Goal: Use online tool/utility: Utilize a website feature to perform a specific function

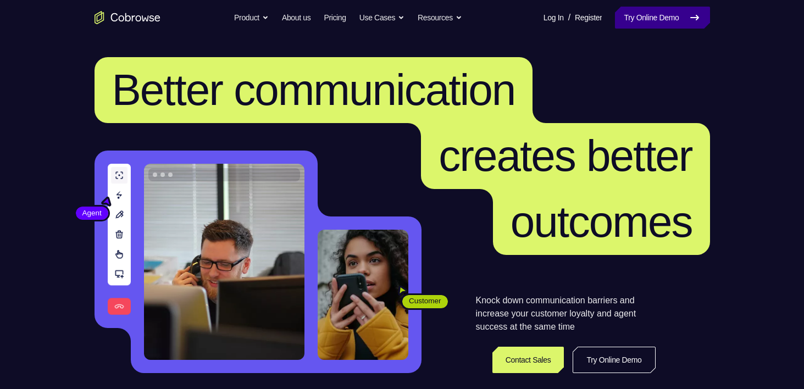
click at [643, 11] on link "Try Online Demo" at bounding box center [662, 18] width 95 height 22
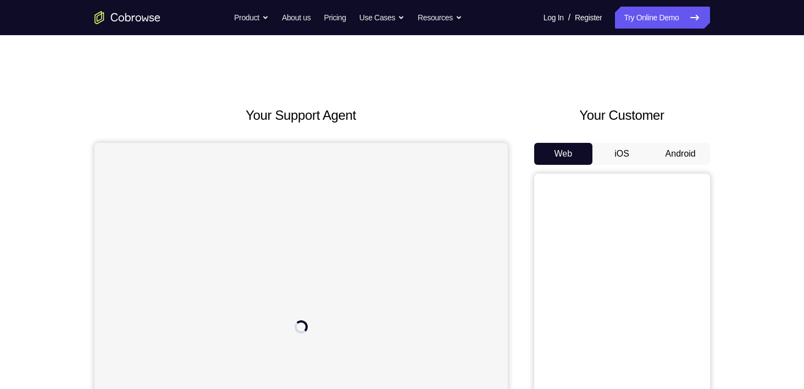
click at [675, 147] on button "Android" at bounding box center [680, 154] width 59 height 22
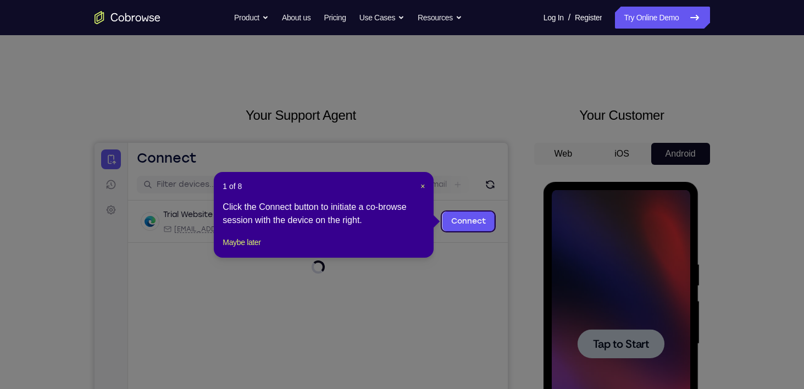
click at [621, 345] on icon at bounding box center [406, 194] width 813 height 389
click at [421, 187] on span "×" at bounding box center [423, 186] width 4 height 9
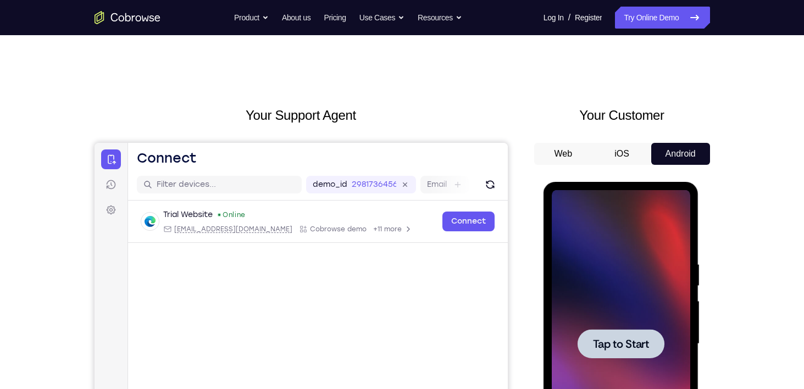
click at [611, 340] on span "Tap to Start" at bounding box center [621, 344] width 56 height 11
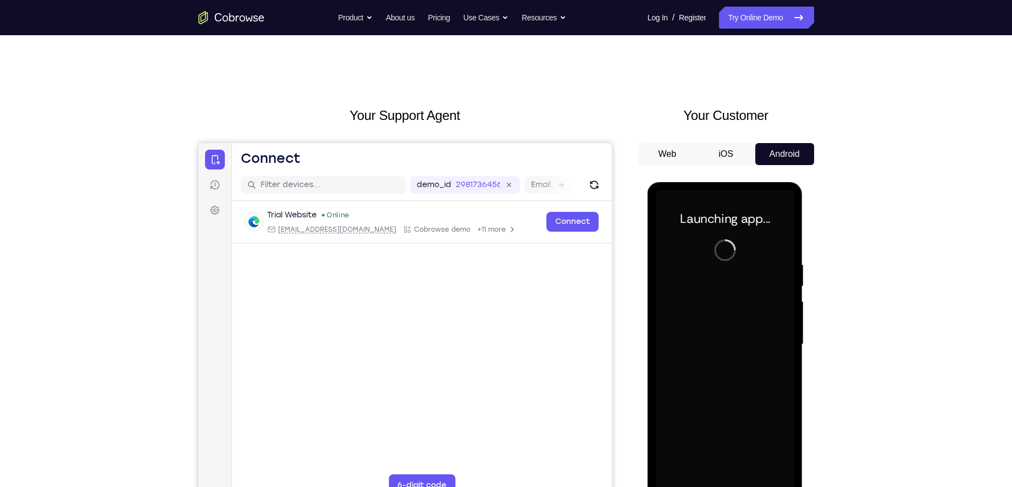
drag, startPoint x: 650, startPoint y: 3, endPoint x: 645, endPoint y: 297, distance: 294.2
click at [645, 297] on div at bounding box center [726, 343] width 176 height 338
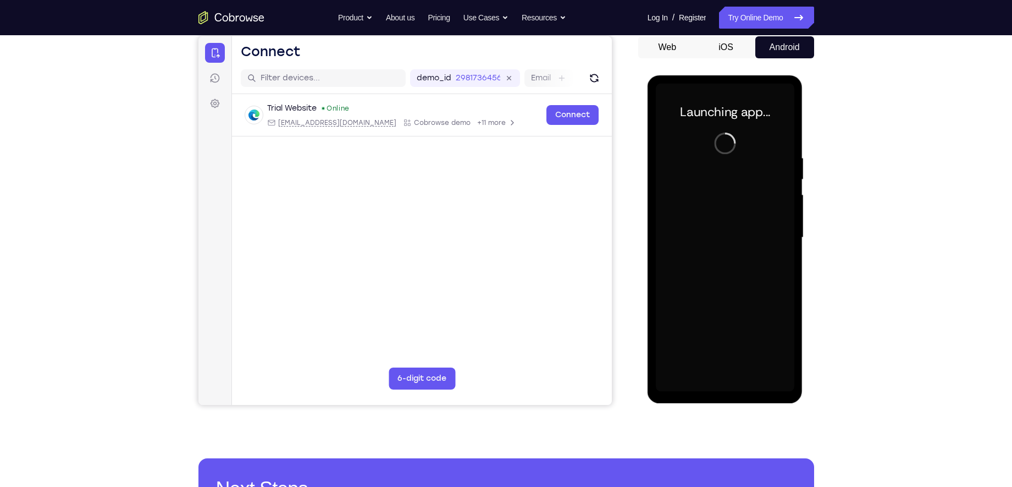
scroll to position [107, 0]
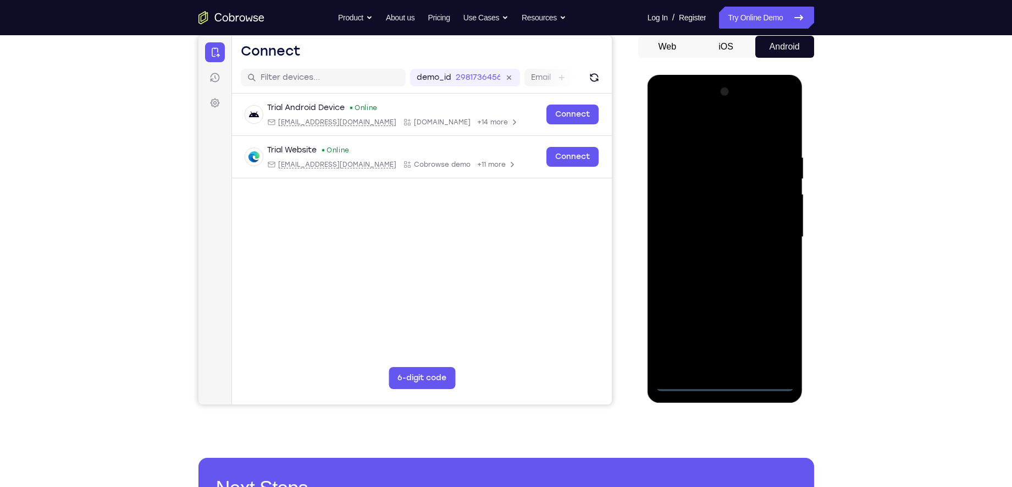
click at [723, 378] on div at bounding box center [725, 237] width 139 height 308
click at [725, 382] on div at bounding box center [725, 237] width 139 height 308
click at [766, 333] on div at bounding box center [725, 237] width 139 height 308
click at [695, 128] on div at bounding box center [725, 237] width 139 height 308
click at [775, 224] on div at bounding box center [725, 237] width 139 height 308
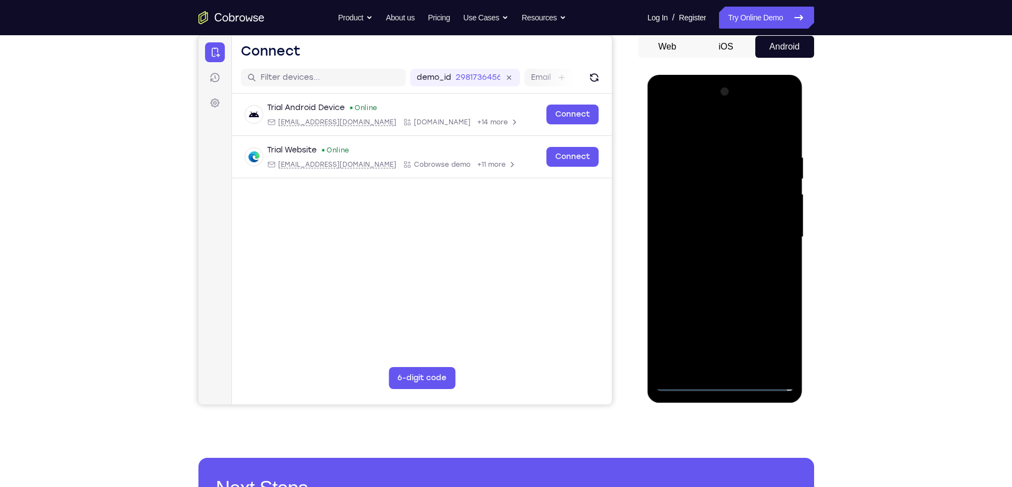
click at [719, 257] on div at bounding box center [725, 237] width 139 height 308
click at [716, 235] on div at bounding box center [725, 237] width 139 height 308
click at [700, 219] on div at bounding box center [725, 237] width 139 height 308
click at [716, 196] on div at bounding box center [725, 237] width 139 height 308
click at [712, 236] on div at bounding box center [725, 237] width 139 height 308
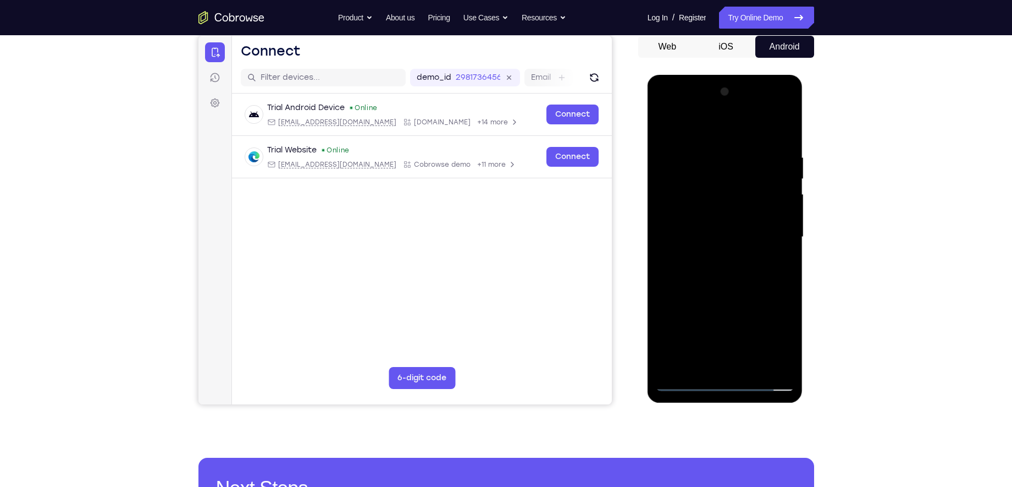
click at [716, 273] on div at bounding box center [725, 237] width 139 height 308
click at [714, 257] on div at bounding box center [725, 237] width 139 height 308
click at [713, 265] on div at bounding box center [725, 237] width 139 height 308
click at [719, 209] on div at bounding box center [725, 237] width 139 height 308
click at [714, 228] on div at bounding box center [725, 237] width 139 height 308
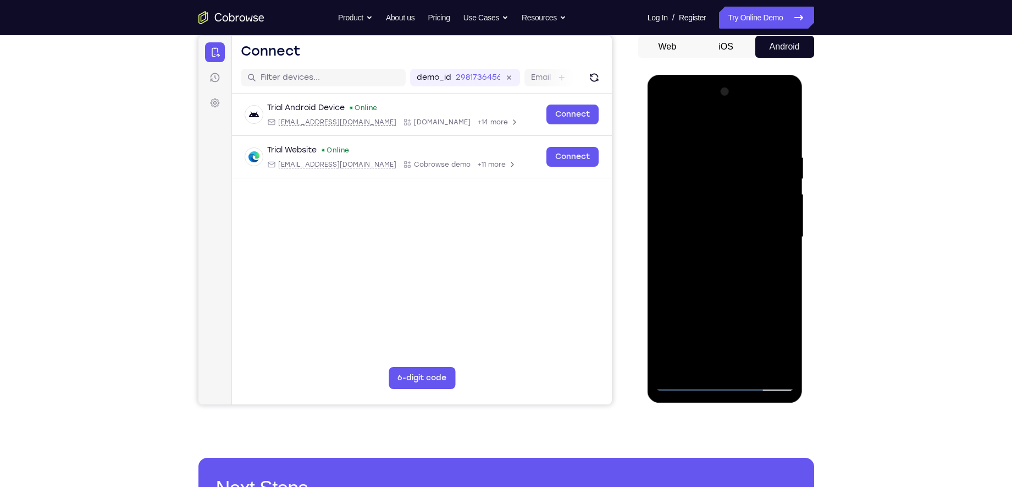
drag, startPoint x: 687, startPoint y: 125, endPoint x: 855, endPoint y: 142, distance: 168.5
click at [804, 142] on html "Online web based iOS Simulators and Android Emulators. Run iPhone, iPad, Mobile…" at bounding box center [726, 240] width 157 height 330
click at [730, 290] on div at bounding box center [725, 237] width 139 height 308
click at [710, 154] on div at bounding box center [725, 237] width 139 height 308
click at [767, 218] on div at bounding box center [725, 237] width 139 height 308
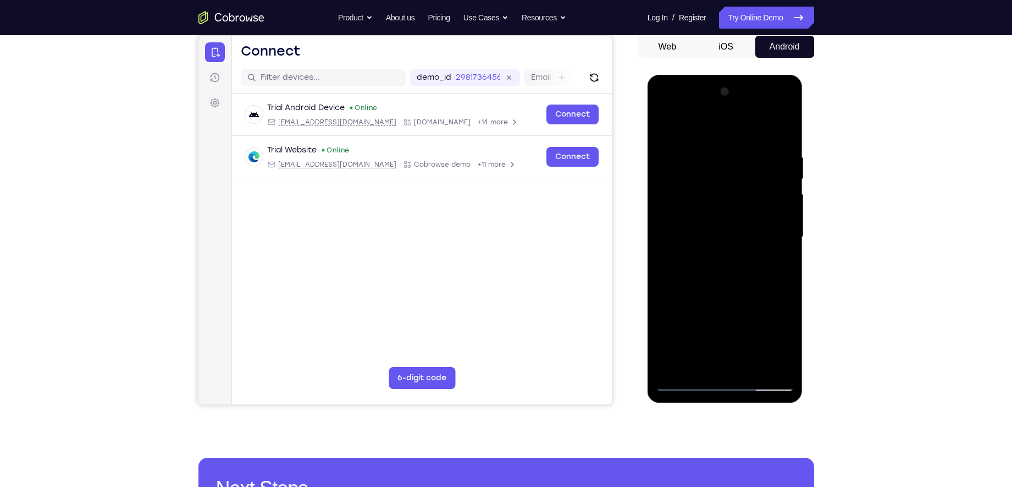
click at [767, 218] on div at bounding box center [725, 237] width 139 height 308
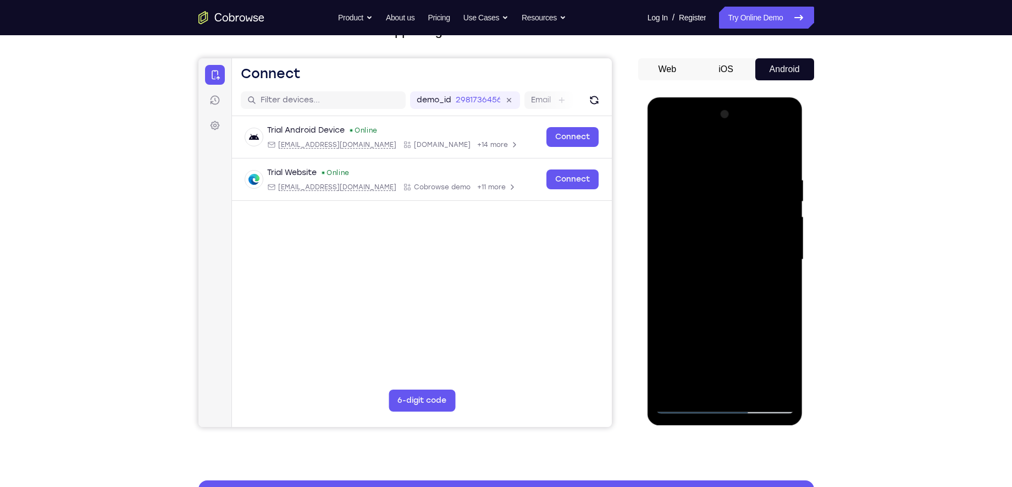
scroll to position [87, 0]
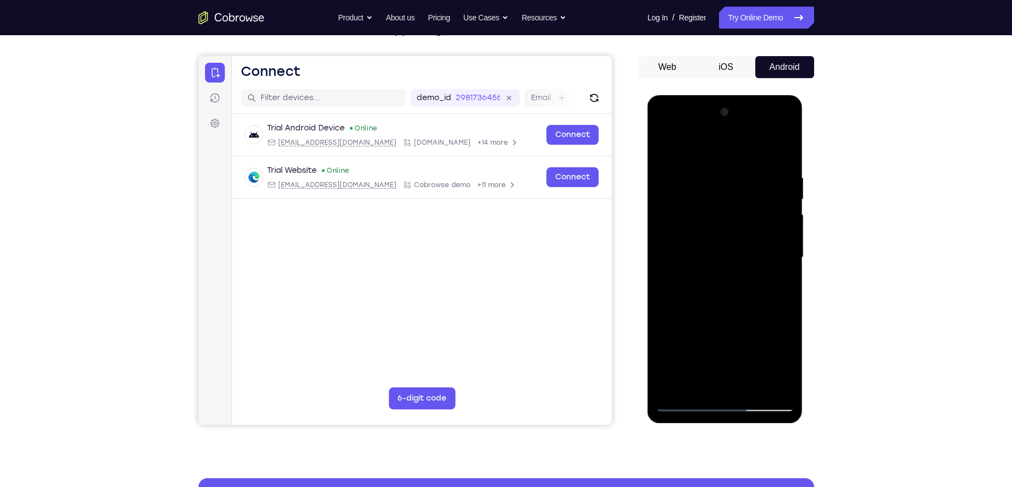
click at [781, 268] on div at bounding box center [725, 257] width 139 height 308
click at [781, 151] on div at bounding box center [725, 257] width 139 height 308
drag, startPoint x: 755, startPoint y: 349, endPoint x: 747, endPoint y: 190, distance: 158.6
click at [747, 190] on div at bounding box center [725, 257] width 139 height 308
drag, startPoint x: 734, startPoint y: 303, endPoint x: 753, endPoint y: 136, distance: 168.7
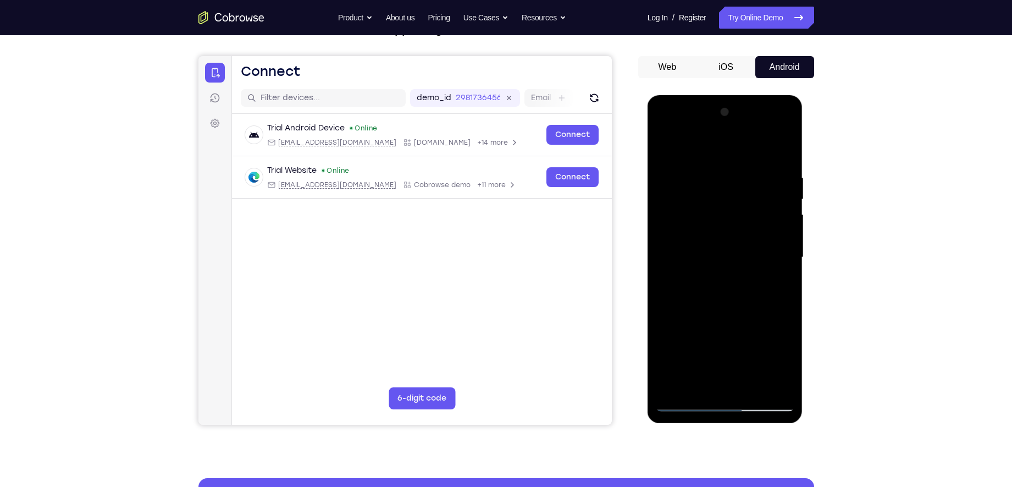
click at [746, 159] on div at bounding box center [725, 257] width 139 height 308
drag, startPoint x: 719, startPoint y: 314, endPoint x: 735, endPoint y: 161, distance: 154.3
click at [735, 161] on div at bounding box center [725, 257] width 139 height 308
drag, startPoint x: 725, startPoint y: 296, endPoint x: 722, endPoint y: 153, distance: 142.4
click at [722, 153] on div at bounding box center [725, 257] width 139 height 308
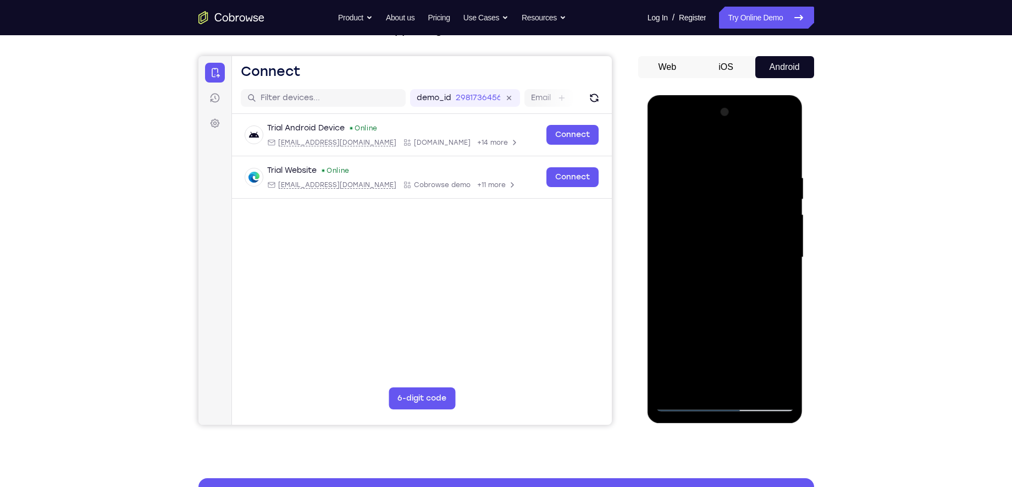
drag, startPoint x: 717, startPoint y: 325, endPoint x: 720, endPoint y: 196, distance: 129.2
click at [719, 211] on div at bounding box center [725, 257] width 139 height 308
drag, startPoint x: 691, startPoint y: 230, endPoint x: 713, endPoint y: 64, distance: 167.5
click at [713, 95] on html "Online web based iOS Simulators and Android Emulators. Run iPhone, iPad, Mobile…" at bounding box center [726, 260] width 157 height 330
drag, startPoint x: 708, startPoint y: 254, endPoint x: 721, endPoint y: 107, distance: 147.4
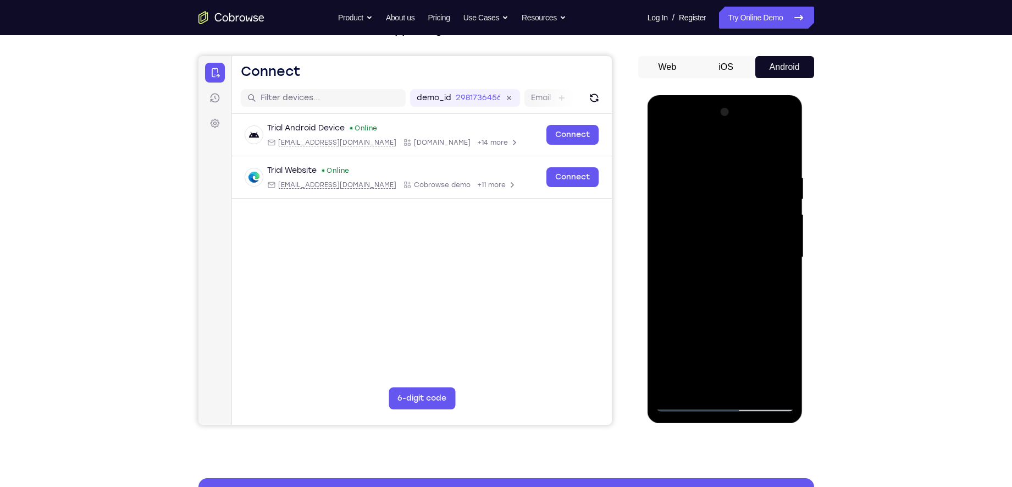
click at [721, 107] on div at bounding box center [725, 257] width 139 height 308
drag, startPoint x: 770, startPoint y: 200, endPoint x: 753, endPoint y: 245, distance: 47.5
click at [753, 245] on div at bounding box center [725, 257] width 139 height 308
click at [785, 219] on div at bounding box center [725, 257] width 139 height 308
click at [786, 296] on div at bounding box center [725, 257] width 139 height 308
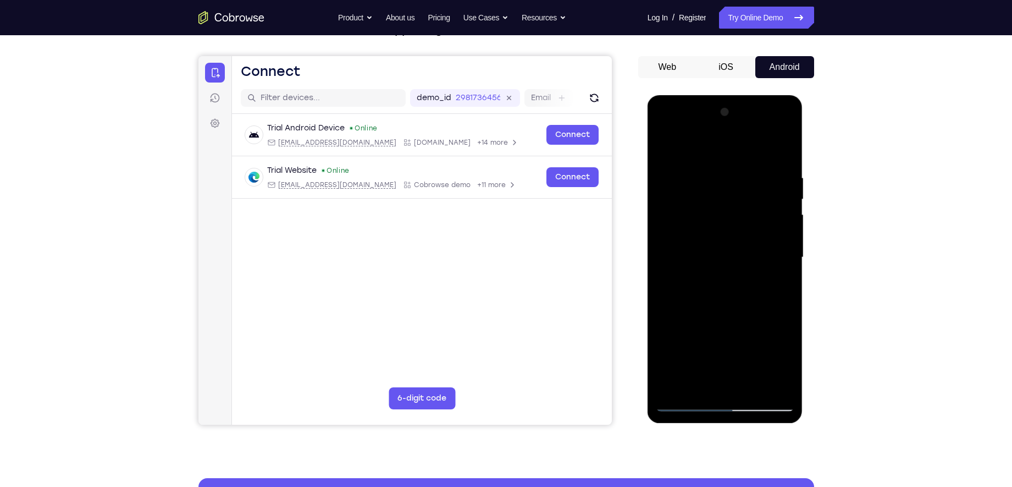
click at [783, 219] on div at bounding box center [725, 257] width 139 height 308
click at [786, 219] on div at bounding box center [725, 257] width 139 height 308
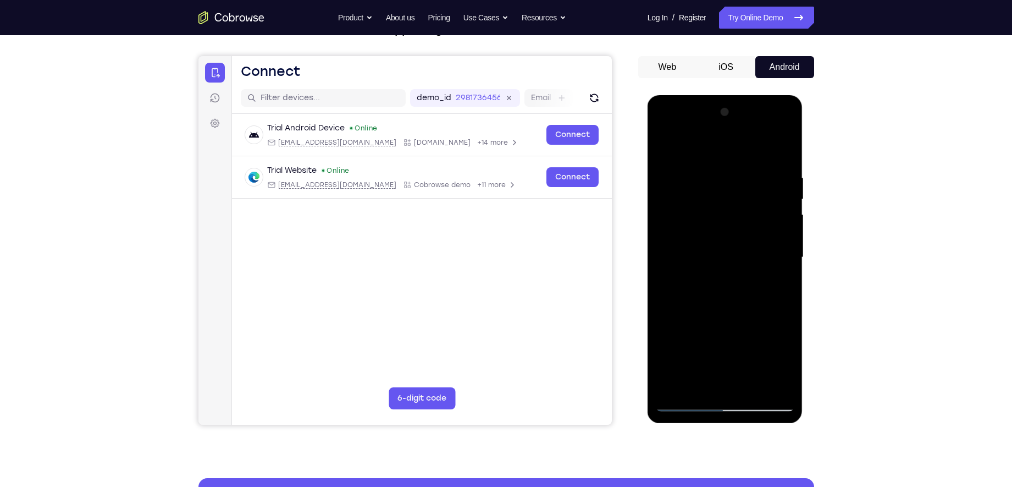
click at [786, 219] on div at bounding box center [725, 257] width 139 height 308
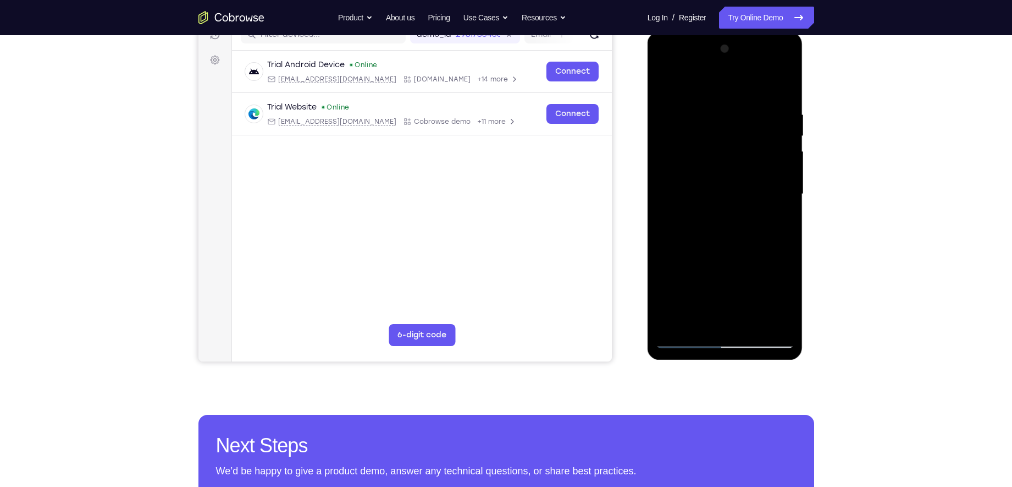
scroll to position [152, 0]
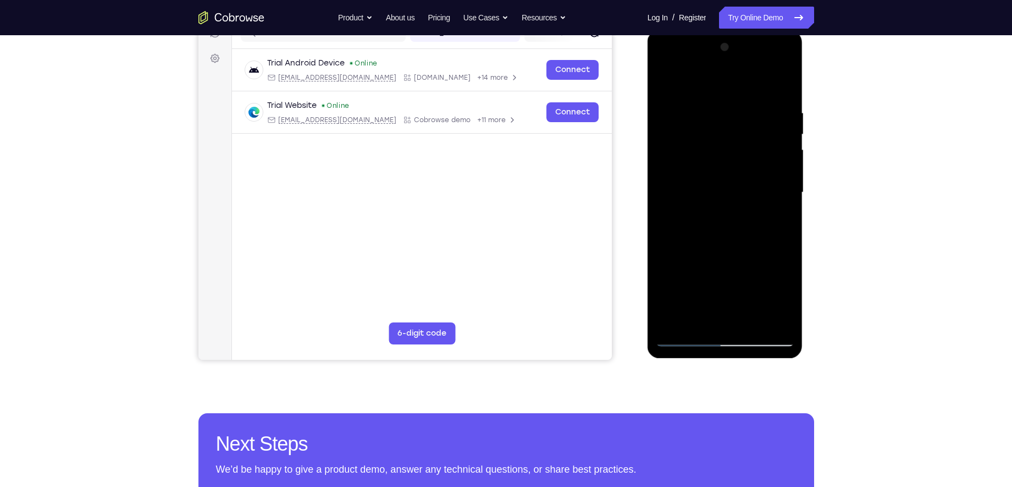
click at [661, 153] on div at bounding box center [725, 192] width 139 height 308
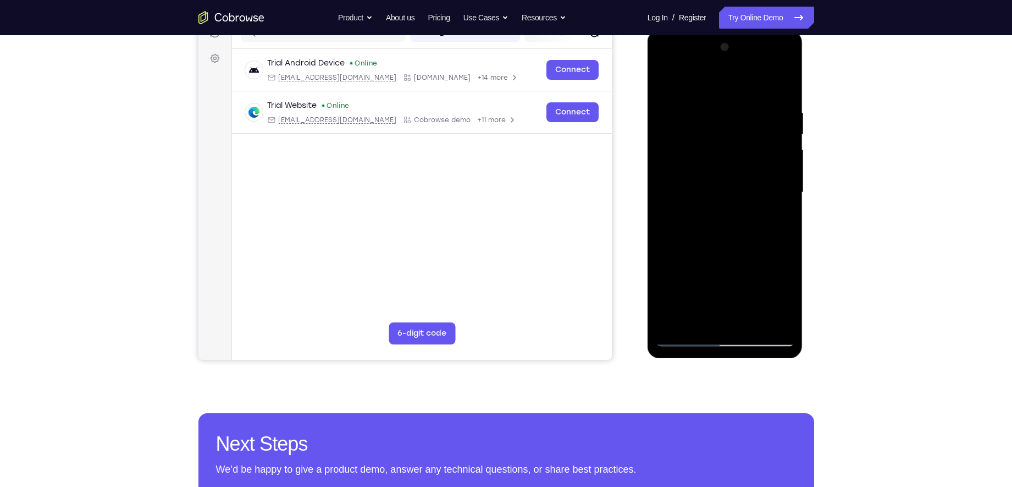
click at [661, 153] on div at bounding box center [725, 192] width 139 height 308
click at [694, 230] on div at bounding box center [725, 192] width 139 height 308
drag, startPoint x: 743, startPoint y: 310, endPoint x: 688, endPoint y: 308, distance: 55.5
click at [688, 308] on div at bounding box center [725, 192] width 139 height 308
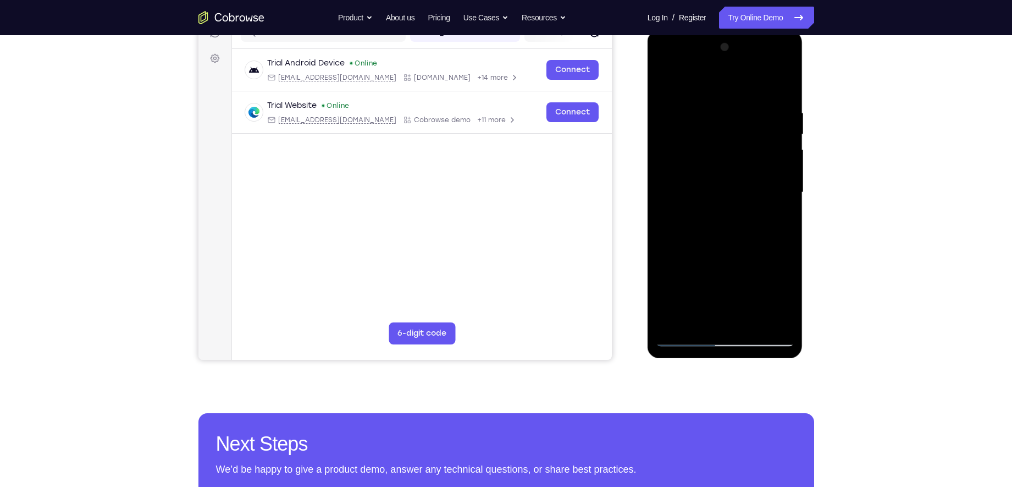
drag, startPoint x: 768, startPoint y: 314, endPoint x: 670, endPoint y: 308, distance: 98.6
click at [670, 308] on div at bounding box center [725, 192] width 139 height 308
drag, startPoint x: 769, startPoint y: 314, endPoint x: 694, endPoint y: 314, distance: 74.2
click at [694, 314] on div at bounding box center [725, 192] width 139 height 308
click at [763, 307] on div at bounding box center [725, 192] width 139 height 308
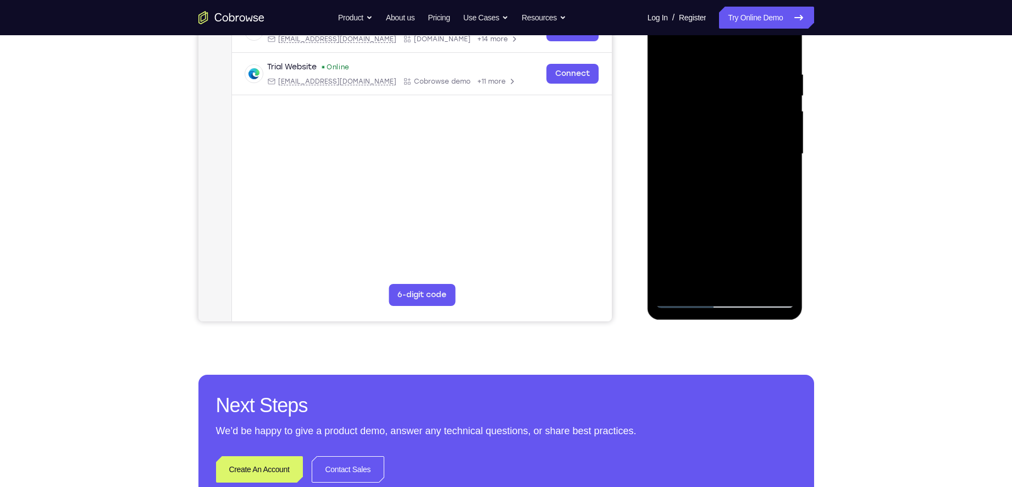
scroll to position [191, 0]
drag, startPoint x: 750, startPoint y: 268, endPoint x: 660, endPoint y: 272, distance: 90.2
click at [660, 272] on div at bounding box center [725, 153] width 139 height 308
click at [687, 297] on div at bounding box center [725, 153] width 139 height 308
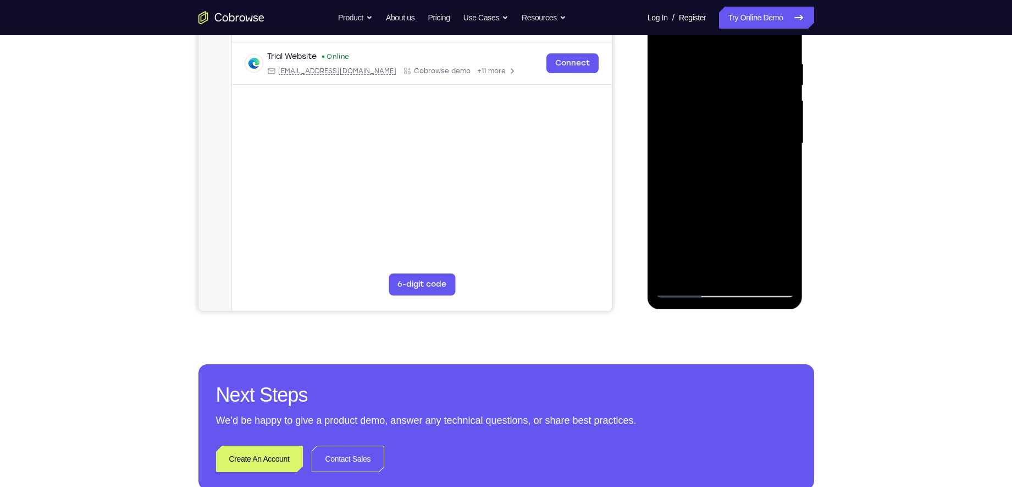
scroll to position [194, 0]
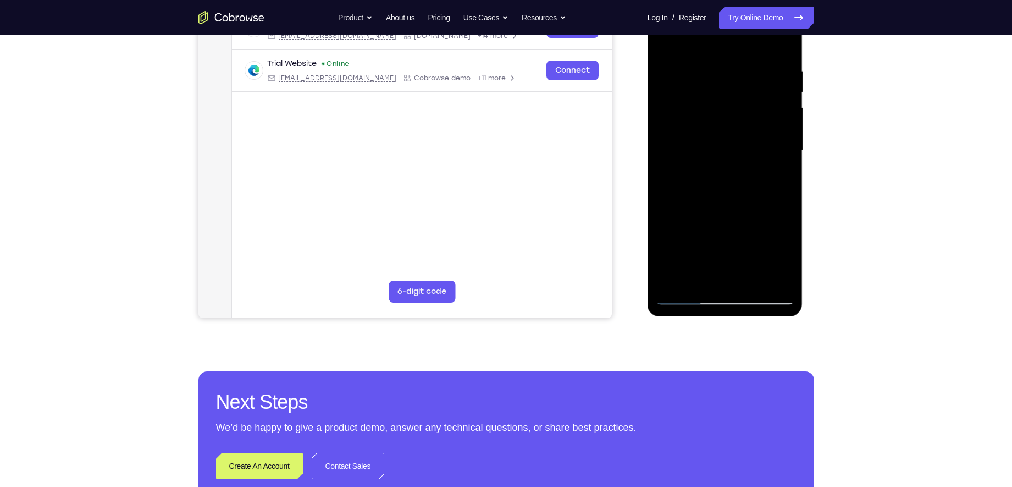
click at [697, 279] on div at bounding box center [725, 151] width 139 height 308
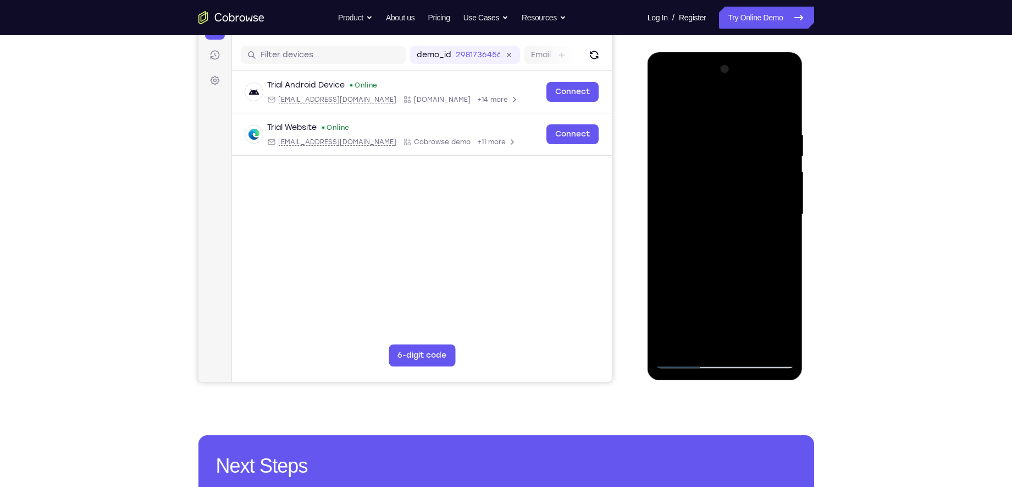
scroll to position [128, 0]
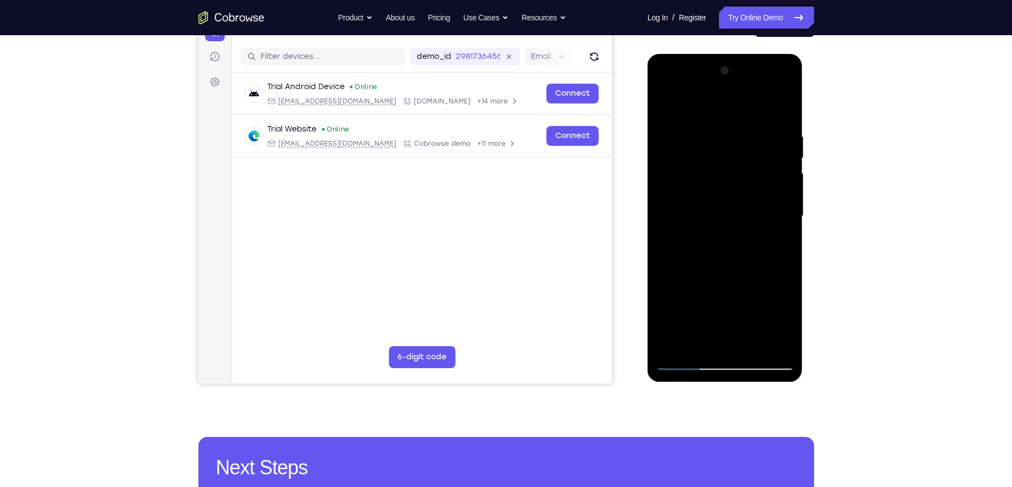
click at [707, 108] on div at bounding box center [725, 216] width 139 height 308
click at [687, 178] on div at bounding box center [725, 216] width 139 height 308
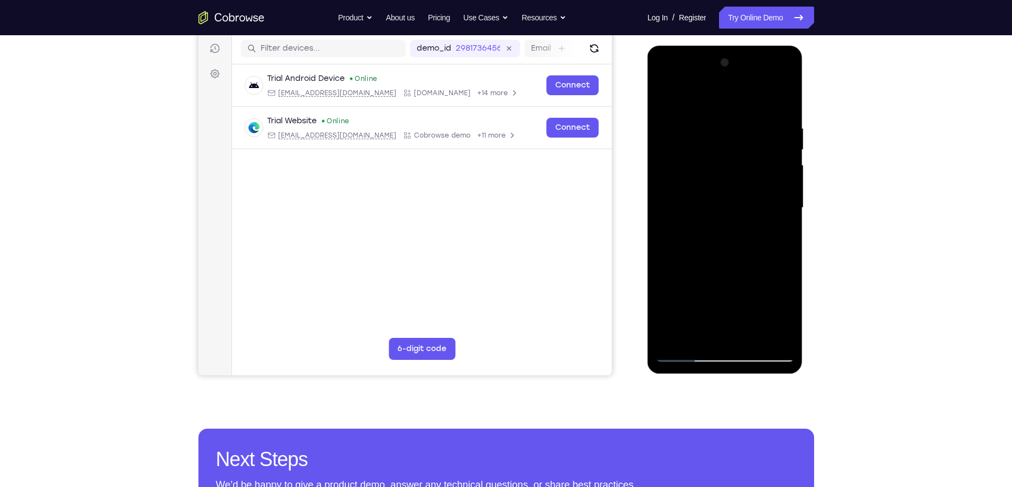
scroll to position [137, 0]
click at [687, 356] on div at bounding box center [725, 207] width 139 height 308
click at [665, 114] on div at bounding box center [725, 207] width 139 height 308
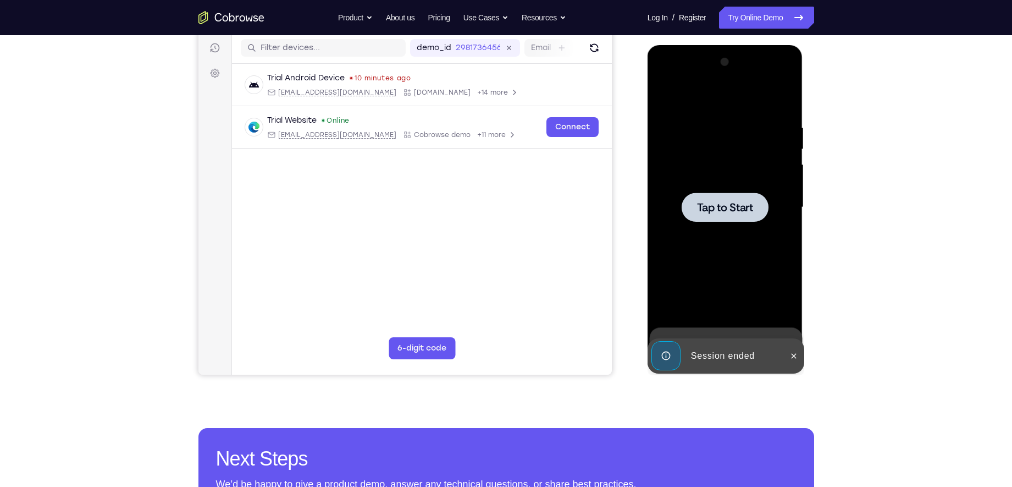
click at [718, 202] on span "Tap to Start" at bounding box center [725, 207] width 56 height 11
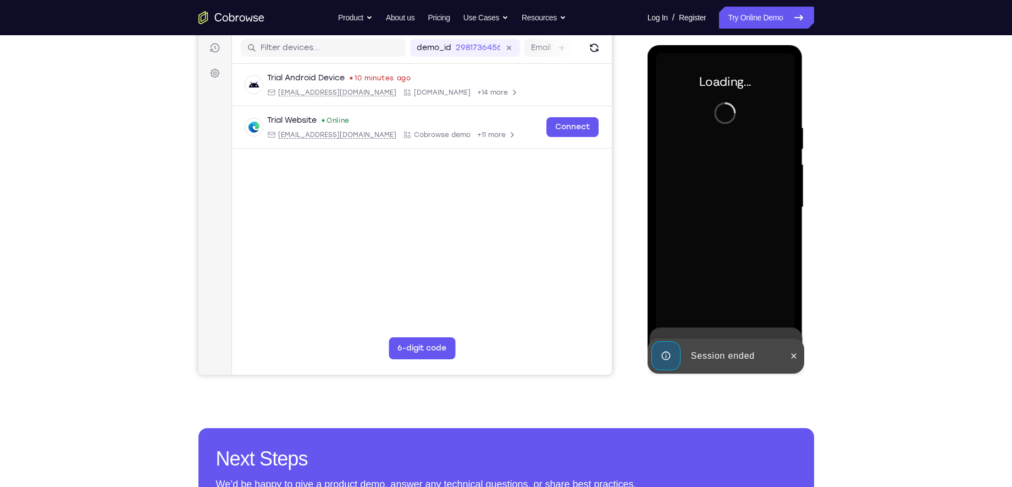
click at [685, 216] on div at bounding box center [725, 207] width 139 height 308
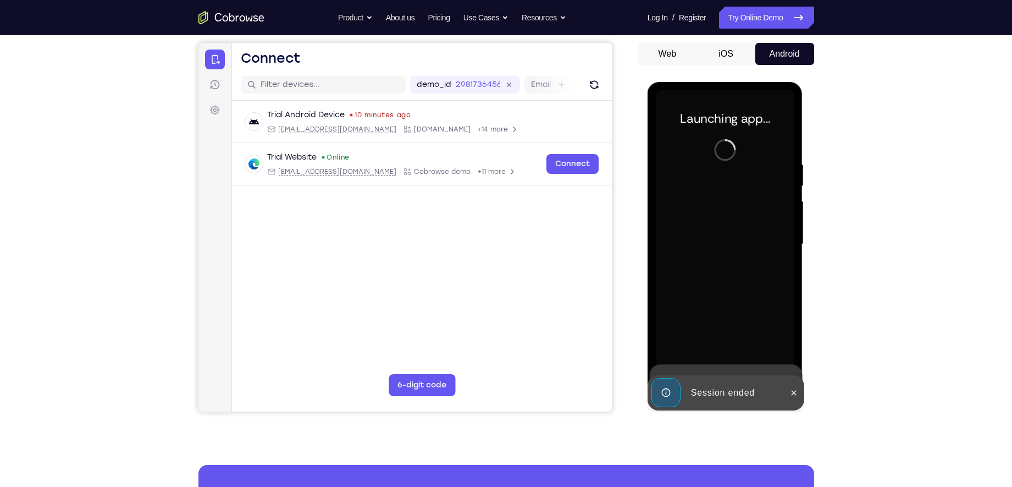
scroll to position [100, 0]
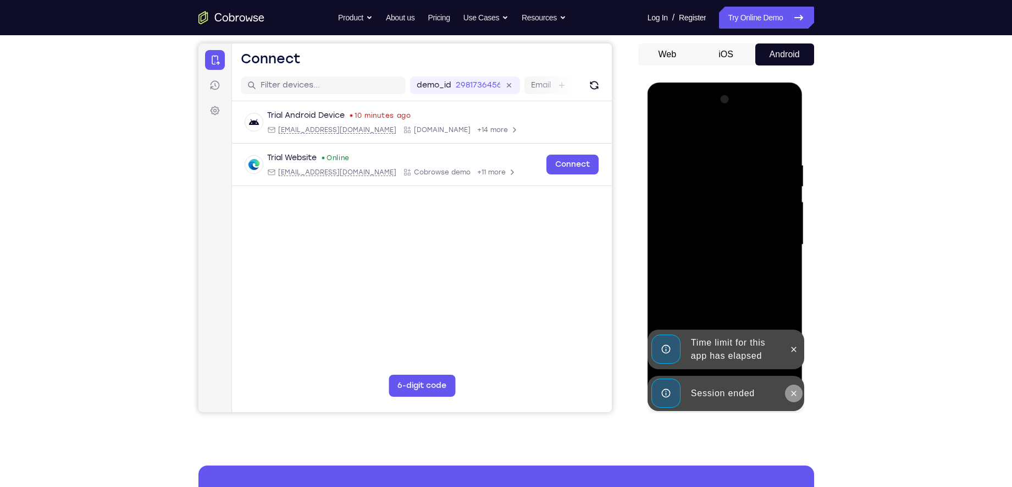
click at [796, 389] on icon at bounding box center [793, 393] width 9 height 9
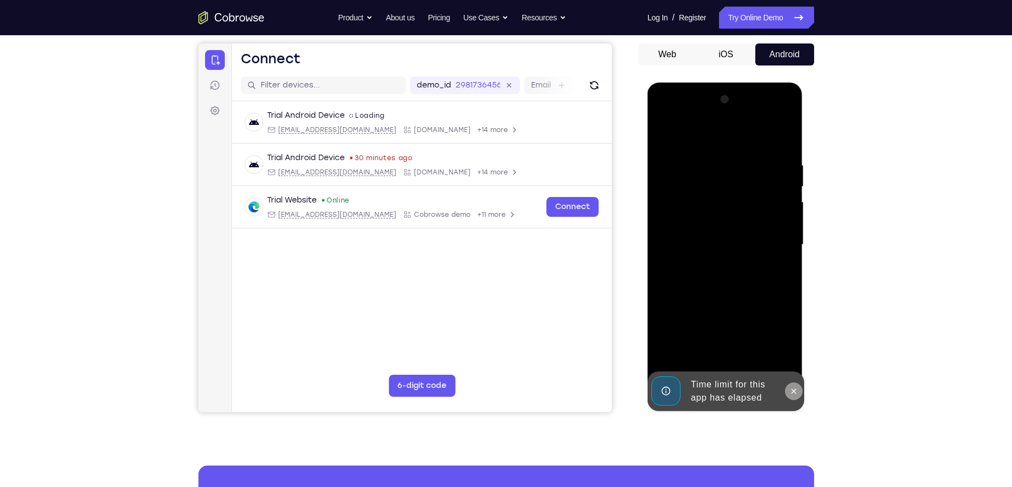
click at [794, 389] on icon at bounding box center [793, 390] width 9 height 9
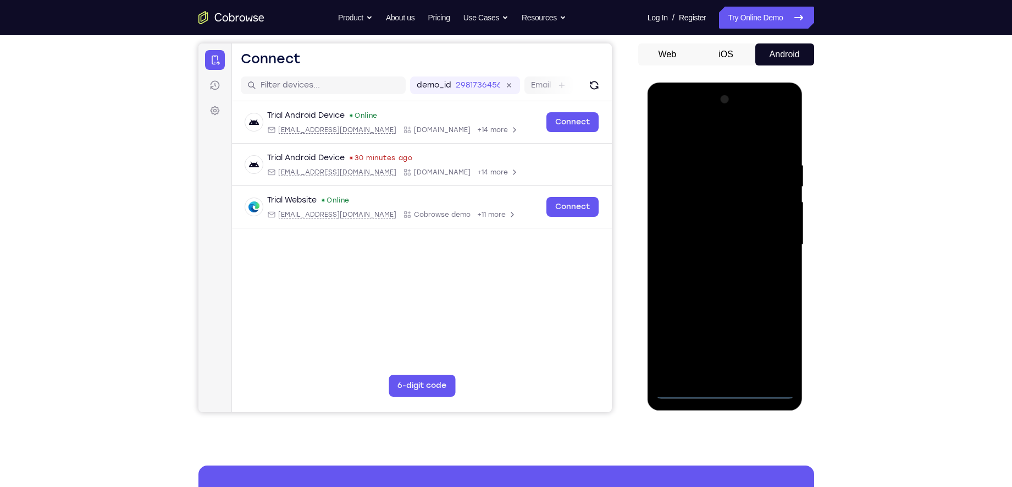
click at [725, 385] on div at bounding box center [725, 245] width 139 height 308
click at [723, 388] on div at bounding box center [725, 245] width 139 height 308
click at [766, 338] on div at bounding box center [725, 245] width 139 height 308
click at [692, 139] on div at bounding box center [725, 245] width 139 height 308
click at [771, 238] on div at bounding box center [725, 245] width 139 height 308
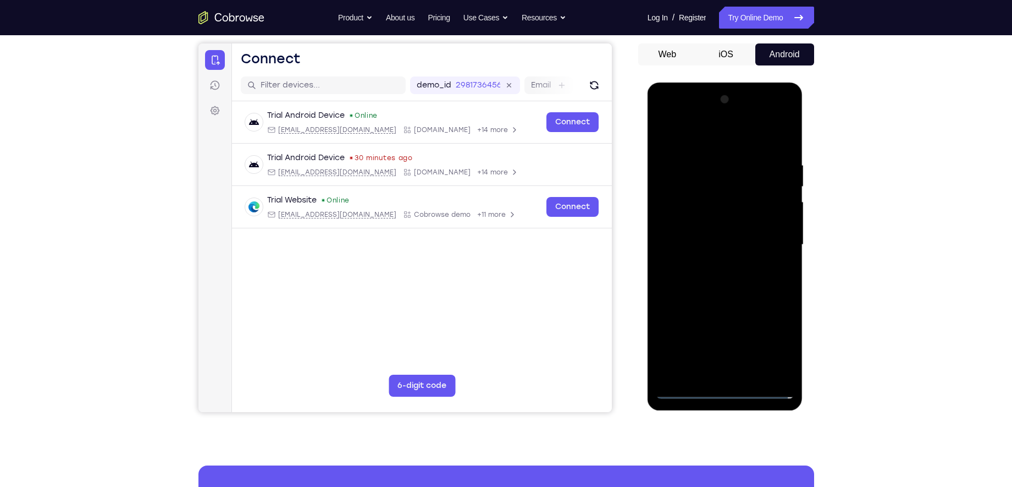
click at [710, 262] on div at bounding box center [725, 245] width 139 height 308
click at [717, 231] on div at bounding box center [725, 245] width 139 height 308
click at [717, 225] on div at bounding box center [725, 245] width 139 height 308
click at [717, 244] on div at bounding box center [725, 245] width 139 height 308
click at [723, 282] on div at bounding box center [725, 245] width 139 height 308
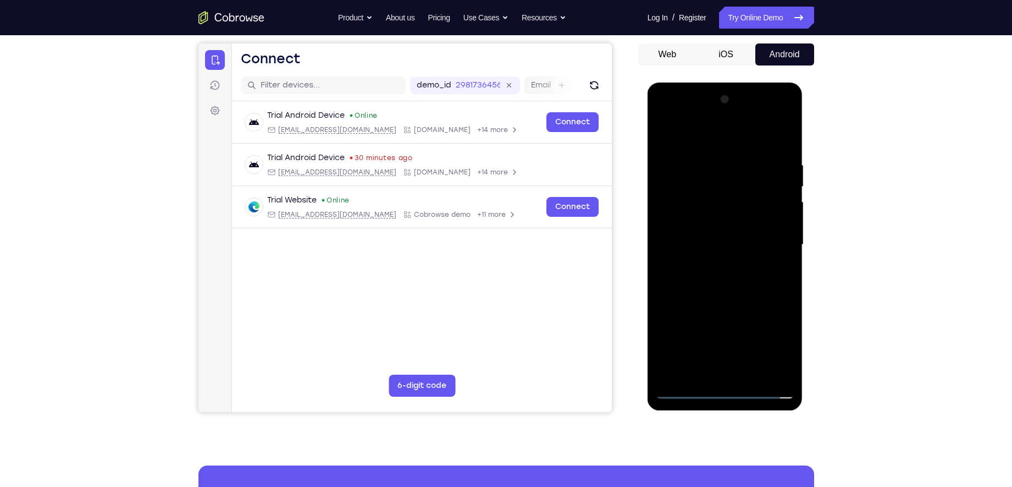
drag, startPoint x: 723, startPoint y: 280, endPoint x: 713, endPoint y: 281, distance: 10.0
click at [713, 281] on div at bounding box center [725, 245] width 139 height 308
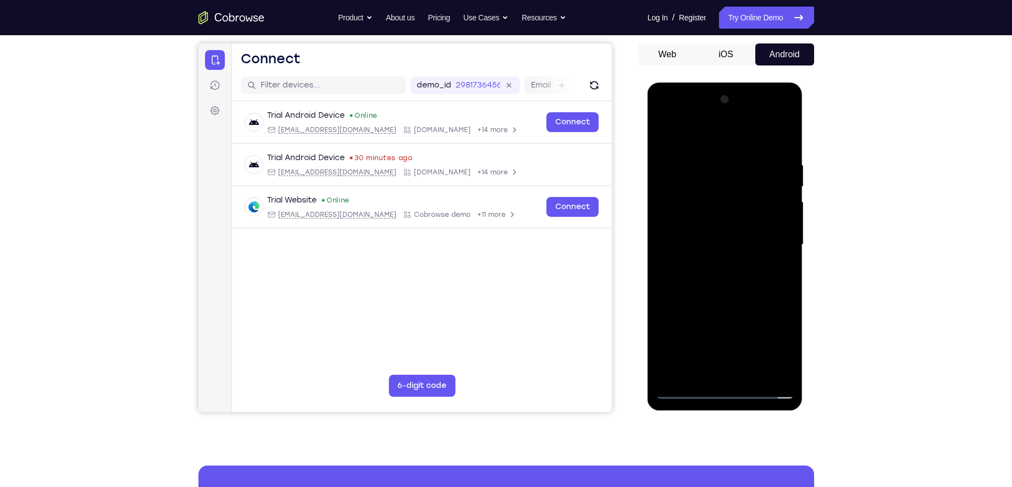
click at [713, 281] on div at bounding box center [725, 245] width 139 height 308
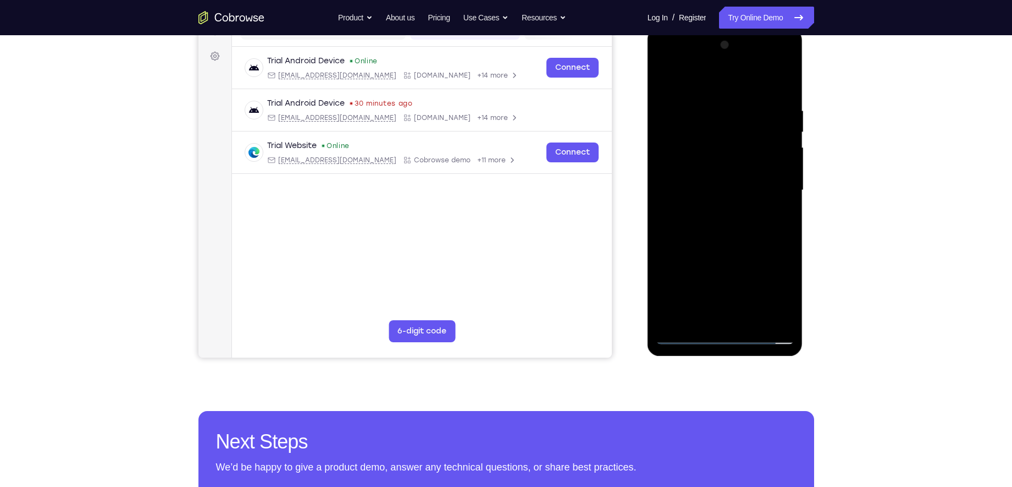
scroll to position [156, 0]
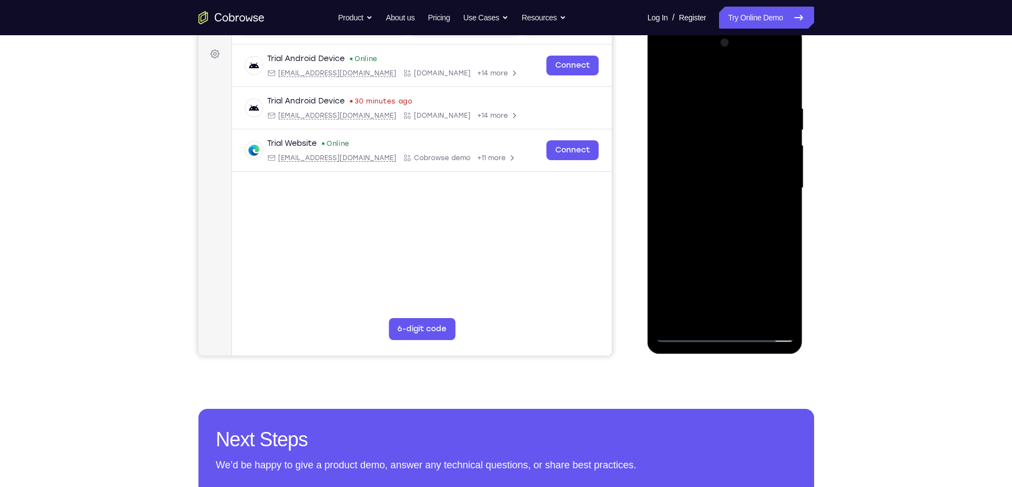
click at [723, 241] on div at bounding box center [725, 188] width 139 height 308
click at [790, 216] on div at bounding box center [725, 188] width 139 height 308
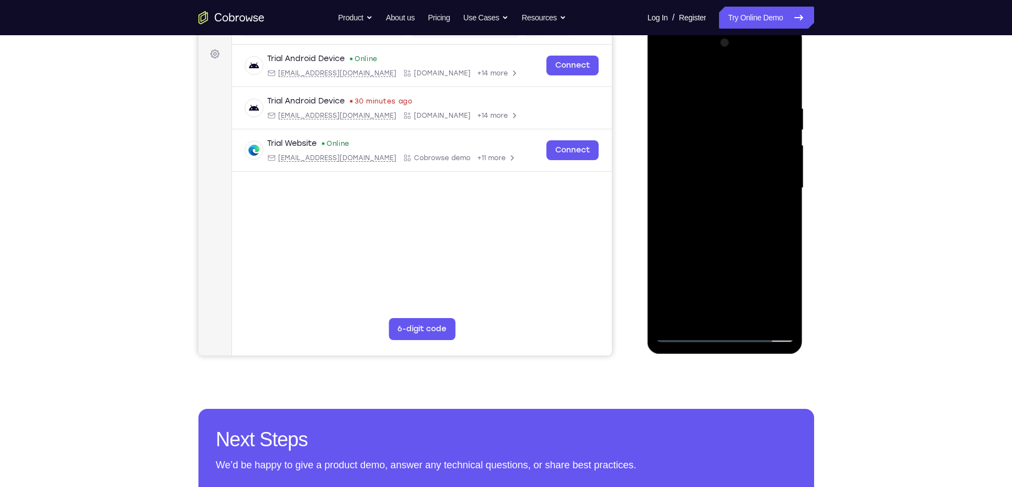
drag, startPoint x: 742, startPoint y: 247, endPoint x: 741, endPoint y: 151, distance: 96.8
click at [741, 151] on div at bounding box center [725, 188] width 139 height 308
drag, startPoint x: 713, startPoint y: 291, endPoint x: 728, endPoint y: 199, distance: 93.2
click at [728, 199] on div at bounding box center [725, 188] width 139 height 308
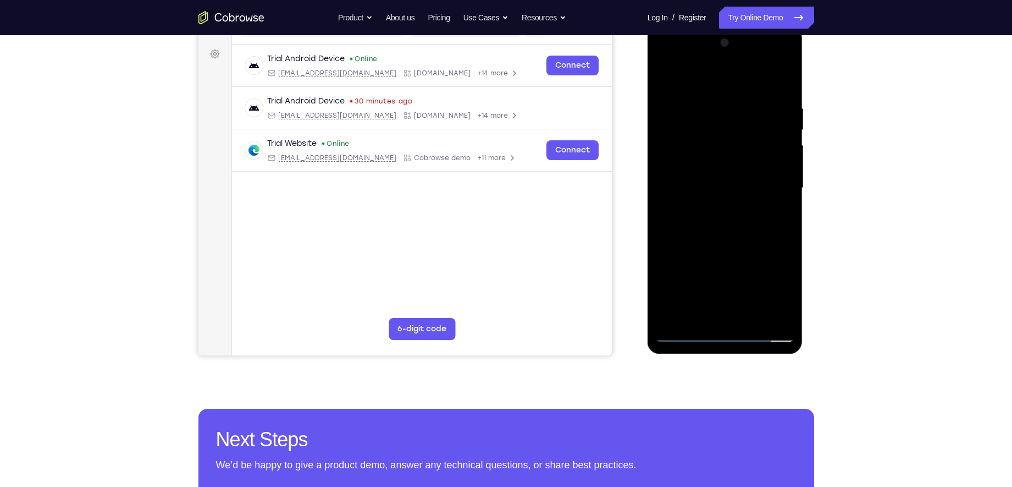
drag, startPoint x: 727, startPoint y: 191, endPoint x: 741, endPoint y: 100, distance: 92.4
click at [741, 100] on div at bounding box center [725, 188] width 139 height 308
drag, startPoint x: 712, startPoint y: 230, endPoint x: 744, endPoint y: 77, distance: 156.1
click at [744, 77] on div at bounding box center [725, 188] width 139 height 308
drag, startPoint x: 717, startPoint y: 169, endPoint x: 725, endPoint y: 122, distance: 47.8
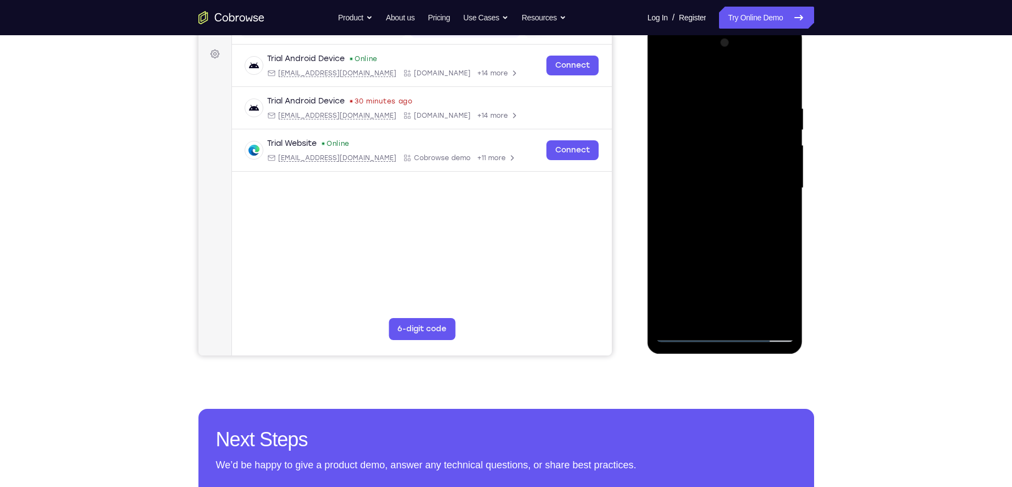
click at [725, 122] on div at bounding box center [725, 188] width 139 height 308
click at [785, 206] on div at bounding box center [725, 188] width 139 height 308
drag, startPoint x: 745, startPoint y: 255, endPoint x: 763, endPoint y: 128, distance: 128.8
click at [754, 159] on div at bounding box center [725, 188] width 139 height 308
drag, startPoint x: 733, startPoint y: 248, endPoint x: 764, endPoint y: 108, distance: 143.7
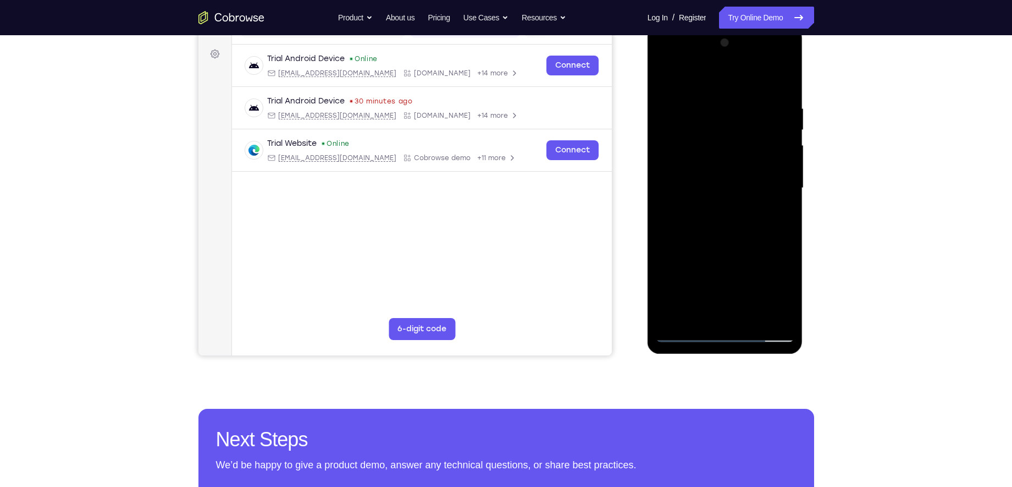
click at [763, 114] on div at bounding box center [725, 188] width 139 height 308
drag, startPoint x: 708, startPoint y: 269, endPoint x: 714, endPoint y: 206, distance: 63.5
click at [714, 206] on div at bounding box center [725, 188] width 139 height 308
drag, startPoint x: 708, startPoint y: 230, endPoint x: 721, endPoint y: 130, distance: 100.9
click at [721, 130] on div at bounding box center [725, 188] width 139 height 308
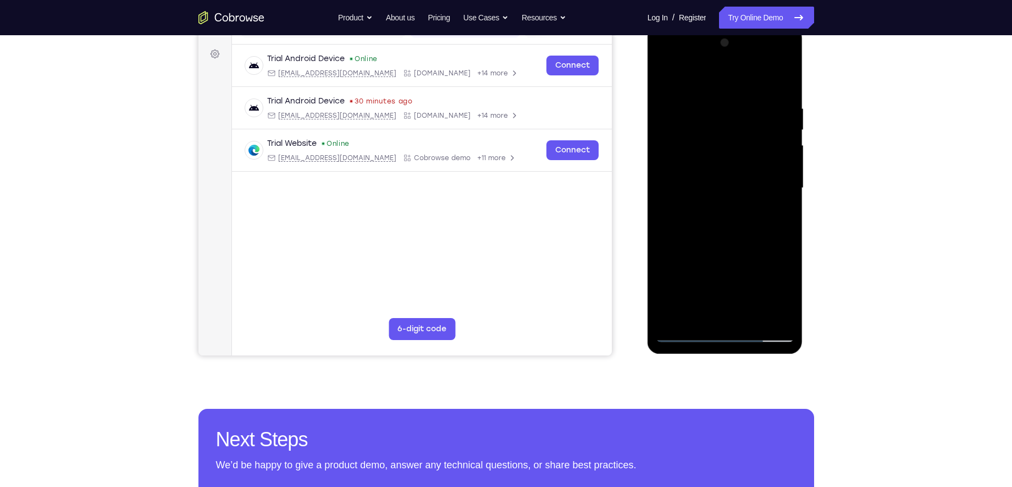
drag, startPoint x: 710, startPoint y: 254, endPoint x: 733, endPoint y: 134, distance: 122.6
click at [733, 134] on div at bounding box center [725, 188] width 139 height 308
drag, startPoint x: 725, startPoint y: 176, endPoint x: 710, endPoint y: 255, distance: 80.0
click at [710, 255] on div at bounding box center [725, 188] width 139 height 308
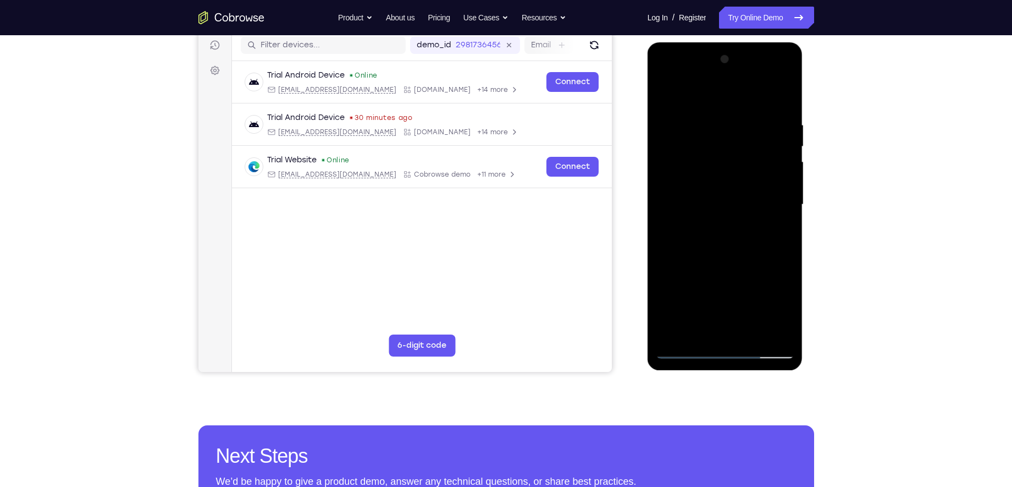
scroll to position [142, 0]
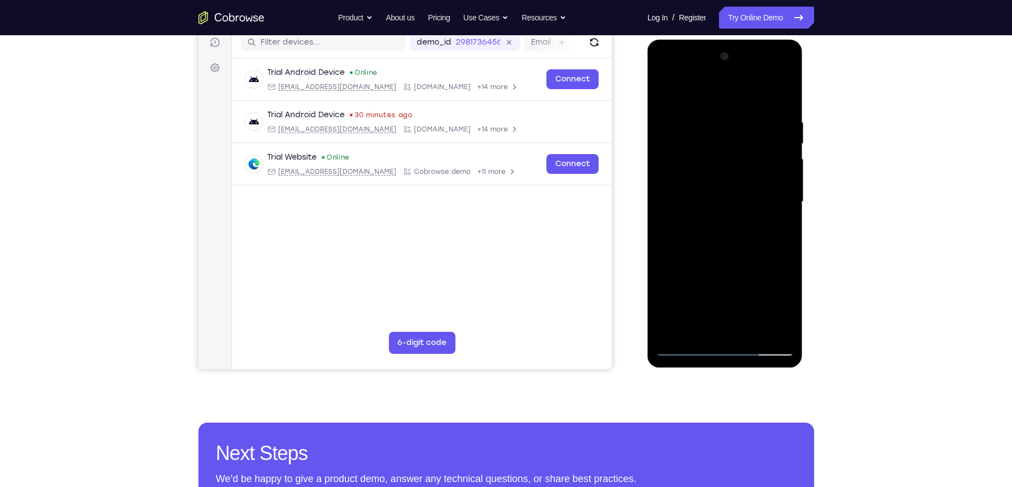
drag, startPoint x: 723, startPoint y: 194, endPoint x: 727, endPoint y: 57, distance: 136.4
click at [727, 57] on div at bounding box center [725, 202] width 139 height 308
drag, startPoint x: 717, startPoint y: 268, endPoint x: 723, endPoint y: 149, distance: 119.5
click at [723, 149] on div at bounding box center [725, 202] width 139 height 308
drag, startPoint x: 723, startPoint y: 257, endPoint x: 740, endPoint y: 120, distance: 138.0
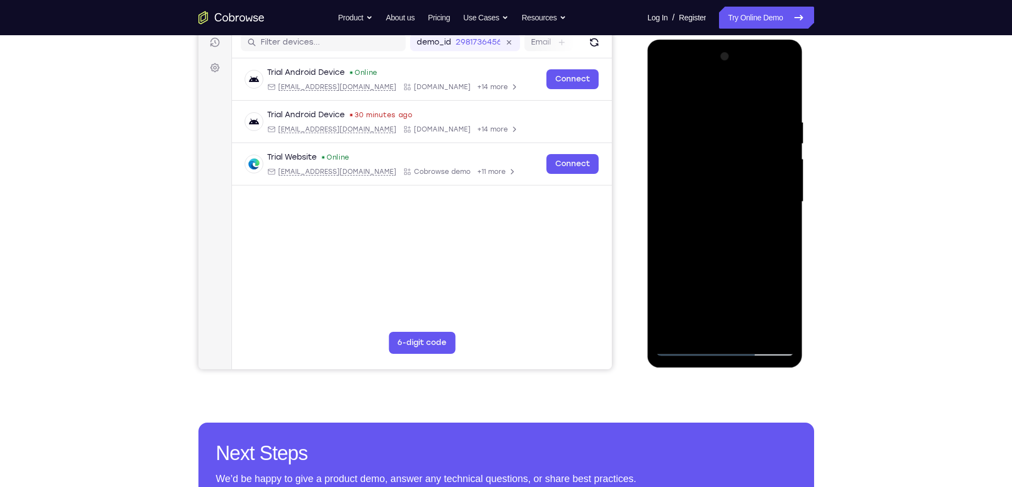
click at [740, 120] on div at bounding box center [725, 202] width 139 height 308
drag, startPoint x: 716, startPoint y: 230, endPoint x: 725, endPoint y: 134, distance: 96.6
click at [725, 134] on div at bounding box center [725, 202] width 139 height 308
drag, startPoint x: 699, startPoint y: 255, endPoint x: 720, endPoint y: 128, distance: 129.2
click at [720, 128] on div at bounding box center [725, 202] width 139 height 308
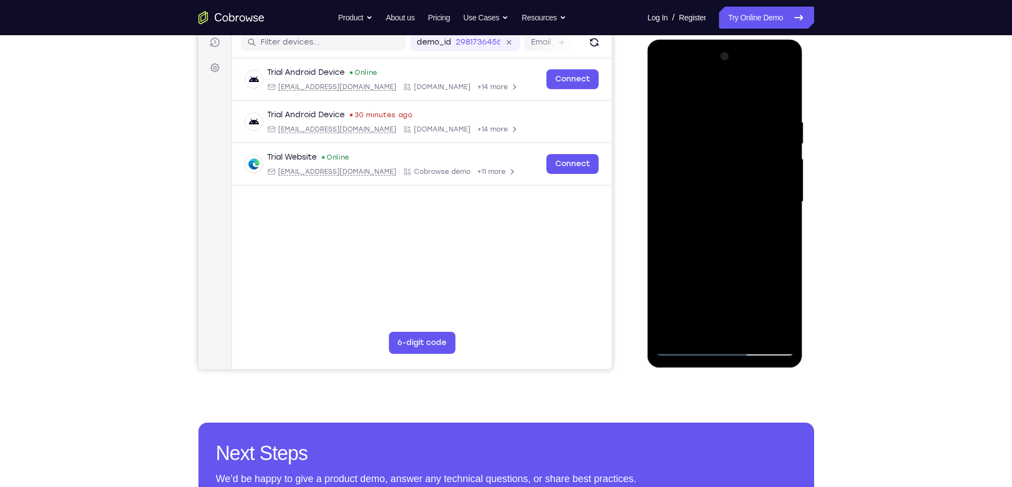
drag, startPoint x: 734, startPoint y: 159, endPoint x: 727, endPoint y: 200, distance: 40.8
click at [727, 200] on div at bounding box center [725, 202] width 139 height 308
click at [787, 153] on div at bounding box center [725, 202] width 139 height 308
click at [786, 154] on div at bounding box center [725, 202] width 139 height 308
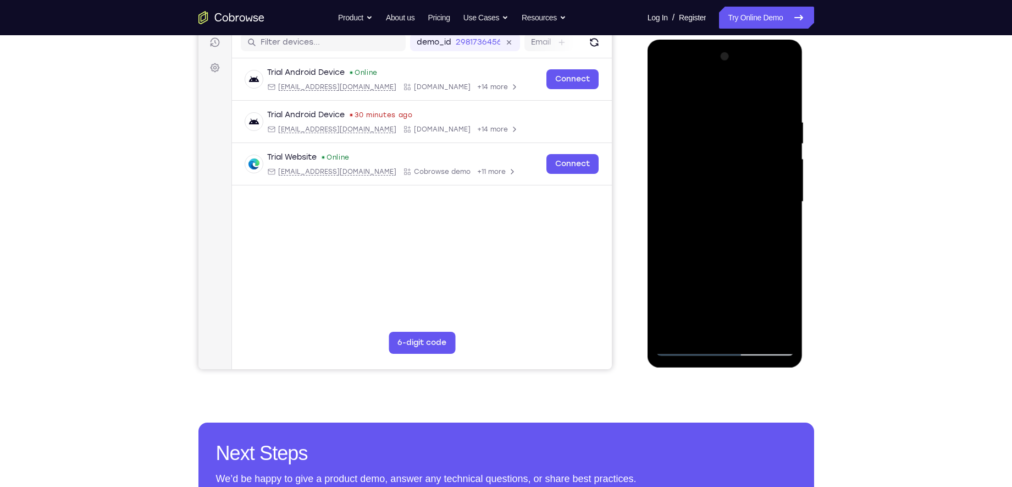
click at [786, 154] on div at bounding box center [725, 202] width 139 height 308
drag, startPoint x: 732, startPoint y: 278, endPoint x: 738, endPoint y: 143, distance: 134.8
click at [732, 168] on div at bounding box center [725, 202] width 139 height 308
drag, startPoint x: 716, startPoint y: 248, endPoint x: 732, endPoint y: 129, distance: 120.4
click at [732, 129] on div at bounding box center [725, 202] width 139 height 308
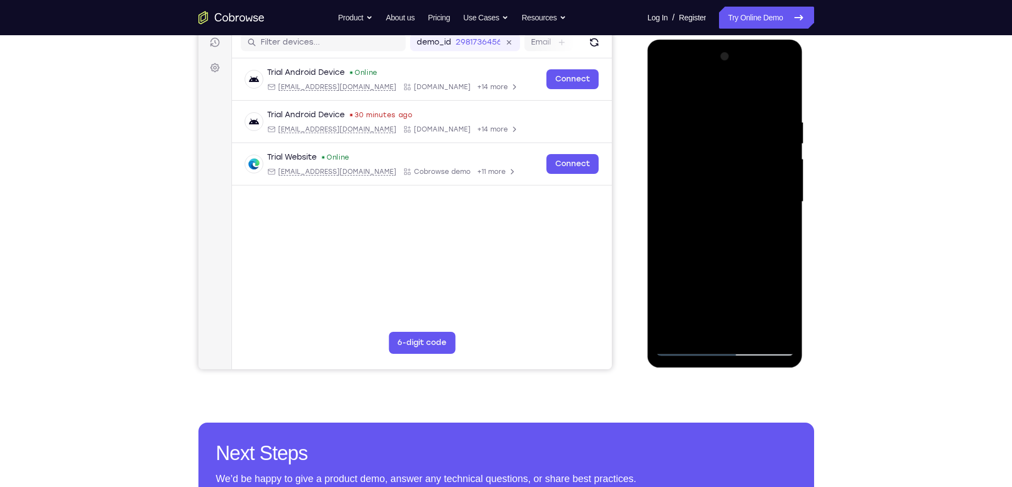
drag, startPoint x: 716, startPoint y: 274, endPoint x: 719, endPoint y: 240, distance: 34.7
click at [719, 240] on div at bounding box center [725, 202] width 139 height 308
click at [788, 209] on div at bounding box center [725, 202] width 139 height 308
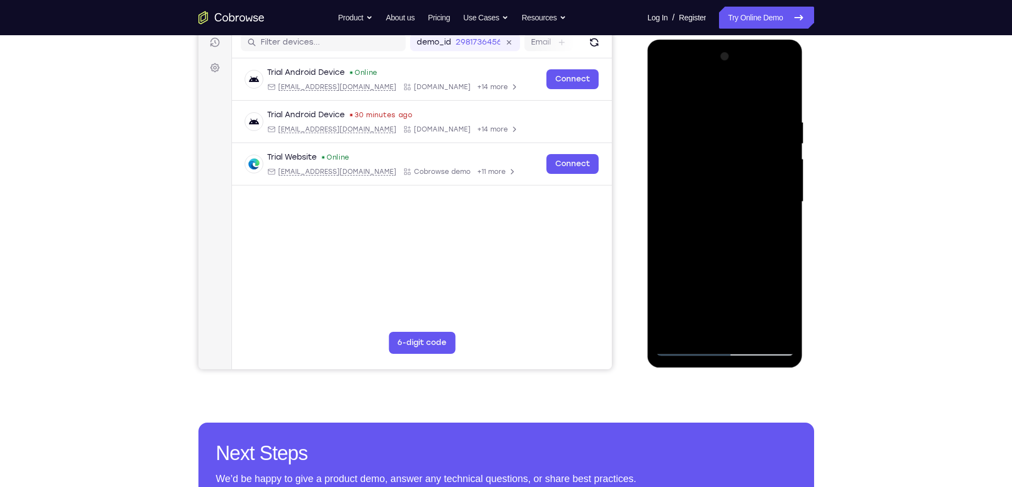
click at [788, 209] on div at bounding box center [725, 202] width 139 height 308
click at [785, 288] on div at bounding box center [725, 202] width 139 height 308
click at [786, 211] on div at bounding box center [725, 202] width 139 height 308
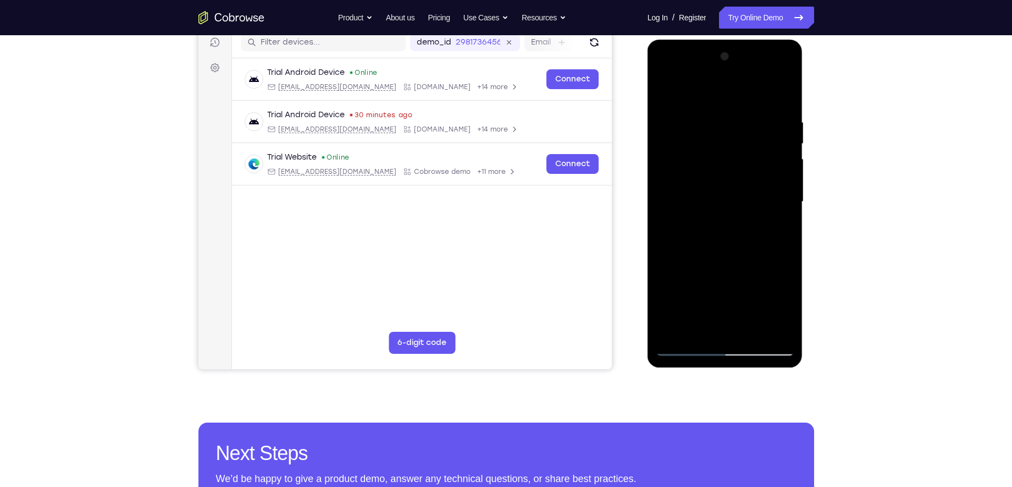
click at [786, 211] on div at bounding box center [725, 202] width 139 height 308
drag, startPoint x: 732, startPoint y: 279, endPoint x: 732, endPoint y: 162, distance: 116.6
click at [732, 162] on div at bounding box center [725, 202] width 139 height 308
drag, startPoint x: 737, startPoint y: 270, endPoint x: 742, endPoint y: 201, distance: 69.4
click at [741, 205] on div at bounding box center [725, 202] width 139 height 308
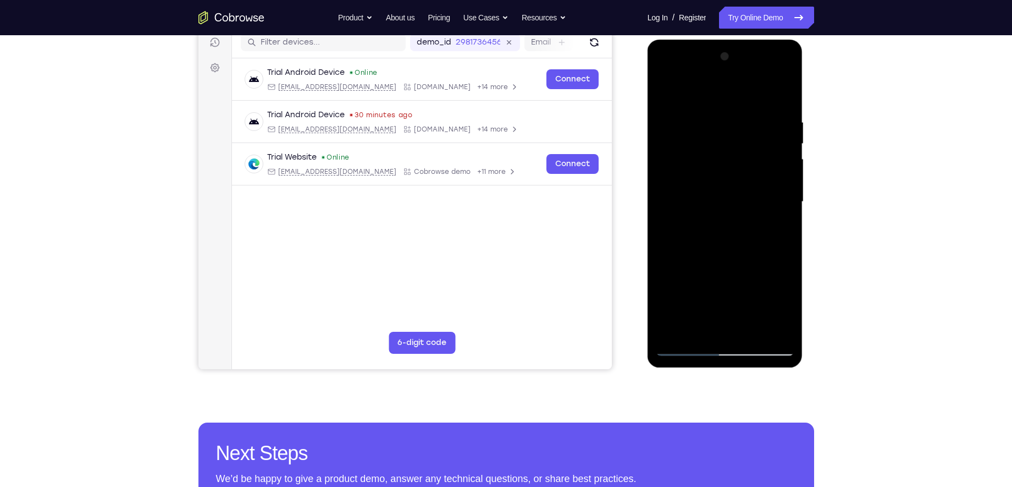
drag, startPoint x: 766, startPoint y: 279, endPoint x: 766, endPoint y: 201, distance: 78.6
click at [766, 201] on div at bounding box center [725, 202] width 139 height 308
drag, startPoint x: 736, startPoint y: 292, endPoint x: 737, endPoint y: 234, distance: 57.7
click at [737, 235] on div at bounding box center [725, 202] width 139 height 308
click at [788, 219] on div at bounding box center [725, 202] width 139 height 308
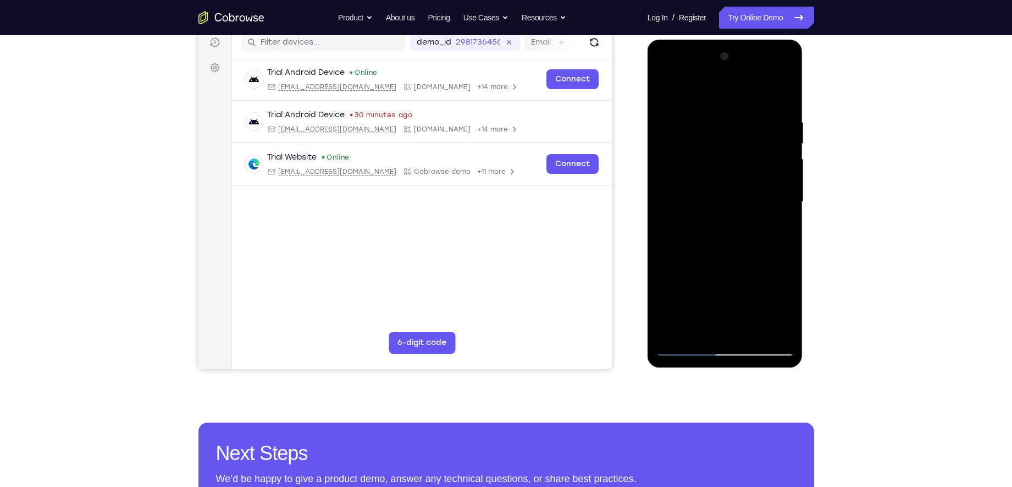
click at [788, 222] on div at bounding box center [725, 202] width 139 height 308
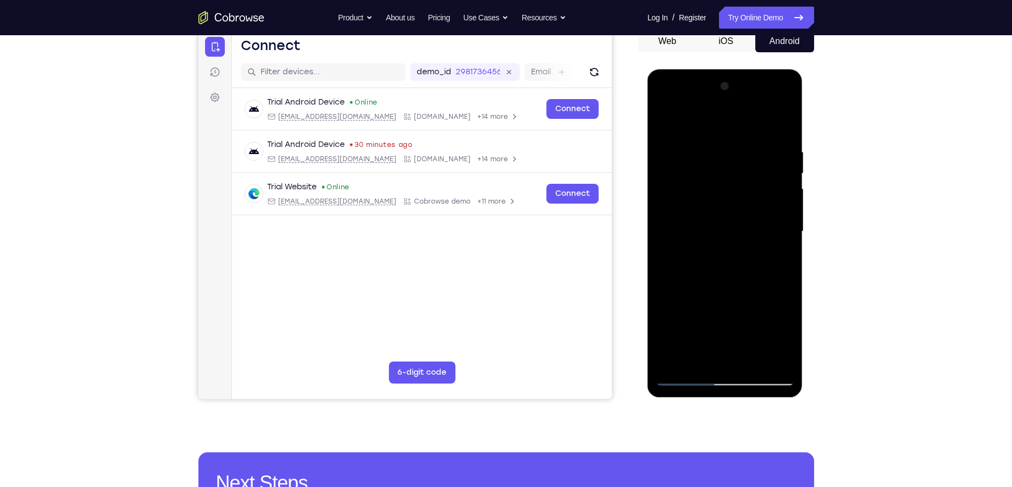
click at [787, 250] on div at bounding box center [725, 232] width 139 height 308
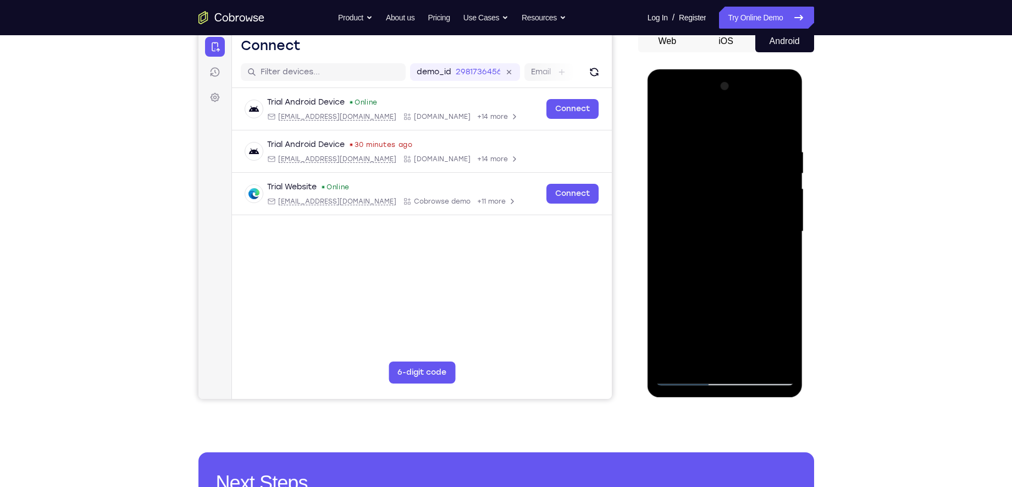
click at [787, 250] on div at bounding box center [725, 232] width 139 height 308
drag, startPoint x: 752, startPoint y: 278, endPoint x: 753, endPoint y: 178, distance: 99.5
click at [753, 178] on div at bounding box center [725, 232] width 139 height 308
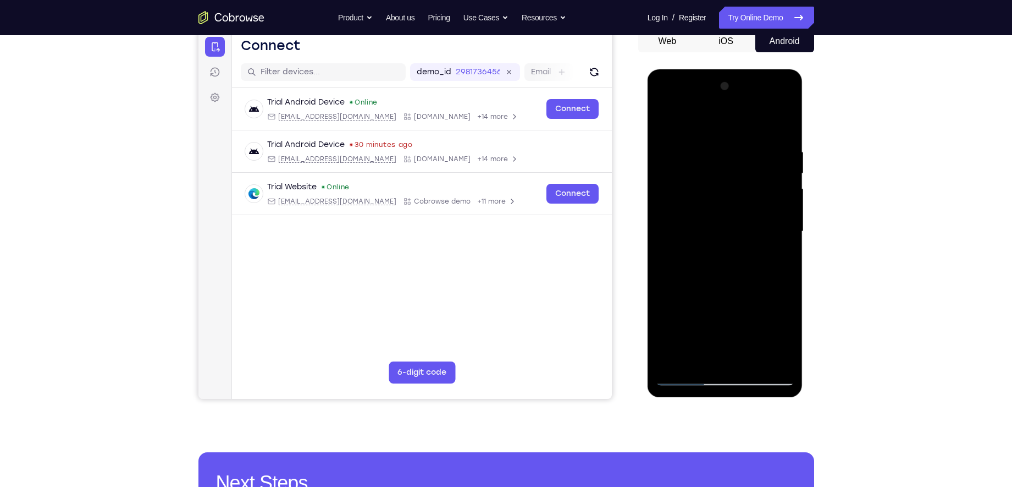
drag, startPoint x: 732, startPoint y: 300, endPoint x: 741, endPoint y: 199, distance: 101.0
click at [741, 199] on div at bounding box center [725, 232] width 139 height 308
drag, startPoint x: 727, startPoint y: 305, endPoint x: 738, endPoint y: 185, distance: 119.8
click at [738, 185] on div at bounding box center [725, 232] width 139 height 308
drag, startPoint x: 710, startPoint y: 301, endPoint x: 719, endPoint y: 216, distance: 85.1
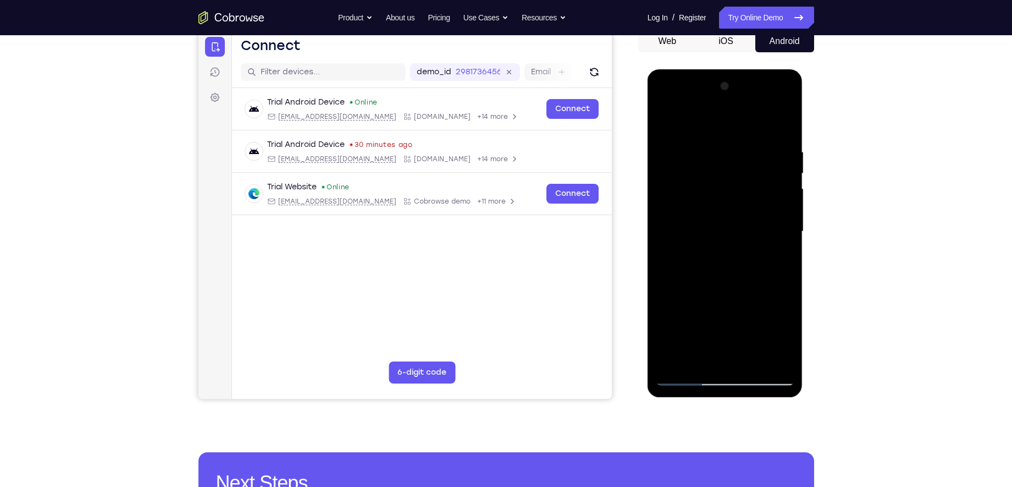
click at [719, 216] on div at bounding box center [725, 232] width 139 height 308
drag, startPoint x: 714, startPoint y: 288, endPoint x: 724, endPoint y: 158, distance: 130.1
click at [724, 158] on div at bounding box center [725, 232] width 139 height 308
drag, startPoint x: 731, startPoint y: 294, endPoint x: 734, endPoint y: 228, distance: 66.0
click at [734, 228] on div at bounding box center [725, 232] width 139 height 308
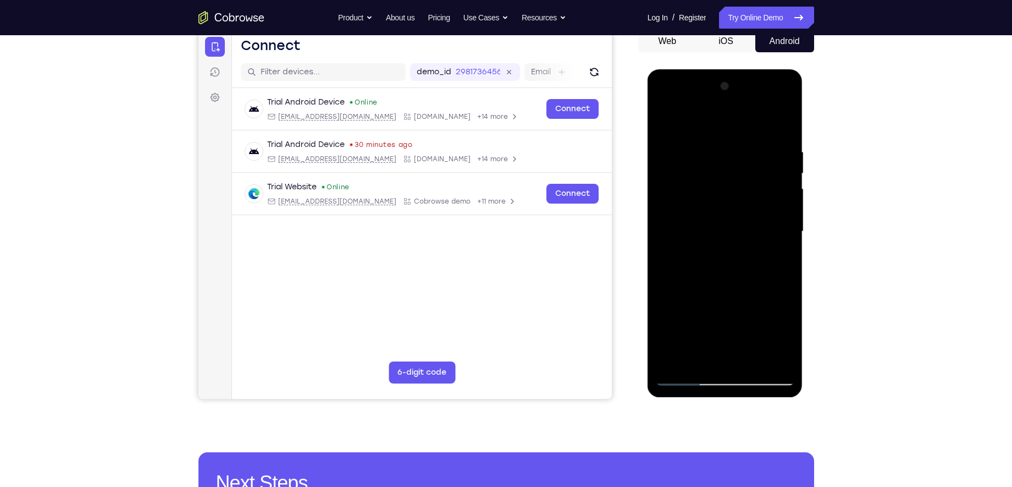
drag, startPoint x: 722, startPoint y: 205, endPoint x: 711, endPoint y: 266, distance: 62.1
click at [711, 266] on div at bounding box center [725, 232] width 139 height 308
click at [786, 261] on div at bounding box center [725, 232] width 139 height 308
click at [749, 357] on div at bounding box center [725, 232] width 139 height 308
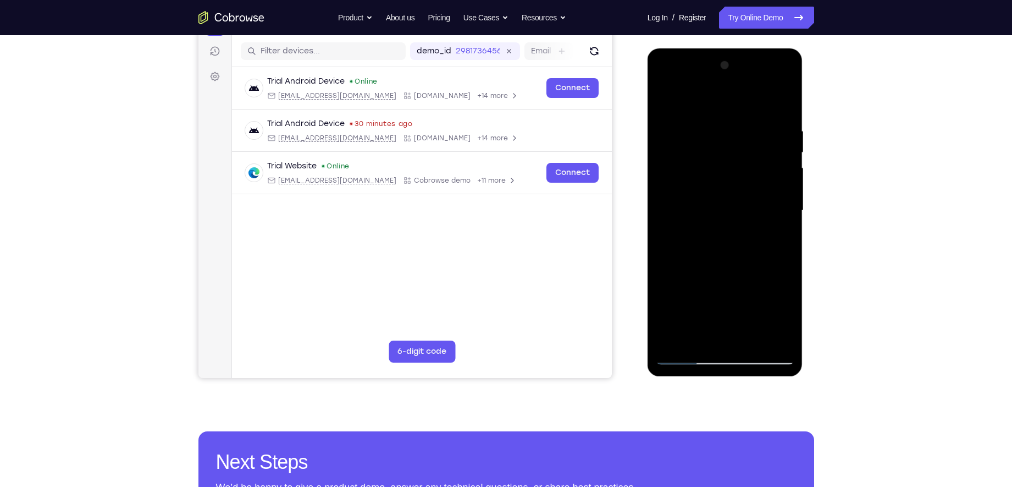
scroll to position [70, 0]
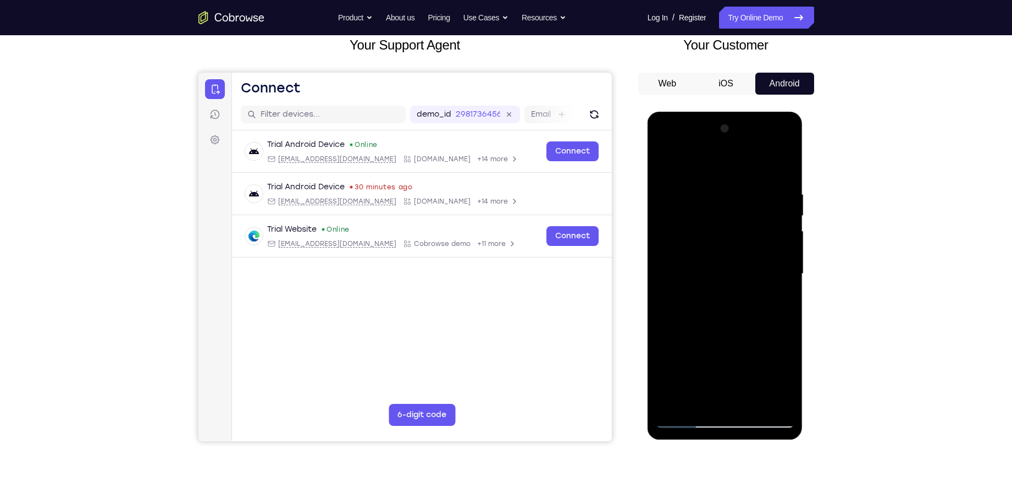
click at [725, 334] on div at bounding box center [725, 274] width 139 height 308
click at [671, 258] on div at bounding box center [725, 274] width 139 height 308
click at [721, 238] on div at bounding box center [725, 274] width 139 height 308
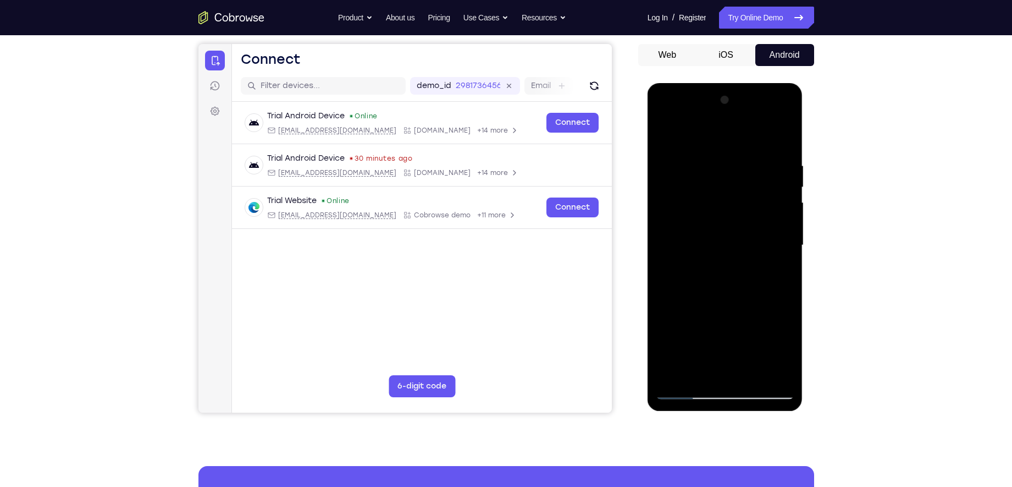
scroll to position [97, 0]
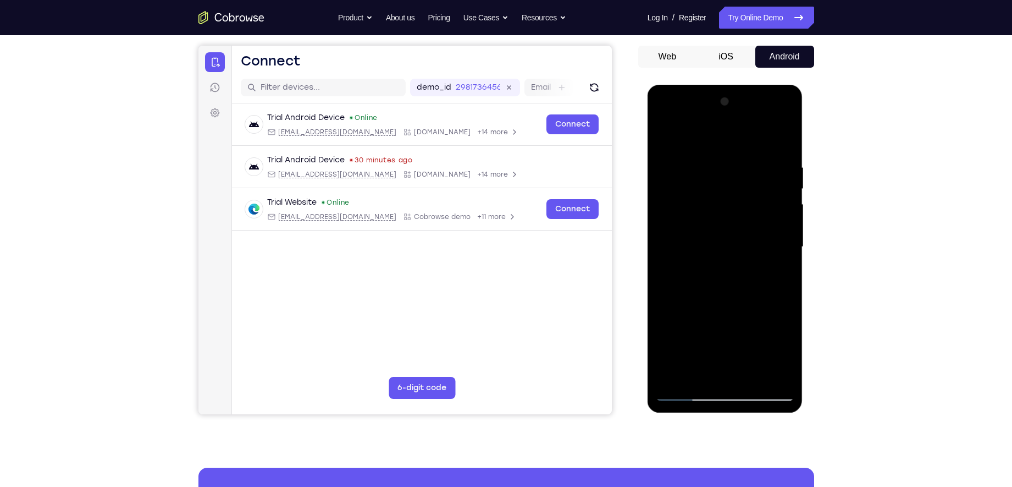
click at [718, 212] on div at bounding box center [725, 247] width 139 height 308
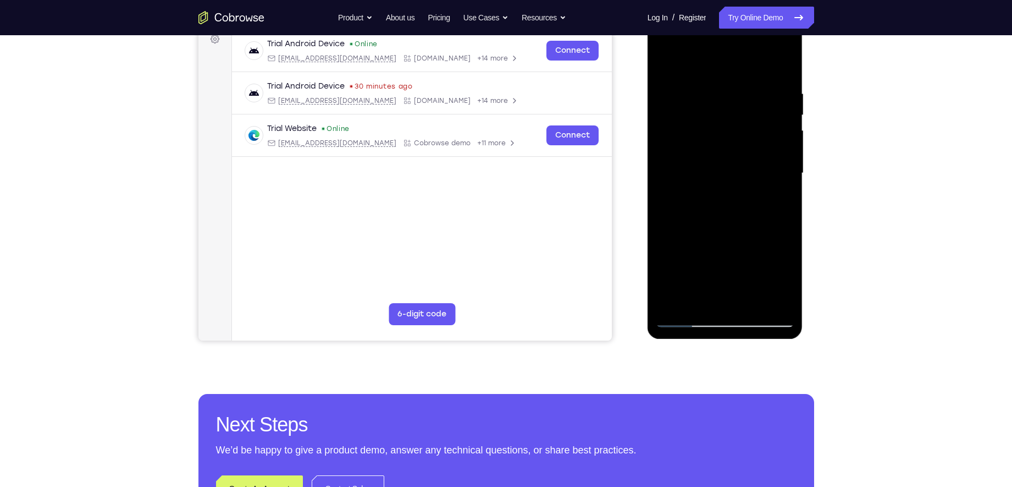
scroll to position [173, 0]
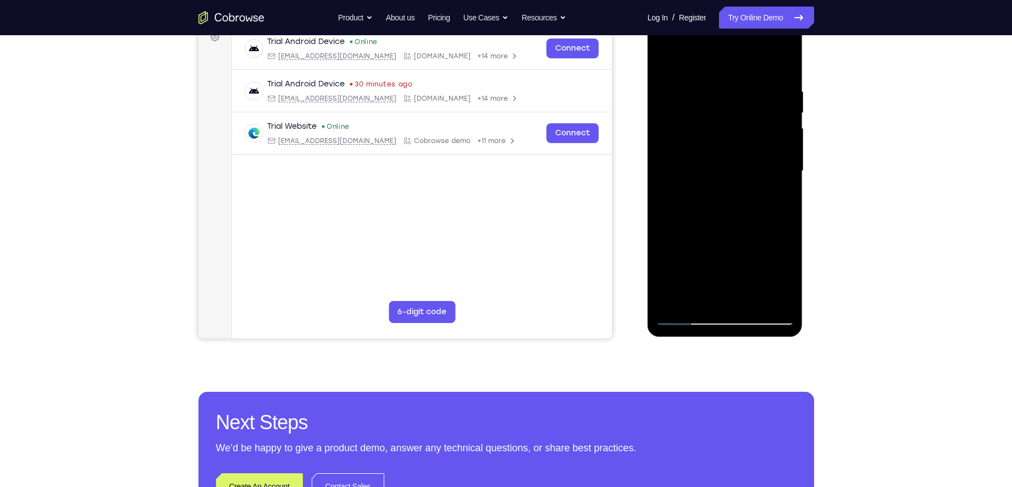
click at [684, 316] on div at bounding box center [725, 171] width 139 height 308
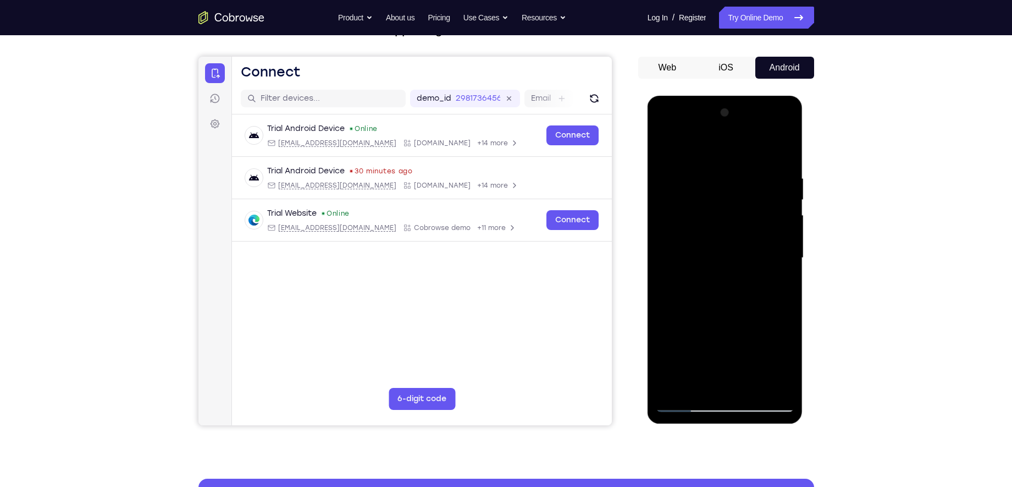
drag, startPoint x: 695, startPoint y: 306, endPoint x: 709, endPoint y: 198, distance: 108.0
drag, startPoint x: 61, startPoint y: 103, endPoint x: 631, endPoint y: 299, distance: 602.3
click at [631, 299] on div "Your Support Agent Your Customer Web iOS Android" at bounding box center [506, 222] width 616 height 406
click at [688, 238] on div at bounding box center [725, 258] width 139 height 308
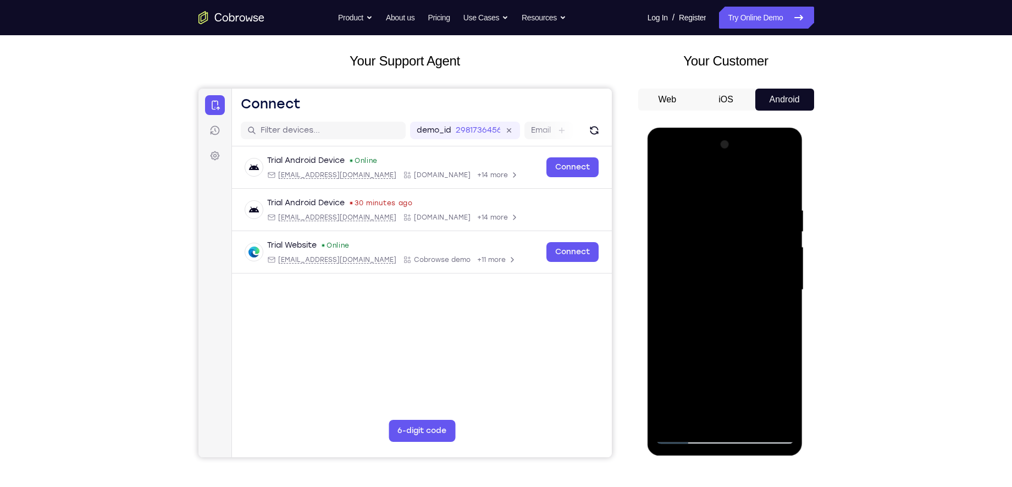
click at [786, 229] on div at bounding box center [725, 290] width 139 height 308
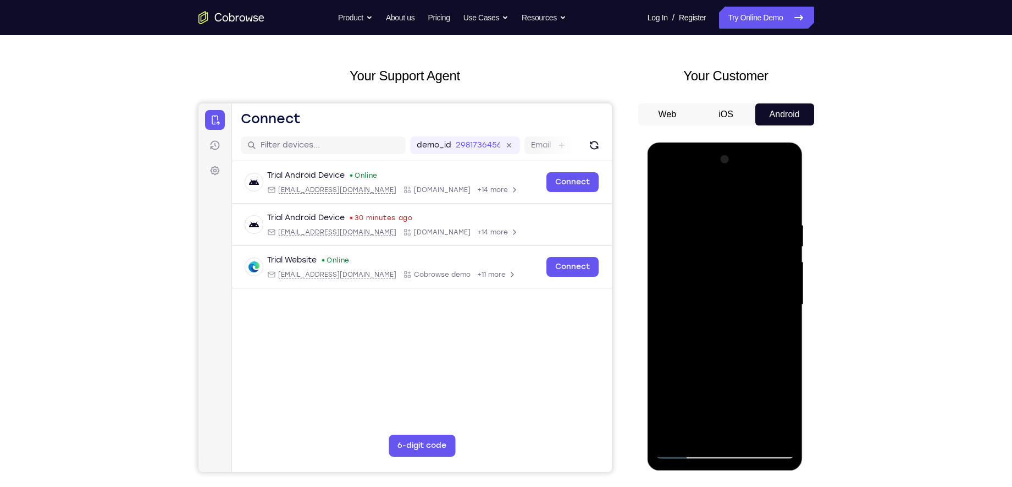
click at [748, 267] on div at bounding box center [725, 305] width 139 height 308
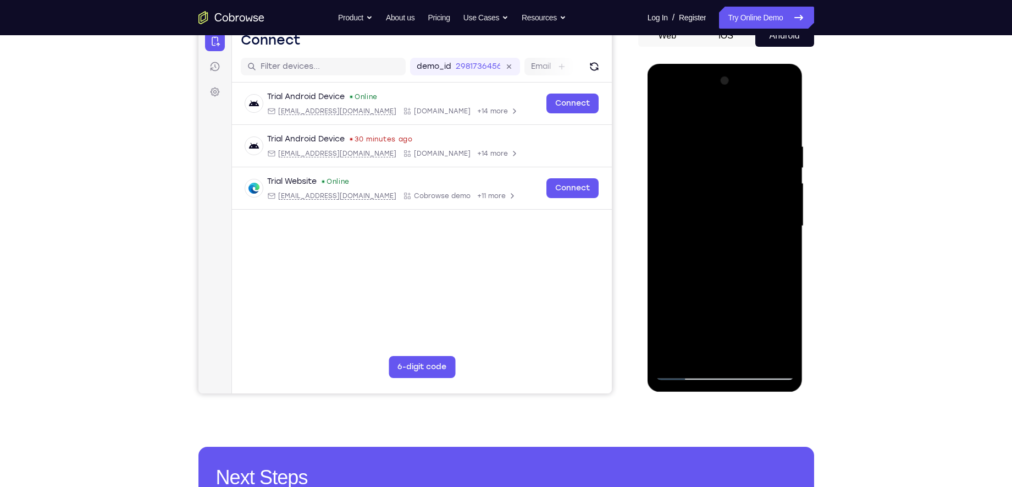
scroll to position [155, 0]
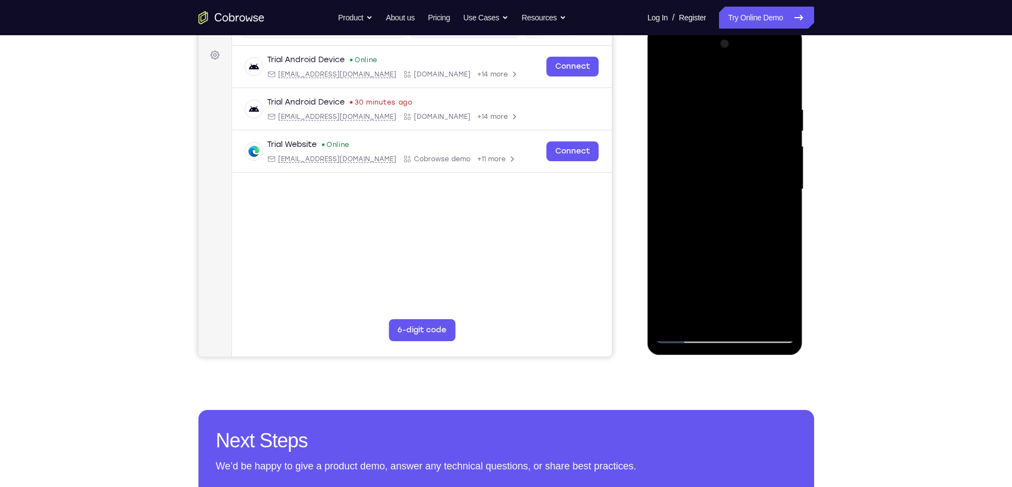
click at [683, 333] on div at bounding box center [725, 189] width 139 height 308
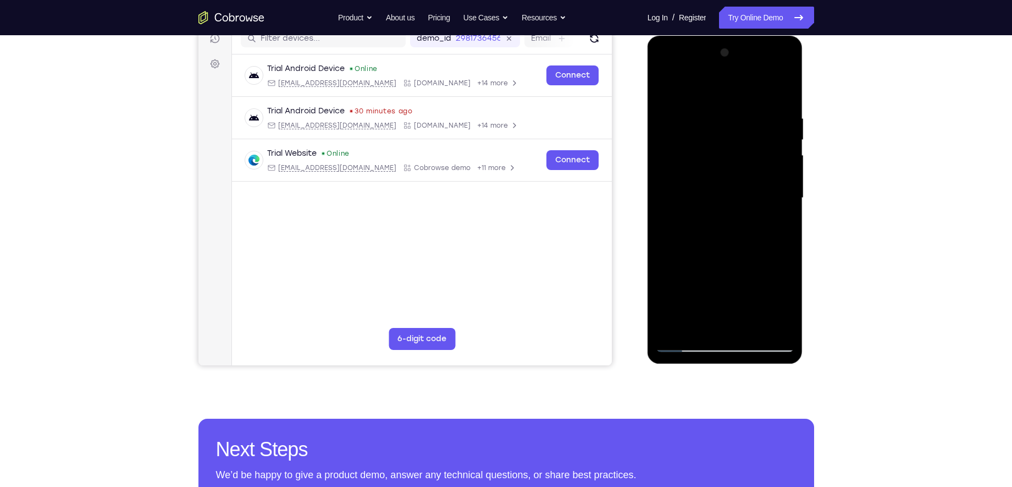
scroll to position [147, 0]
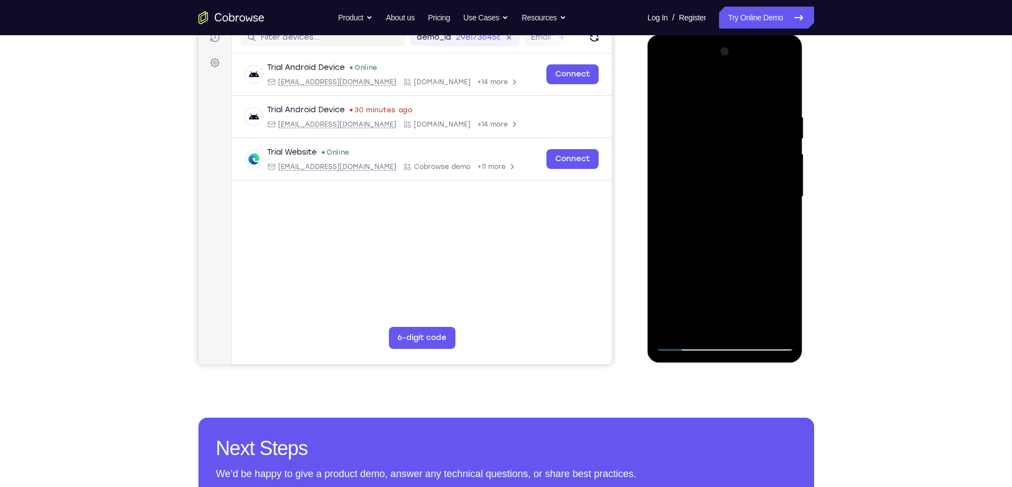
drag, startPoint x: 725, startPoint y: 300, endPoint x: 732, endPoint y: 240, distance: 60.9
click at [732, 240] on div at bounding box center [725, 197] width 139 height 308
click at [711, 257] on div at bounding box center [725, 197] width 139 height 308
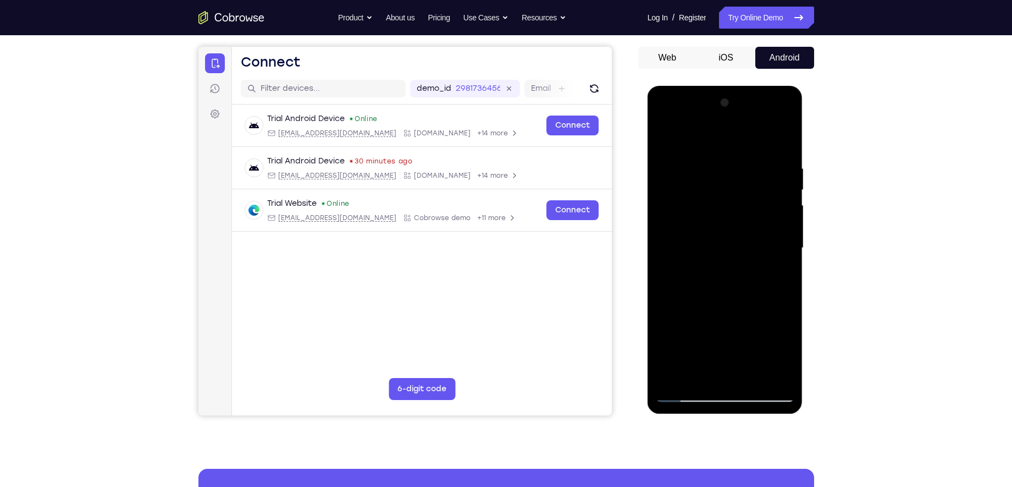
scroll to position [93, 0]
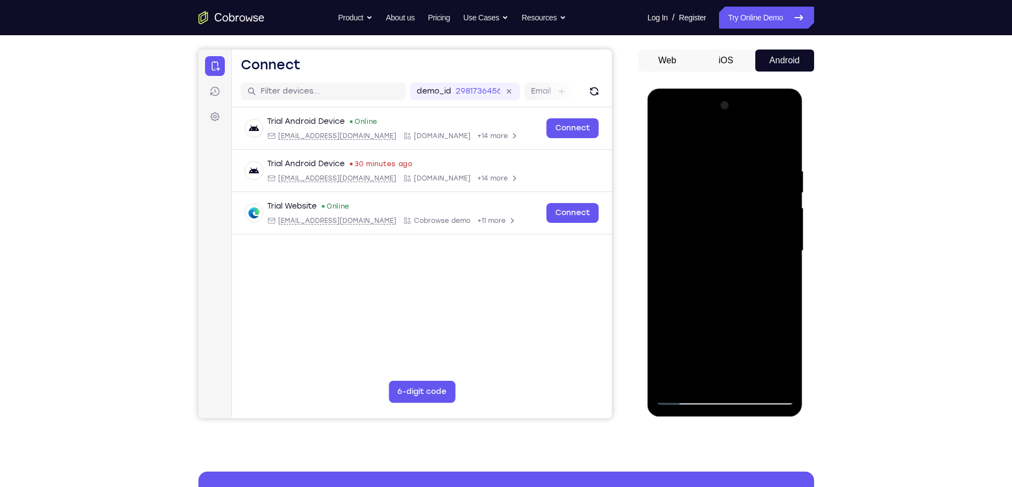
click at [787, 187] on div at bounding box center [725, 251] width 139 height 308
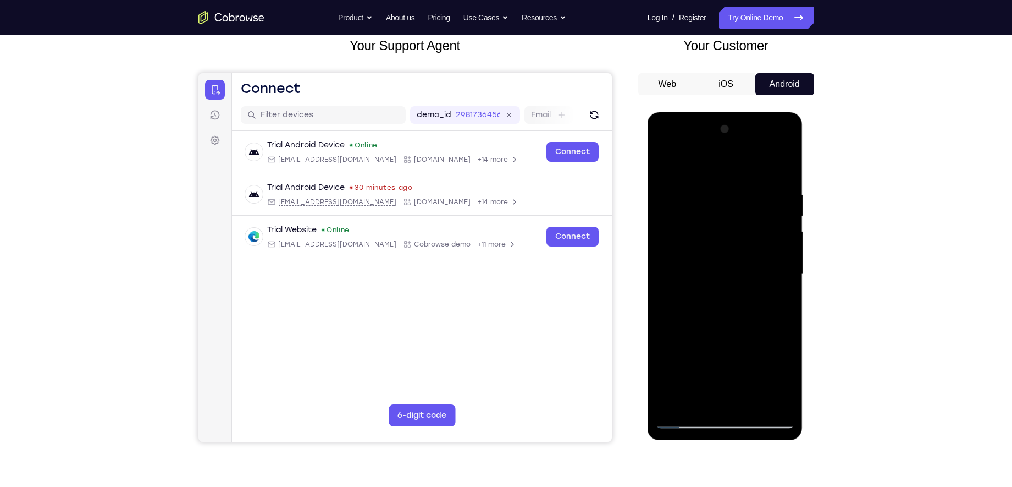
click at [786, 213] on div at bounding box center [725, 274] width 139 height 308
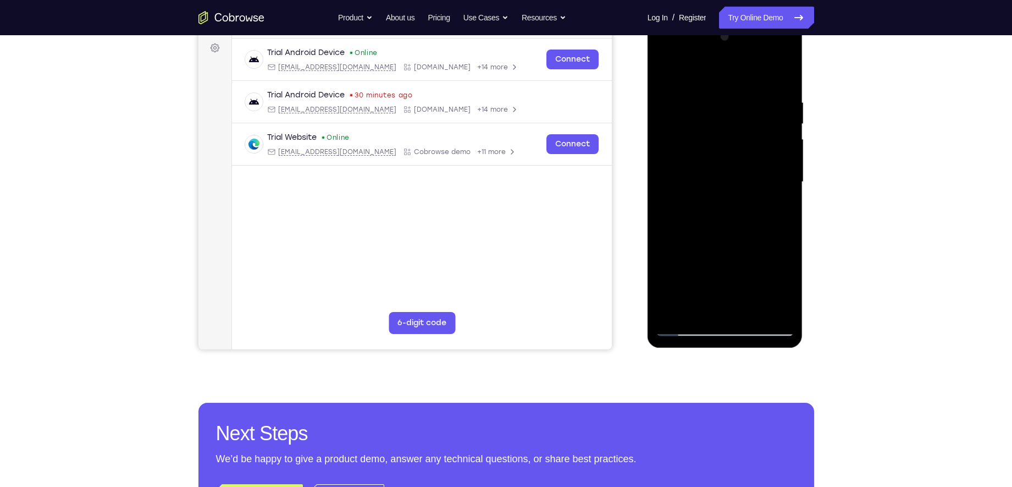
scroll to position [166, 0]
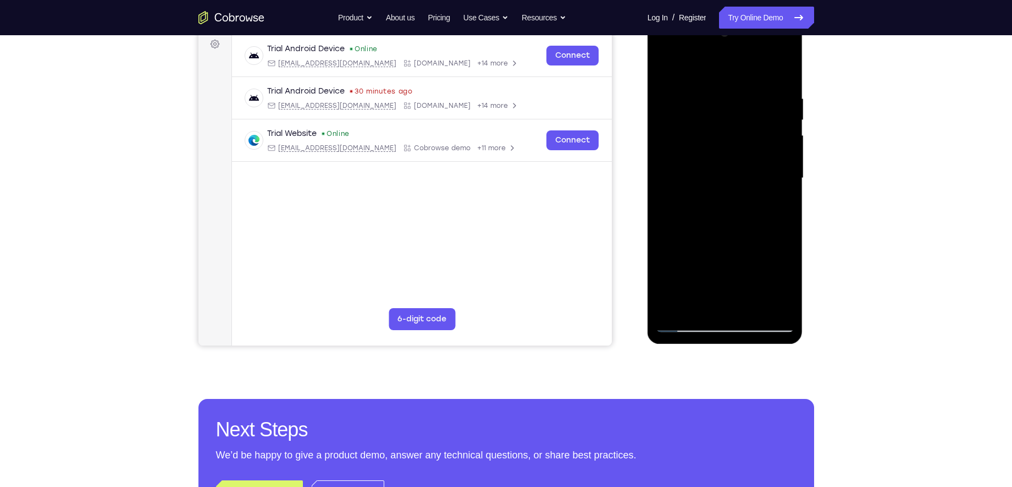
click at [684, 327] on div at bounding box center [725, 178] width 139 height 308
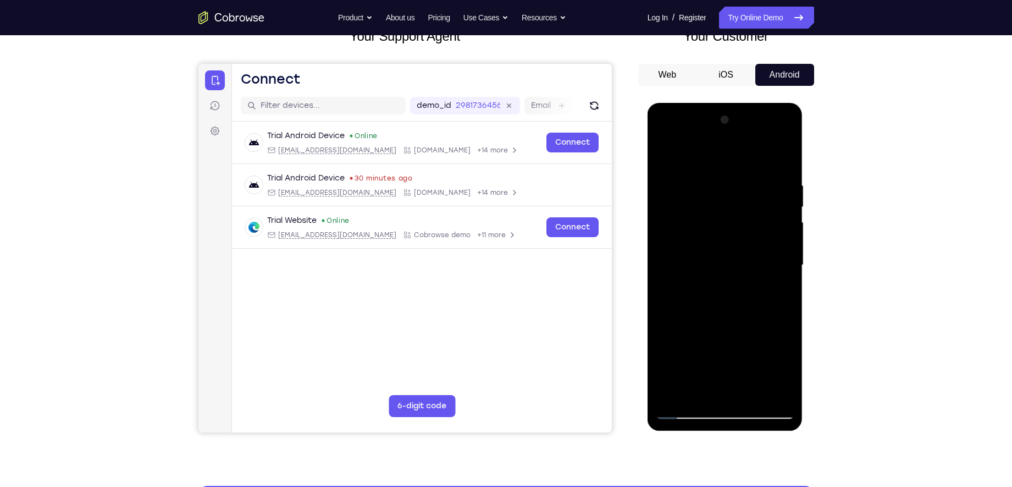
scroll to position [74, 0]
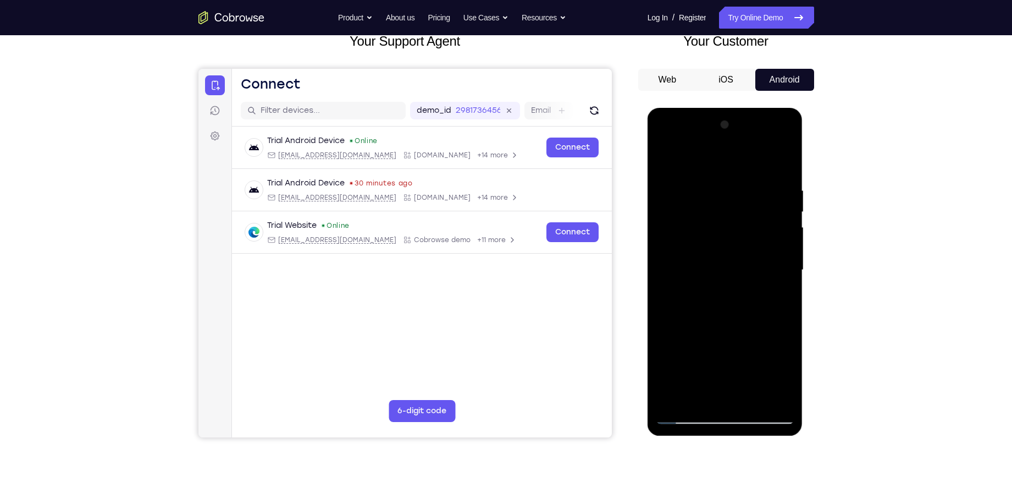
click at [676, 181] on div at bounding box center [725, 270] width 139 height 308
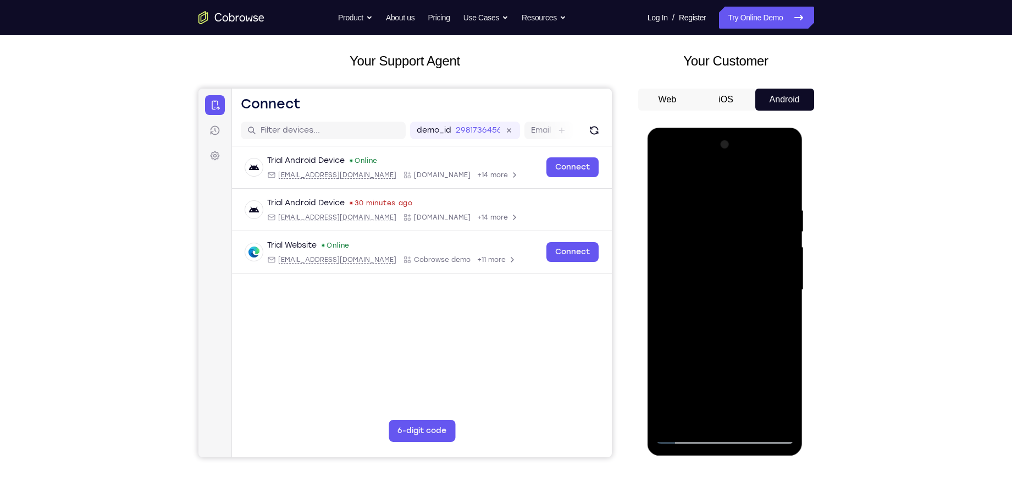
scroll to position [49, 0]
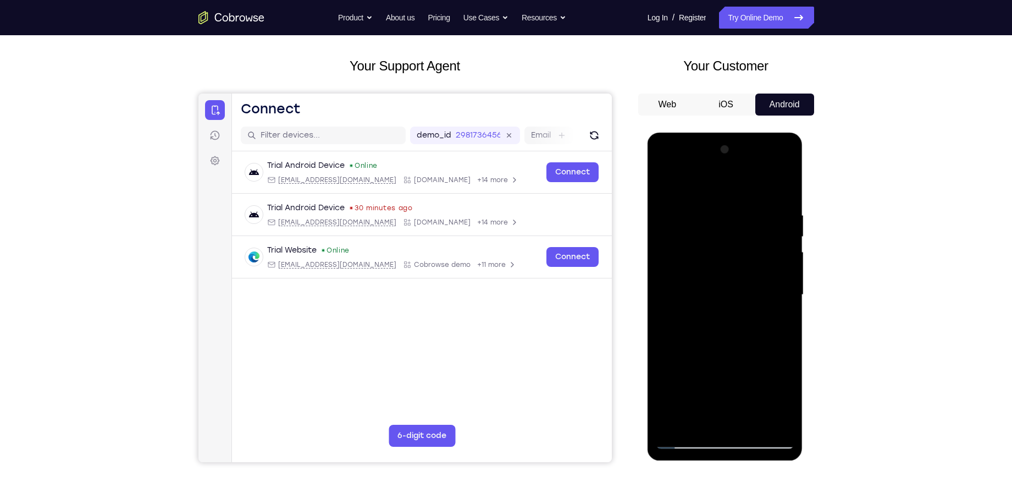
drag, startPoint x: 676, startPoint y: 206, endPoint x: 764, endPoint y: 223, distance: 89.5
click at [764, 223] on div at bounding box center [725, 295] width 139 height 308
click at [720, 219] on div at bounding box center [725, 295] width 139 height 308
click at [719, 268] on div at bounding box center [725, 295] width 139 height 308
click at [721, 280] on div at bounding box center [725, 295] width 139 height 308
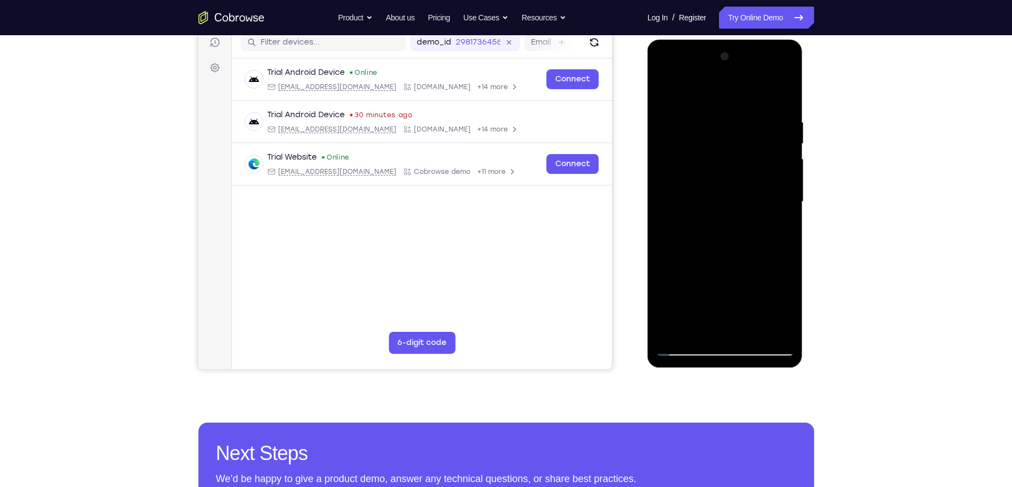
scroll to position [142, 0]
click at [729, 190] on div at bounding box center [725, 202] width 139 height 308
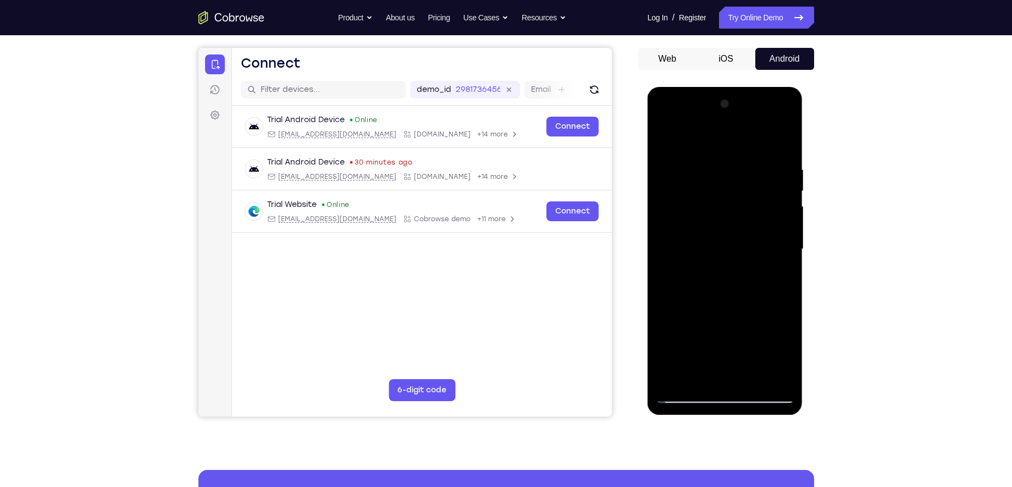
scroll to position [165, 0]
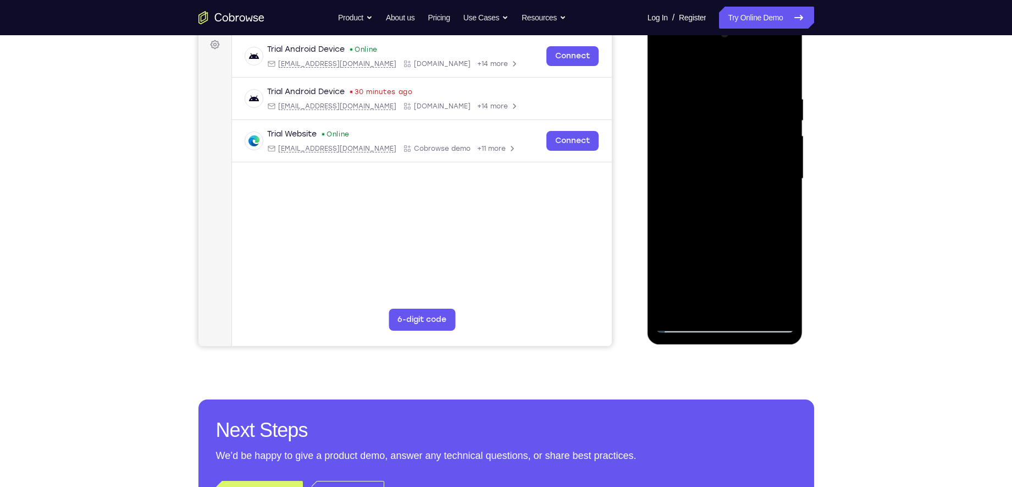
click at [710, 306] on div at bounding box center [725, 179] width 139 height 308
drag, startPoint x: 731, startPoint y: 173, endPoint x: 722, endPoint y: 256, distance: 83.5
click at [722, 256] on div at bounding box center [725, 179] width 139 height 308
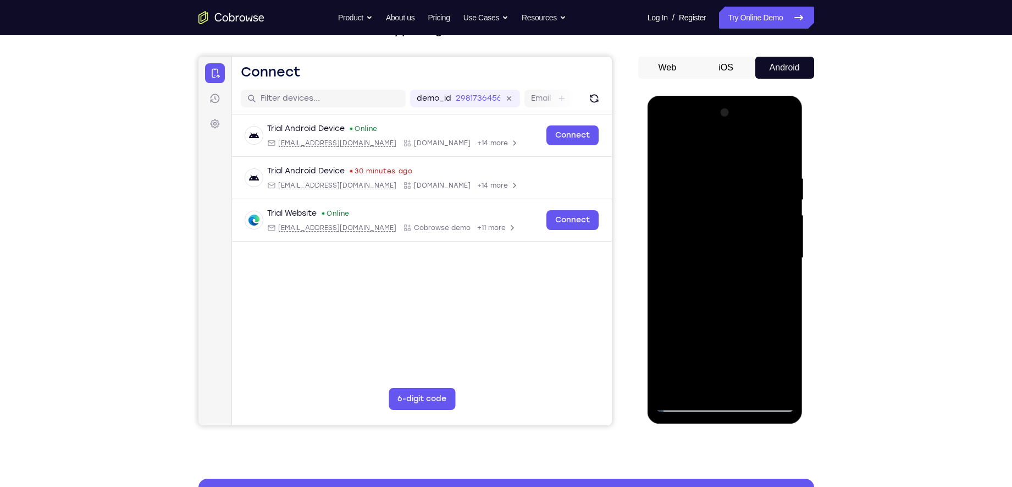
scroll to position [86, 0]
drag, startPoint x: 691, startPoint y: 145, endPoint x: 829, endPoint y: 148, distance: 137.5
click at [804, 148] on html "Online web based iOS Simulators and Android Emulators. Run iPhone, iPad, Mobile…" at bounding box center [726, 261] width 157 height 330
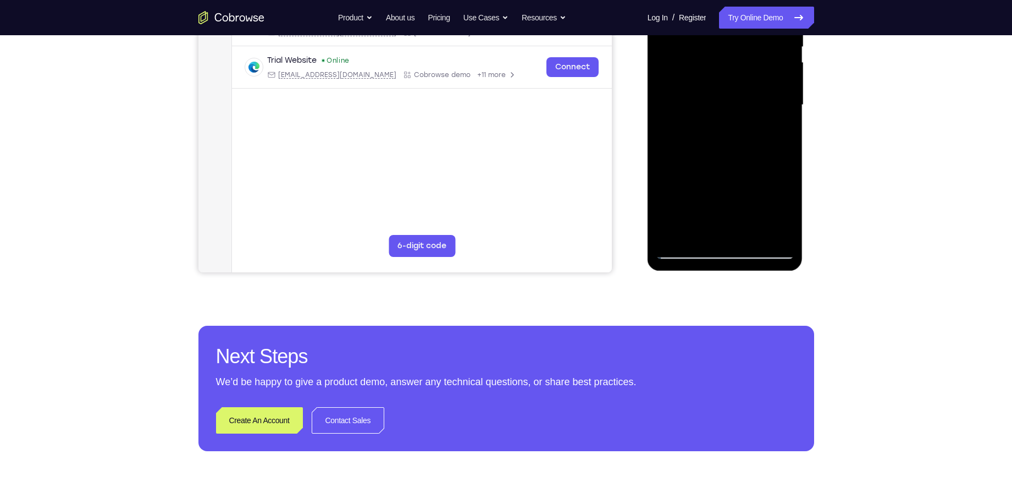
scroll to position [268, 0]
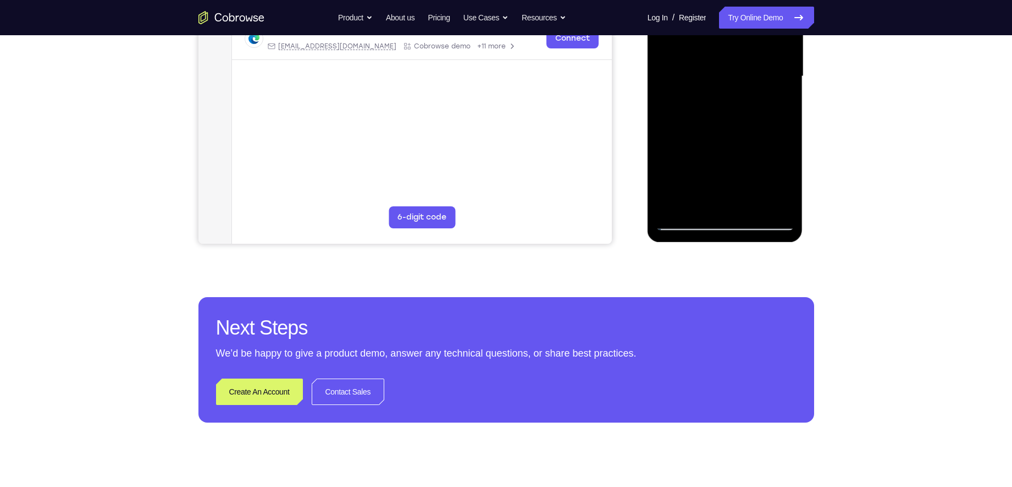
click at [684, 223] on div at bounding box center [725, 76] width 139 height 308
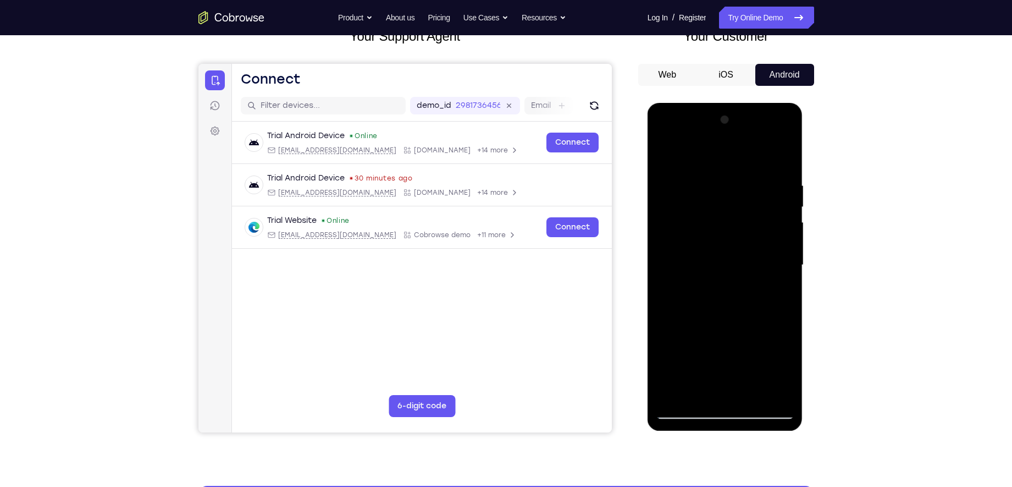
scroll to position [80, 0]
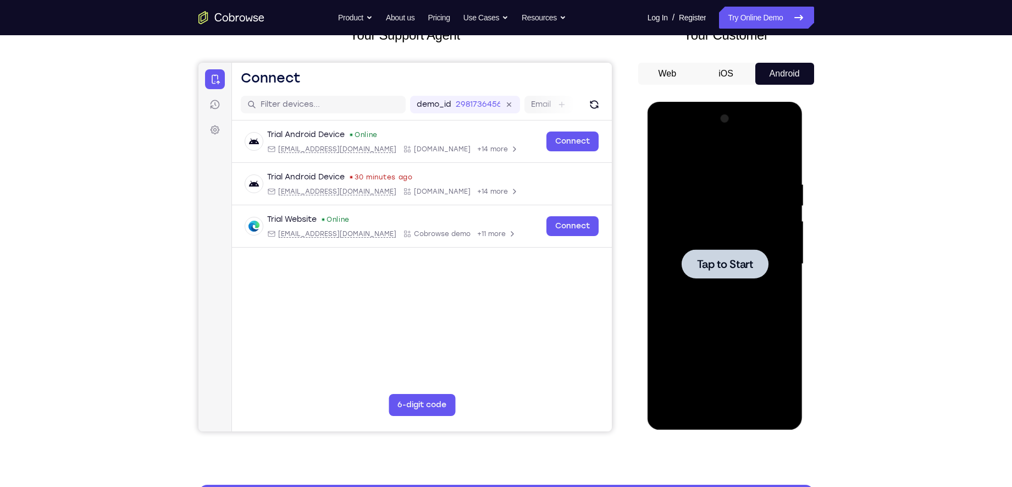
click at [732, 267] on span "Tap to Start" at bounding box center [725, 263] width 56 height 11
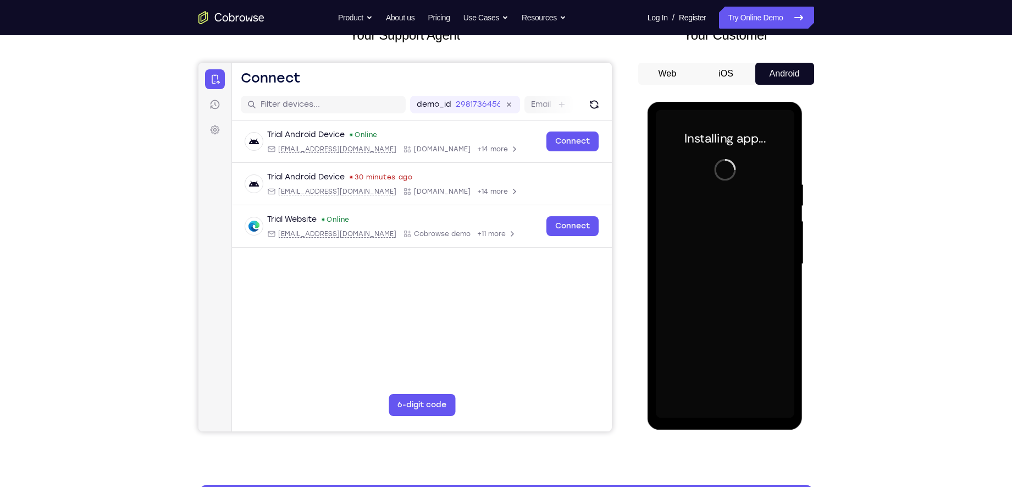
scroll to position [100, 0]
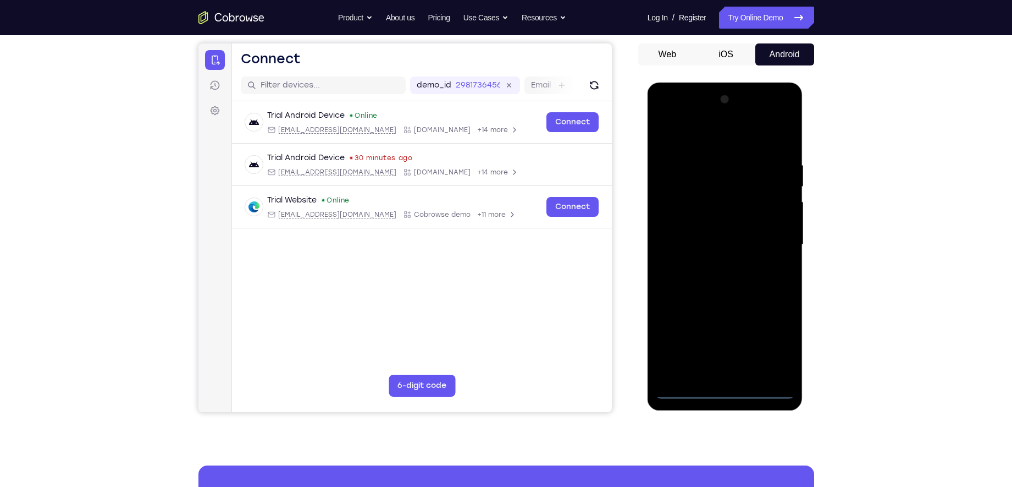
click at [726, 389] on div at bounding box center [725, 245] width 139 height 308
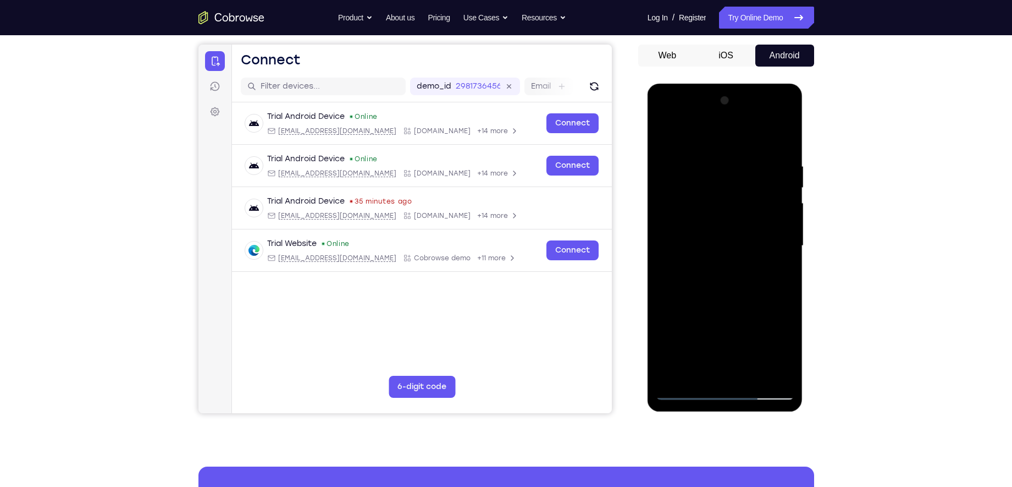
scroll to position [101, 0]
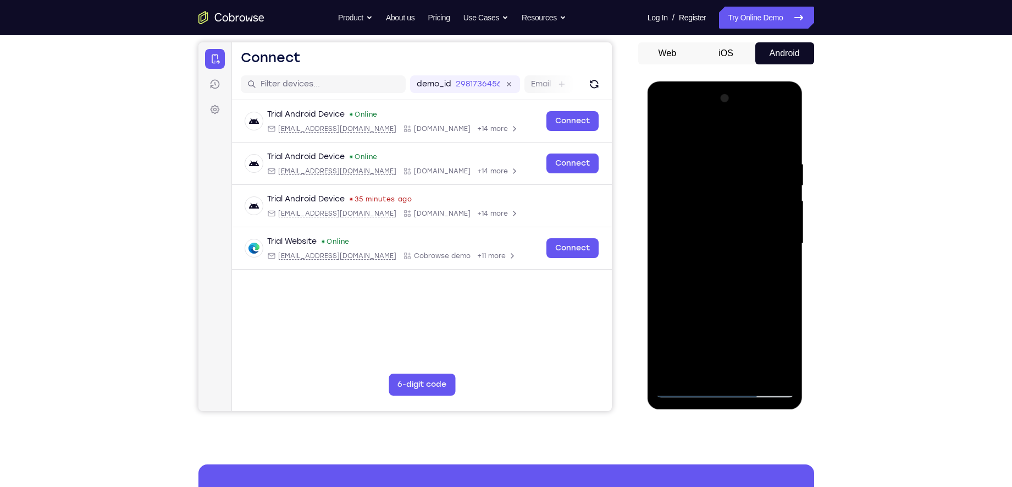
click at [725, 236] on div at bounding box center [725, 244] width 139 height 308
click at [776, 343] on div at bounding box center [725, 244] width 139 height 308
click at [693, 139] on div at bounding box center [725, 244] width 139 height 308
click at [774, 237] on div at bounding box center [725, 244] width 139 height 308
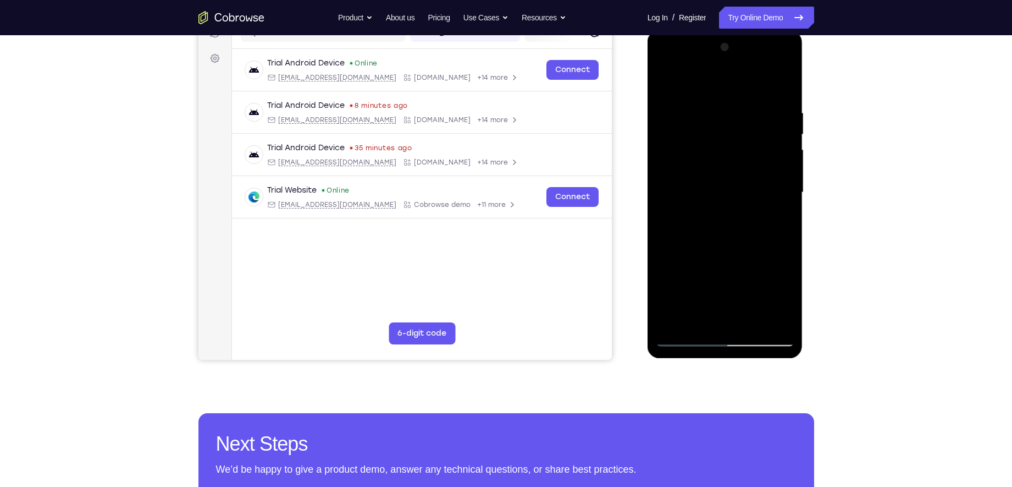
scroll to position [153, 0]
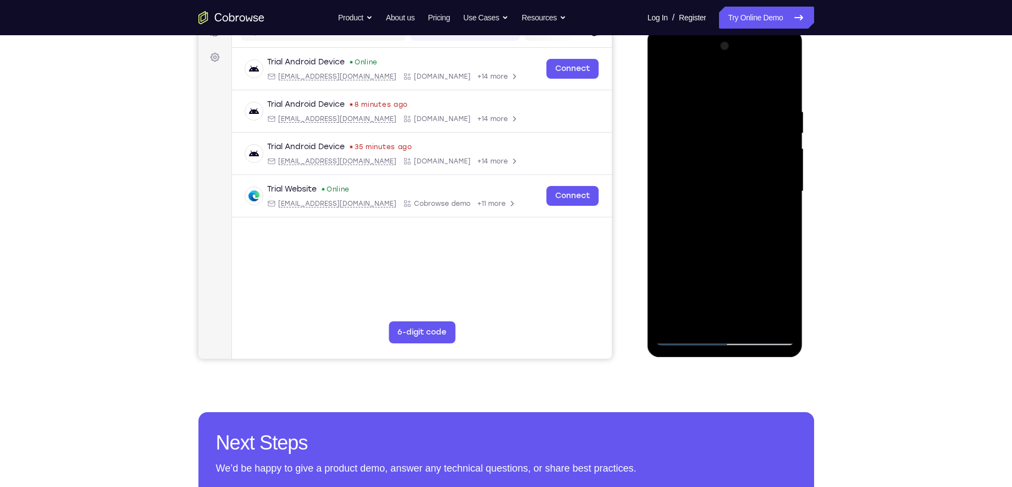
click at [712, 210] on div at bounding box center [725, 191] width 139 height 308
click at [716, 181] on div at bounding box center [725, 191] width 139 height 308
click at [716, 173] on div at bounding box center [725, 191] width 139 height 308
click at [719, 190] on div at bounding box center [725, 191] width 139 height 308
click at [731, 223] on div at bounding box center [725, 191] width 139 height 308
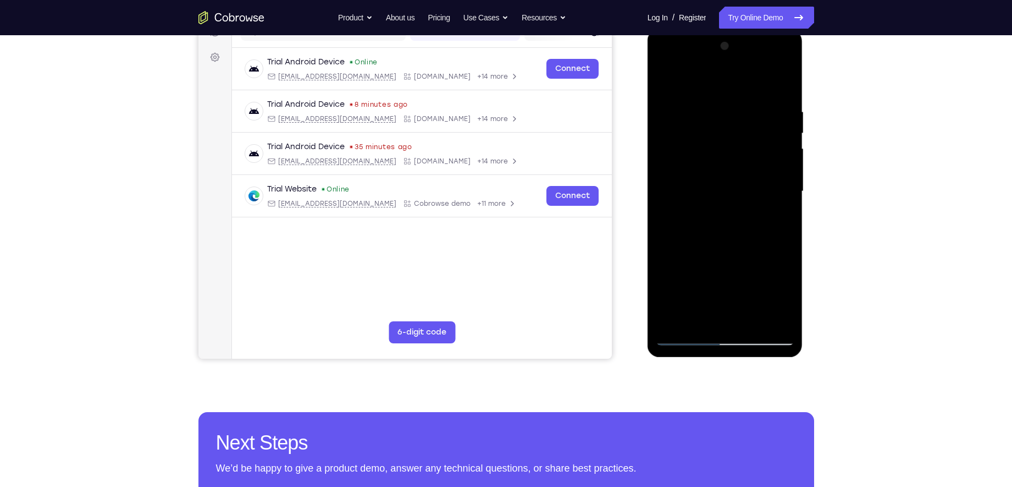
click at [730, 225] on div at bounding box center [725, 191] width 139 height 308
click at [728, 230] on div at bounding box center [725, 191] width 139 height 308
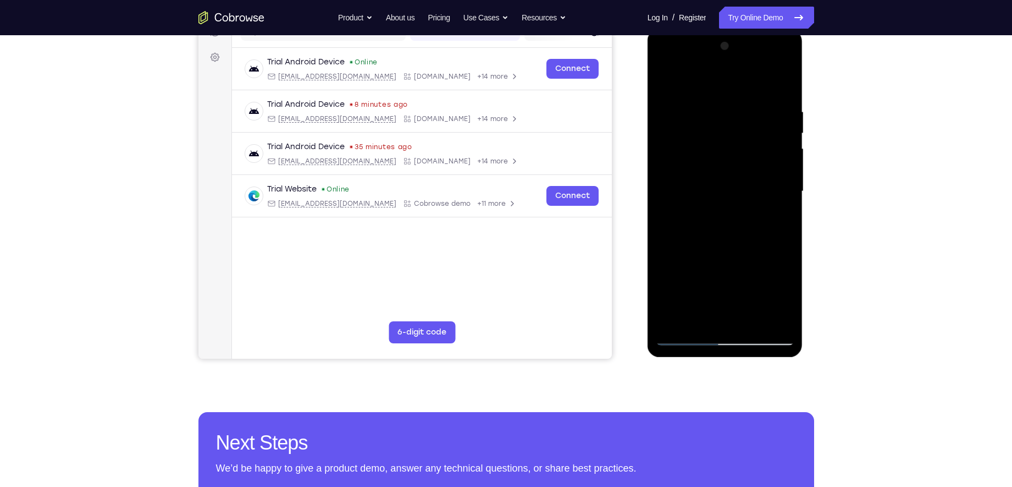
click at [728, 230] on div at bounding box center [725, 191] width 139 height 308
drag, startPoint x: 691, startPoint y: 78, endPoint x: 843, endPoint y: 88, distance: 153.2
click at [804, 88] on html "Online web based iOS Simulators and Android Emulators. Run iPhone, iPad, Mobile…" at bounding box center [726, 194] width 157 height 330
click at [743, 245] on div at bounding box center [725, 191] width 139 height 308
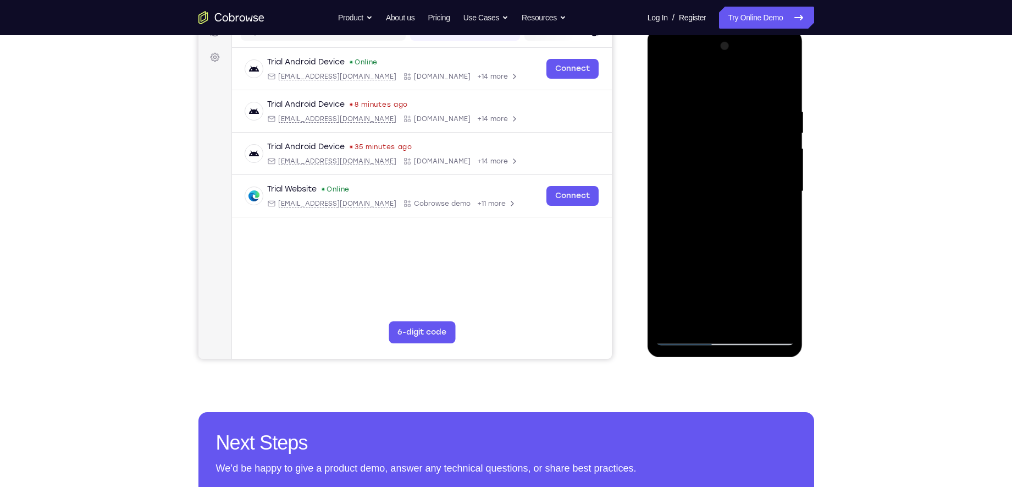
click at [752, 318] on div at bounding box center [725, 191] width 139 height 308
click at [717, 249] on div at bounding box center [725, 191] width 139 height 308
click at [688, 179] on div at bounding box center [725, 191] width 139 height 308
click at [685, 339] on div at bounding box center [725, 191] width 139 height 308
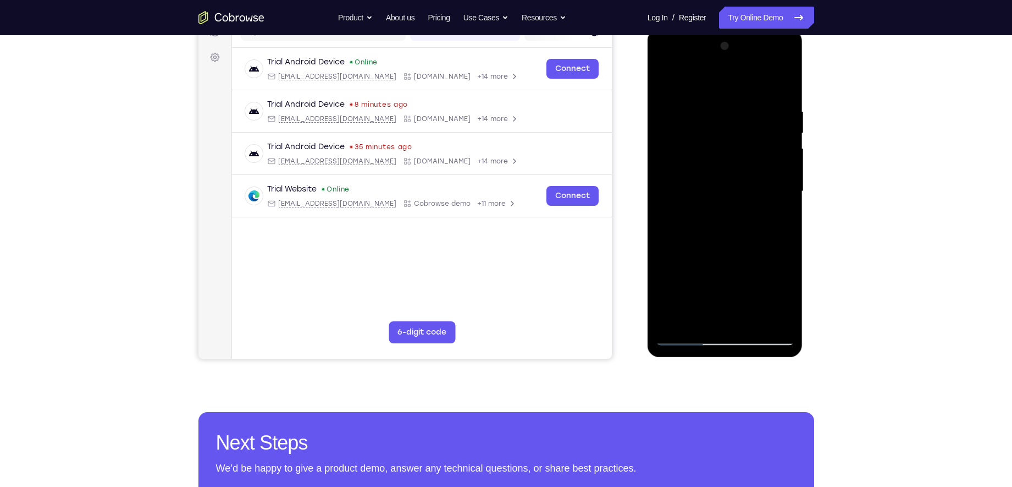
click at [683, 338] on div at bounding box center [725, 191] width 139 height 308
click at [709, 115] on div at bounding box center [725, 191] width 139 height 308
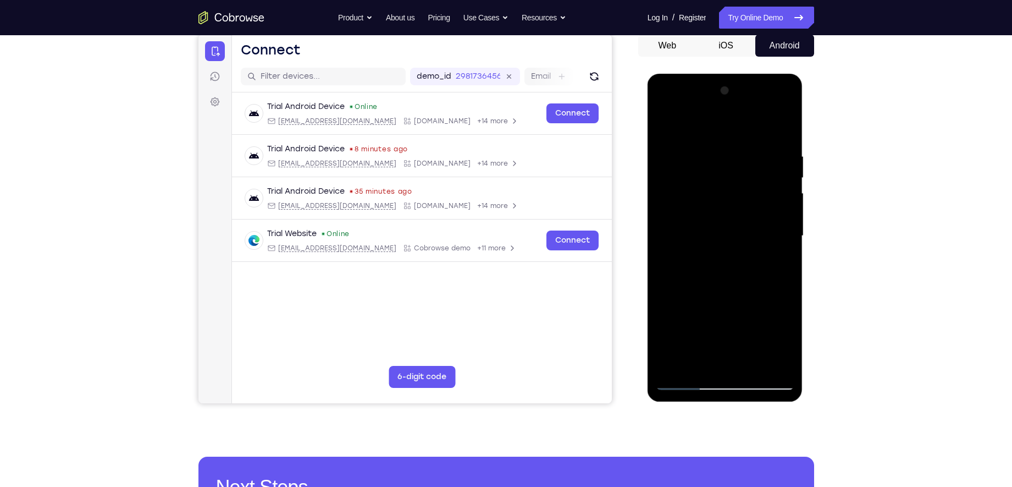
scroll to position [87, 0]
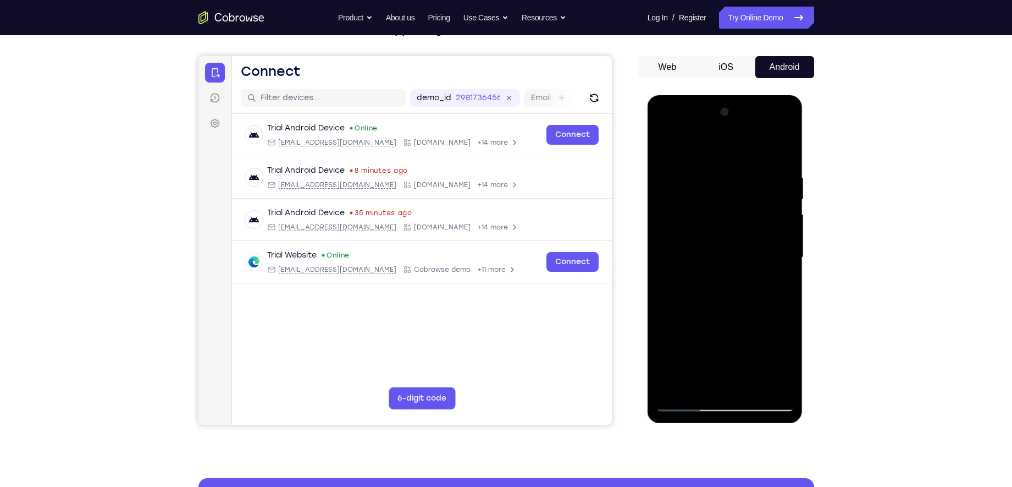
click at [780, 148] on div at bounding box center [725, 257] width 139 height 308
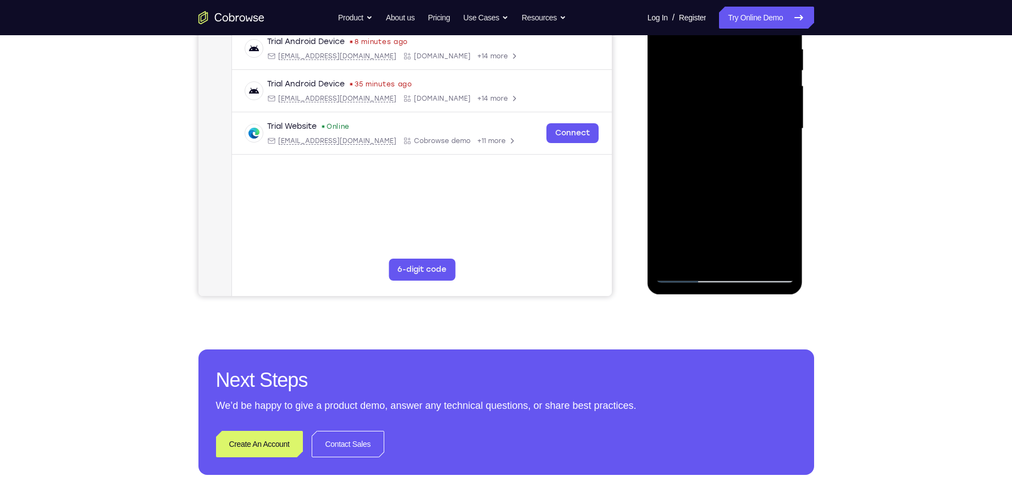
scroll to position [212, 0]
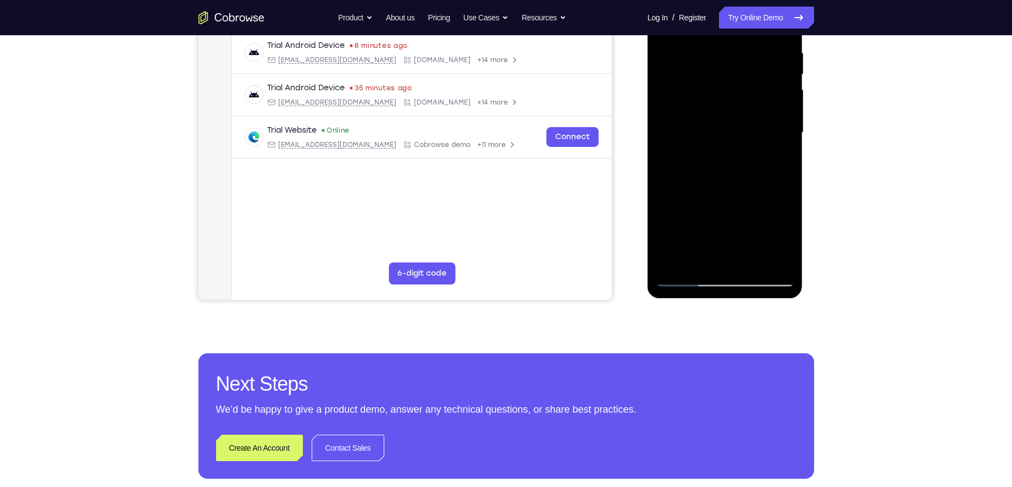
click at [747, 261] on div at bounding box center [725, 133] width 139 height 308
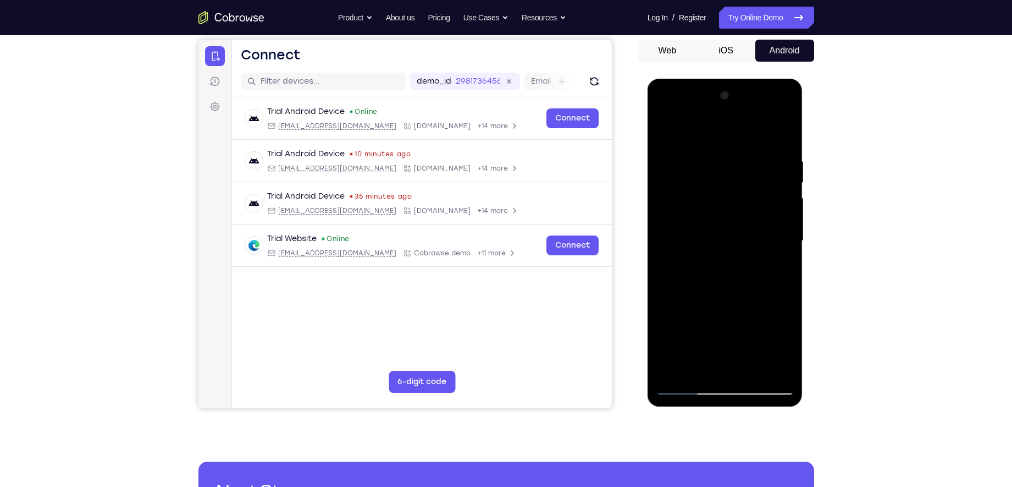
scroll to position [72, 0]
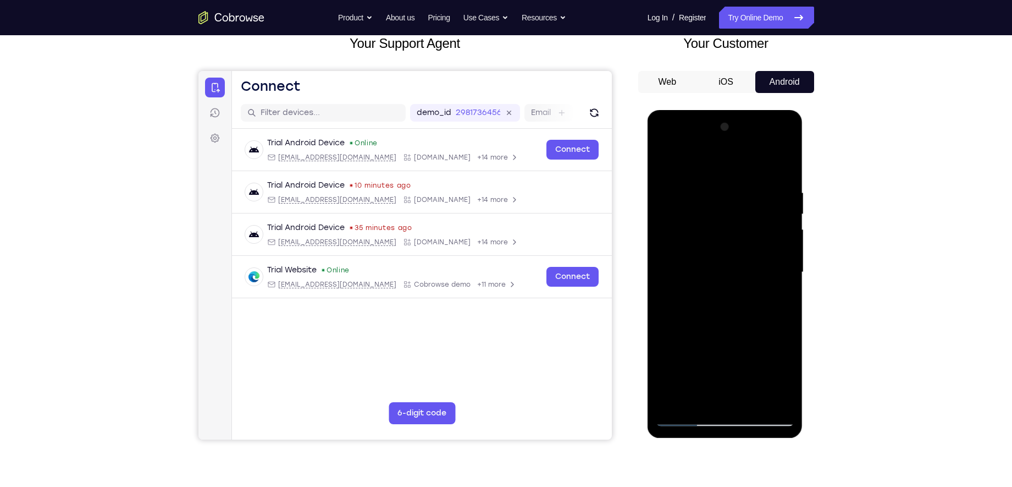
click at [677, 197] on div at bounding box center [725, 272] width 139 height 308
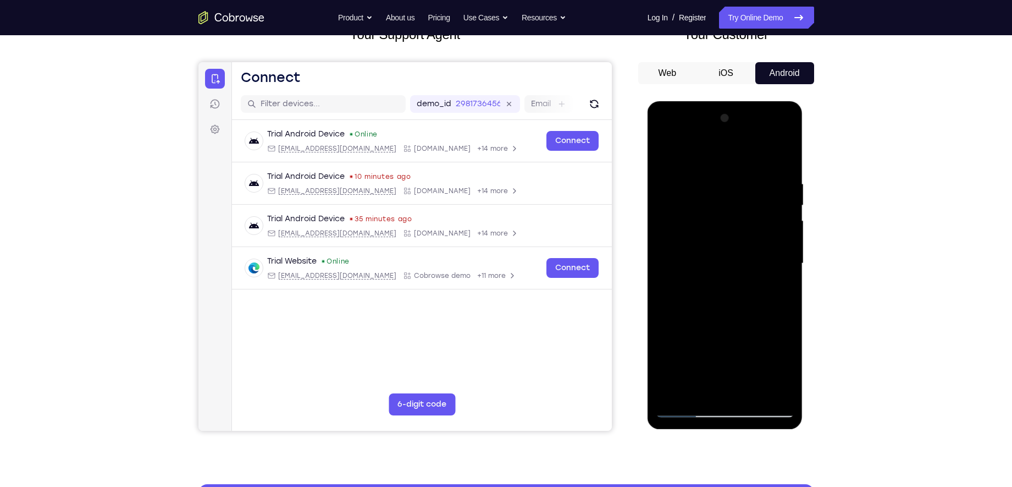
scroll to position [114, 0]
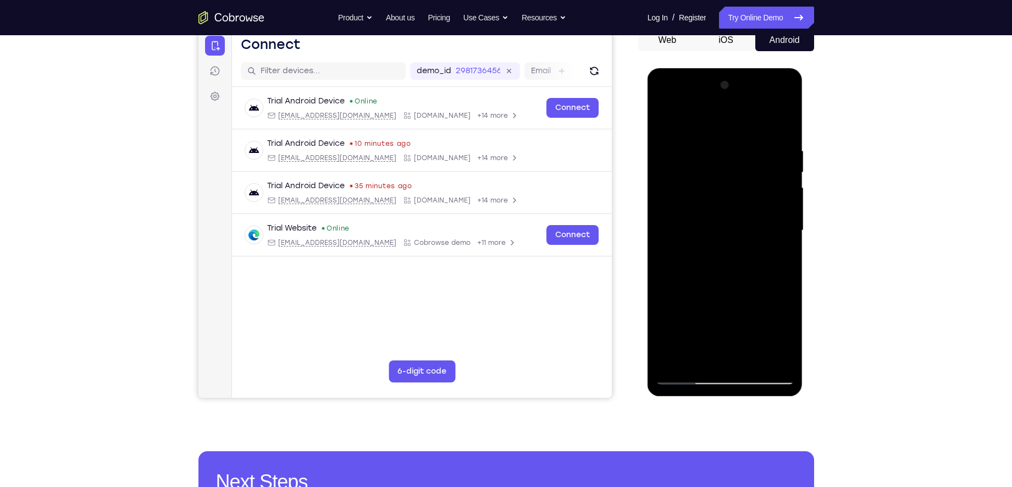
click at [719, 163] on div at bounding box center [725, 230] width 139 height 308
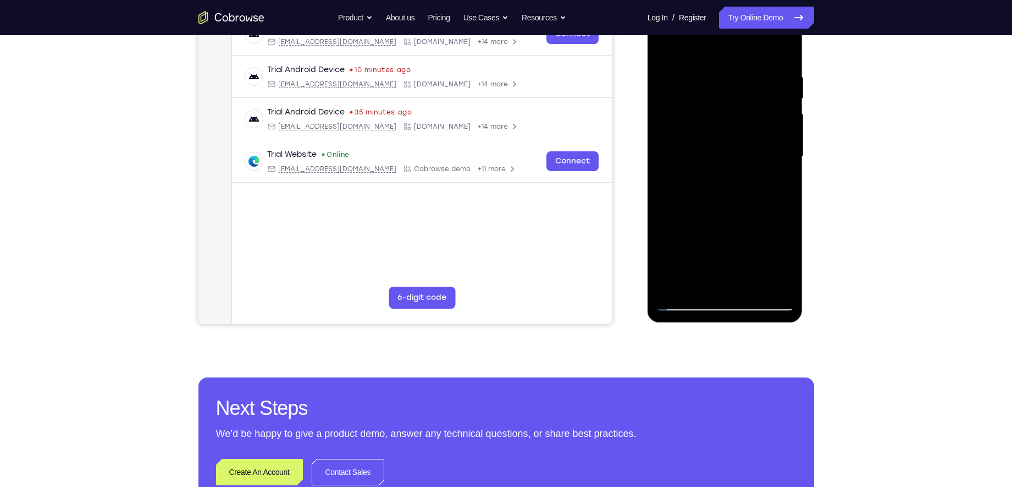
scroll to position [153, 0]
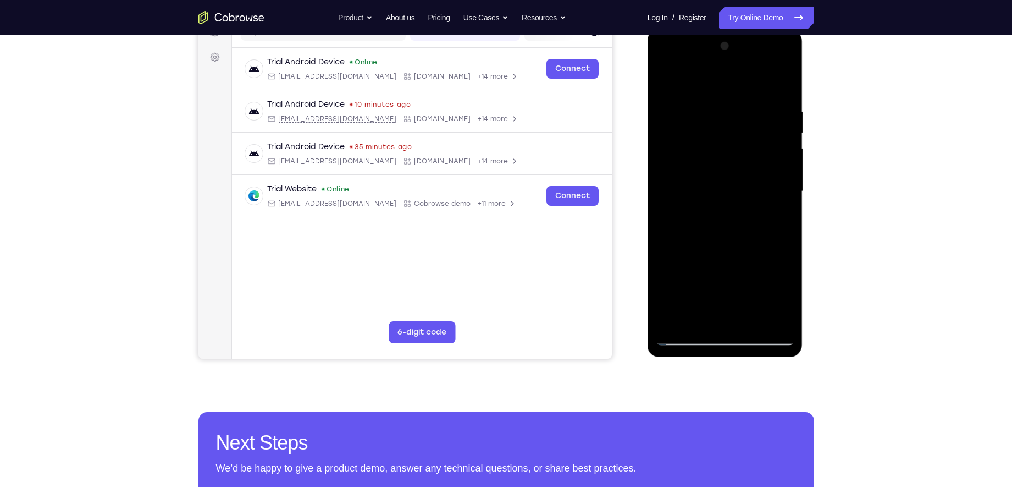
click at [684, 339] on div at bounding box center [725, 191] width 139 height 308
click at [754, 322] on div at bounding box center [725, 191] width 139 height 308
click at [691, 175] on div at bounding box center [725, 191] width 139 height 308
click at [687, 340] on div at bounding box center [725, 191] width 139 height 308
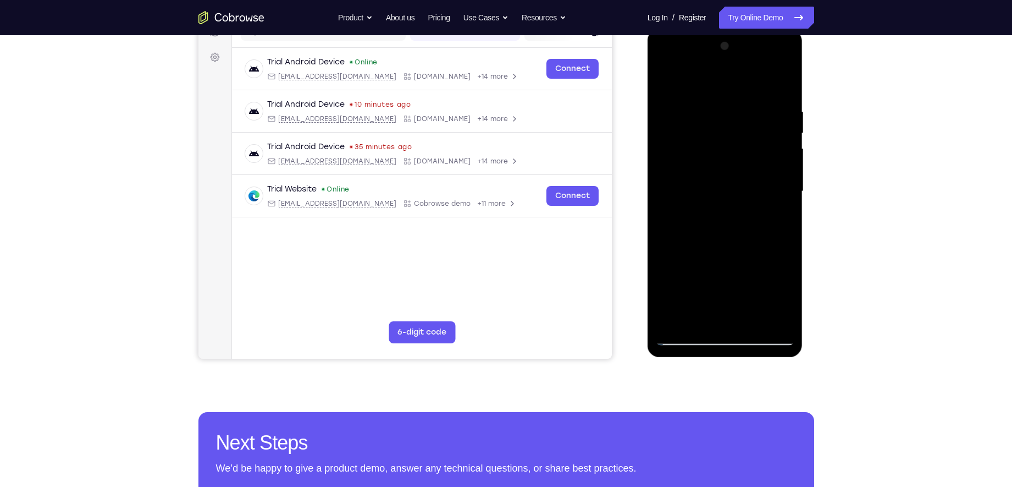
click at [687, 340] on div at bounding box center [725, 191] width 139 height 308
click at [774, 114] on div at bounding box center [725, 191] width 139 height 308
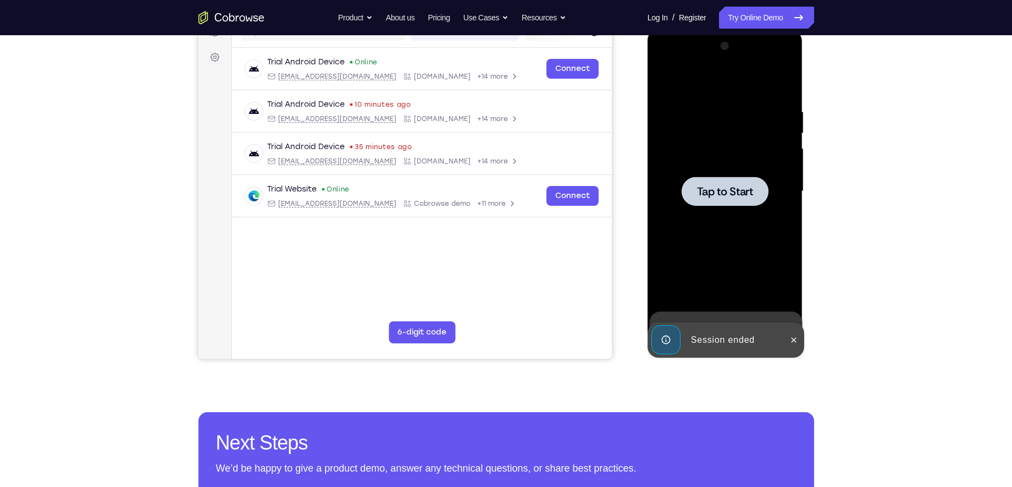
click at [746, 180] on div at bounding box center [725, 190] width 87 height 29
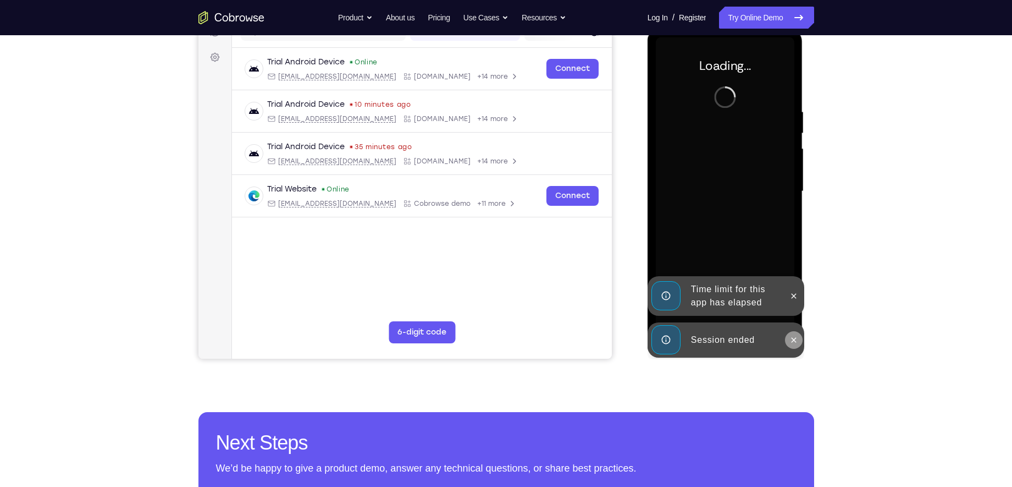
click at [790, 334] on button at bounding box center [794, 340] width 18 height 18
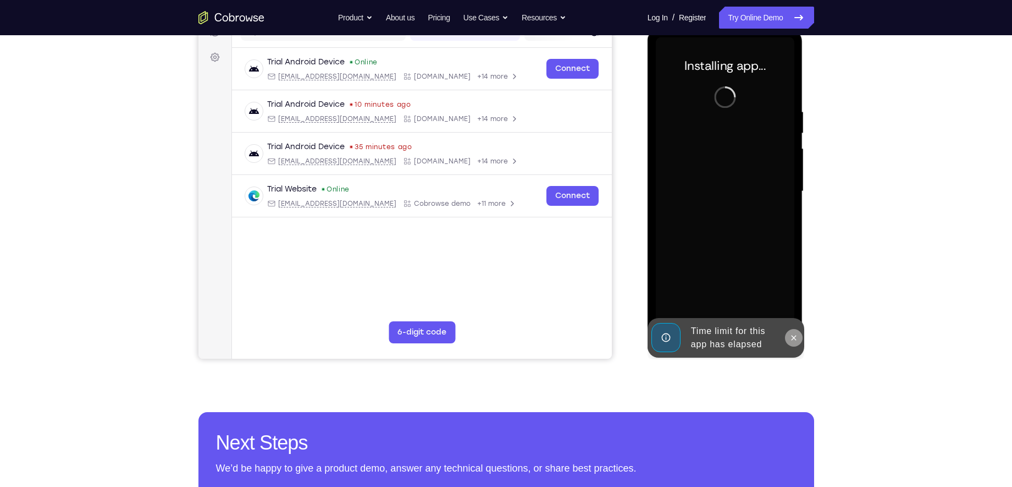
click at [792, 329] on button at bounding box center [794, 338] width 18 height 18
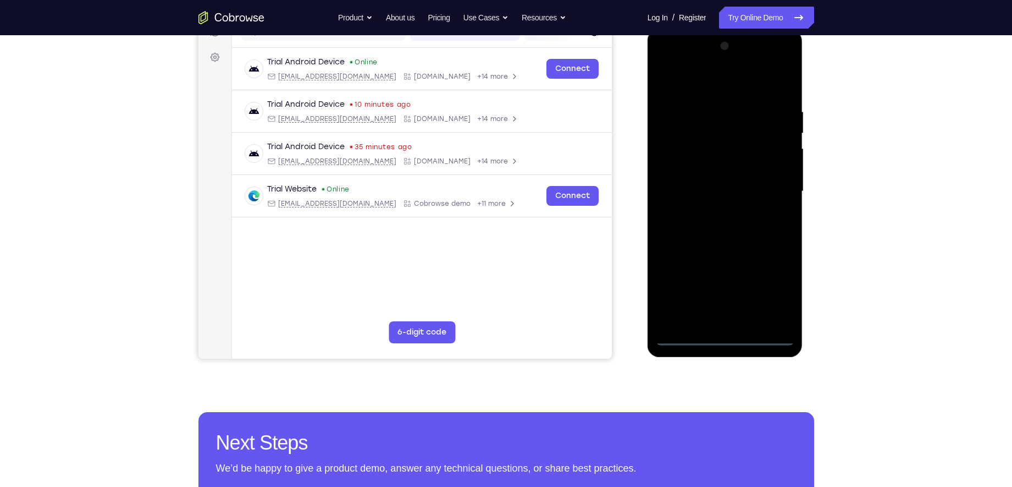
click at [725, 340] on div at bounding box center [725, 191] width 139 height 308
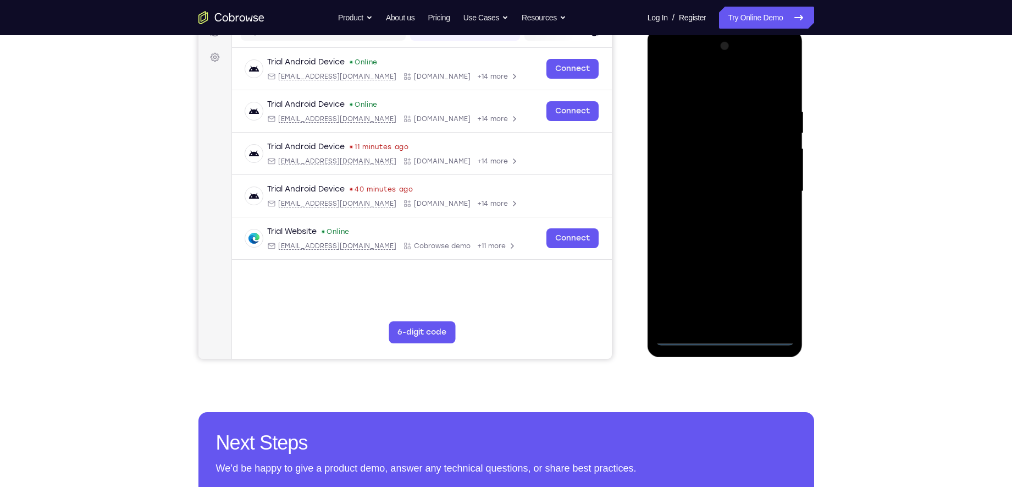
click at [774, 299] on div at bounding box center [725, 191] width 139 height 308
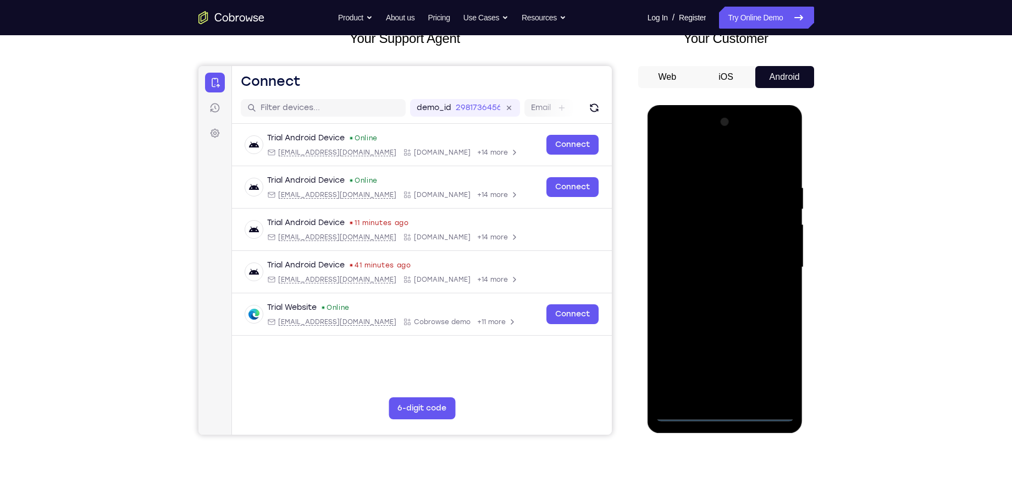
scroll to position [133, 0]
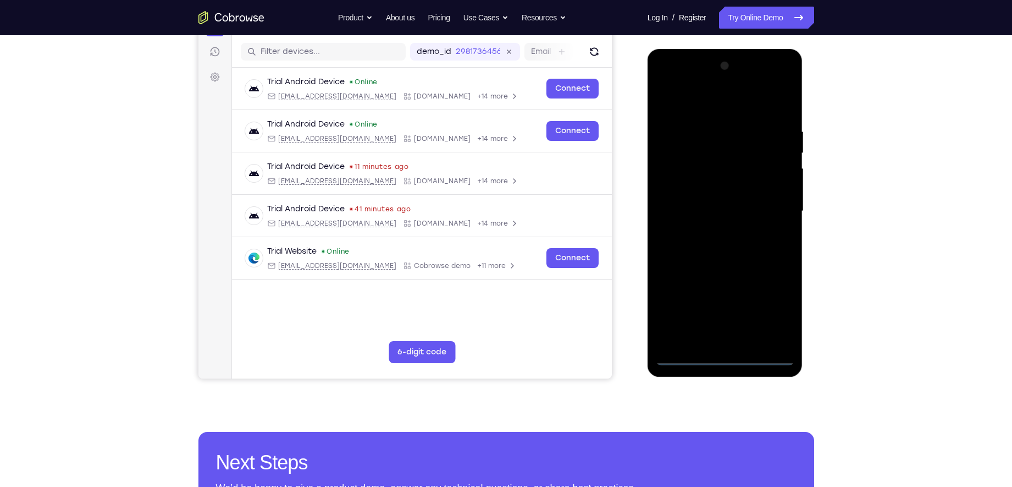
click at [697, 98] on div at bounding box center [725, 211] width 139 height 308
click at [776, 214] on div at bounding box center [725, 211] width 139 height 308
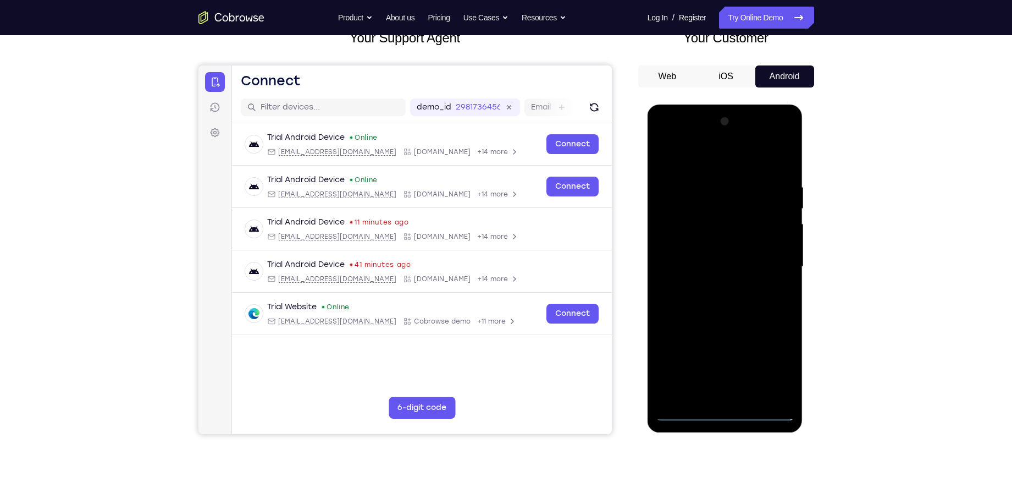
scroll to position [75, 0]
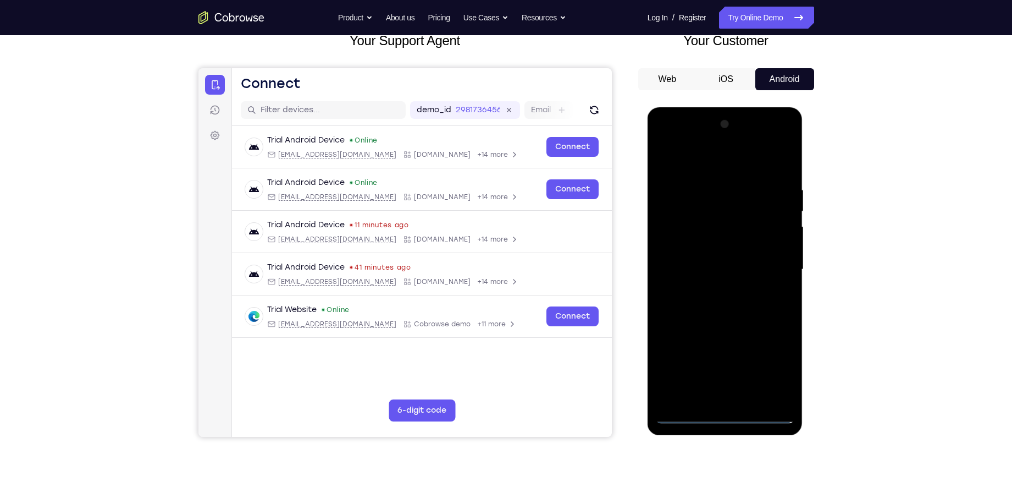
click at [711, 289] on div at bounding box center [725, 269] width 139 height 308
click at [734, 262] on div at bounding box center [725, 269] width 139 height 308
click at [730, 250] on div at bounding box center [725, 269] width 139 height 308
click at [721, 273] on div at bounding box center [725, 269] width 139 height 308
click at [725, 303] on div at bounding box center [725, 269] width 139 height 308
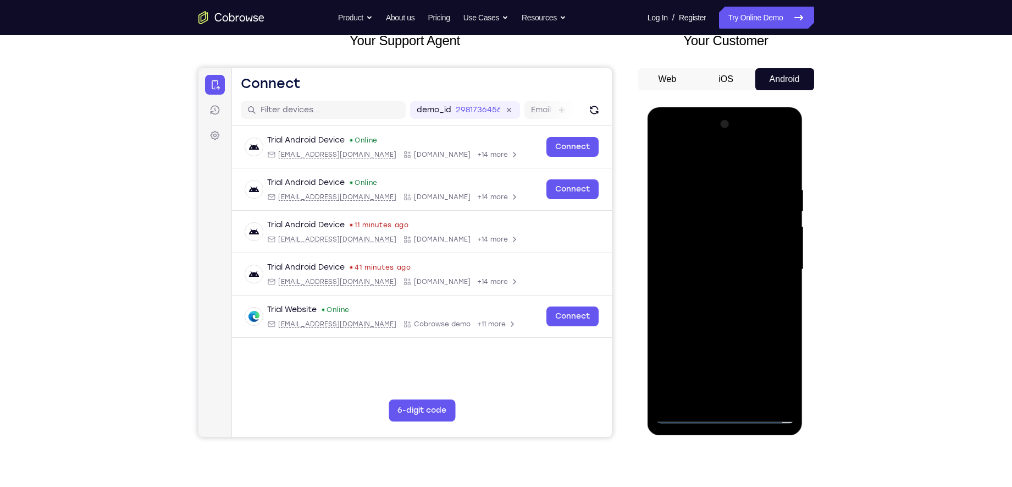
scroll to position [114, 0]
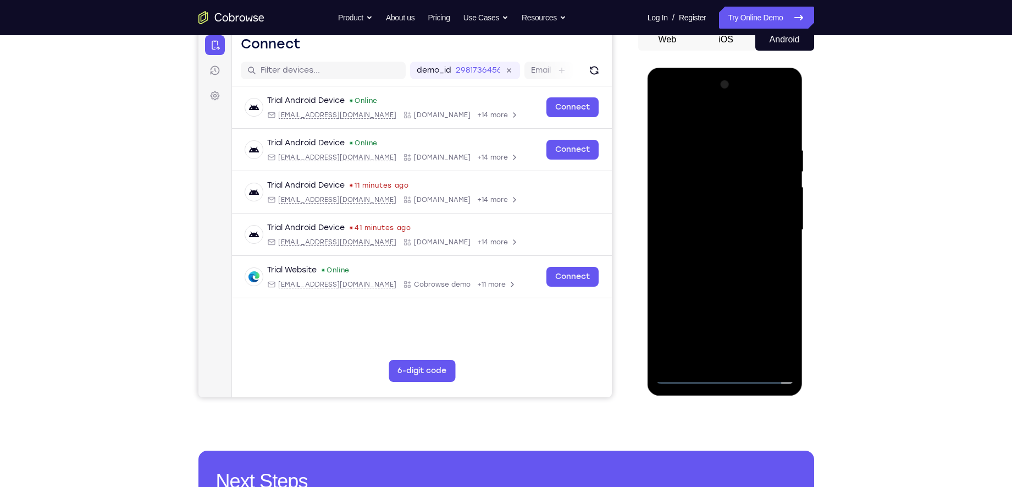
click at [726, 264] on div at bounding box center [725, 230] width 139 height 308
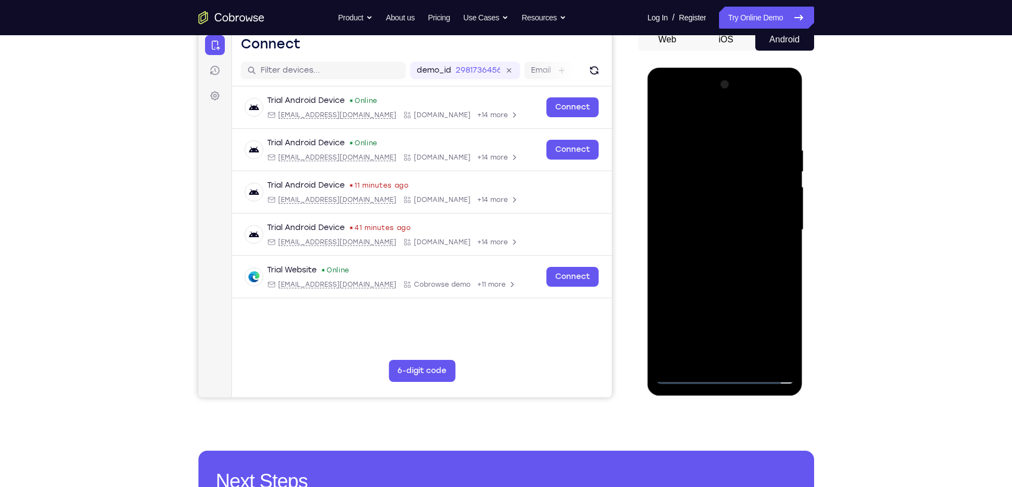
click at [726, 264] on div at bounding box center [725, 230] width 139 height 308
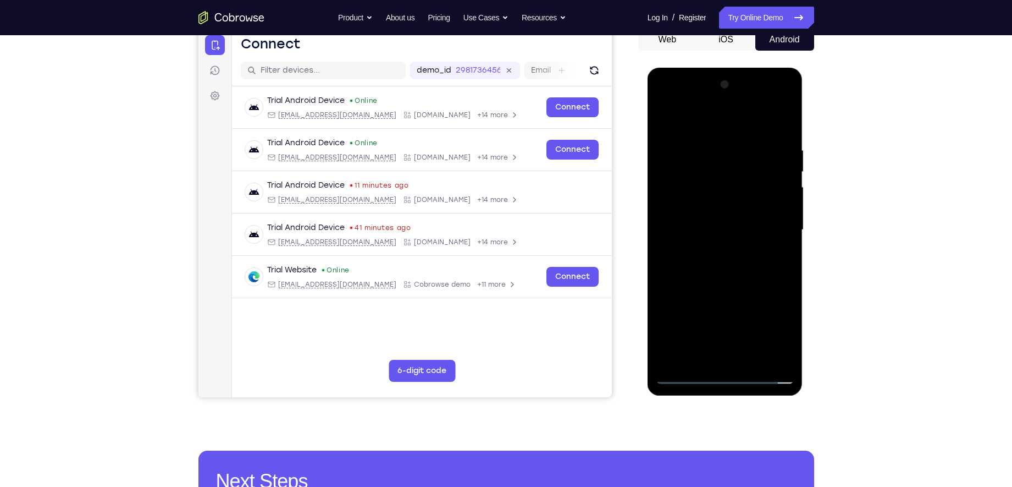
click at [748, 285] on div at bounding box center [725, 230] width 139 height 308
click at [750, 361] on div at bounding box center [725, 230] width 139 height 308
click at [723, 289] on div at bounding box center [725, 230] width 139 height 308
click at [677, 216] on div at bounding box center [725, 230] width 139 height 308
click at [697, 118] on div at bounding box center [725, 230] width 139 height 308
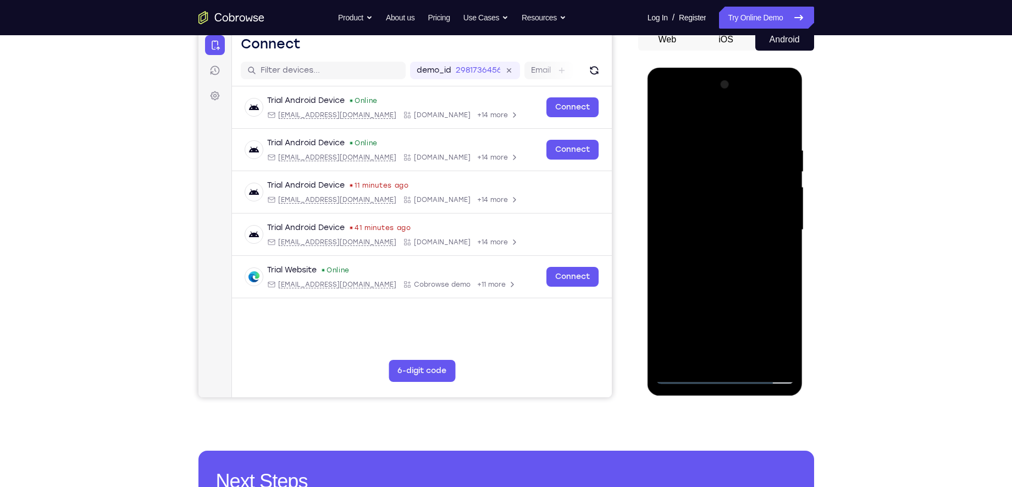
click at [692, 240] on div at bounding box center [725, 230] width 139 height 308
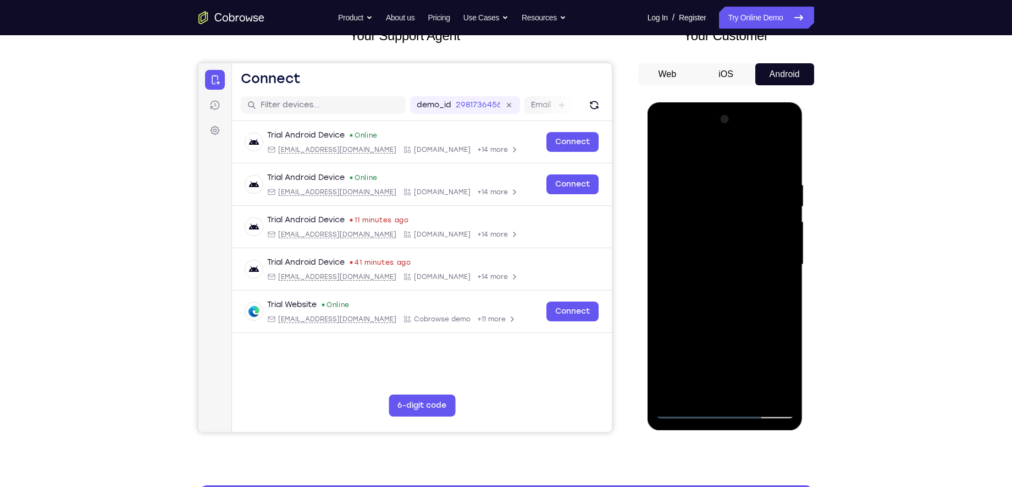
scroll to position [46, 0]
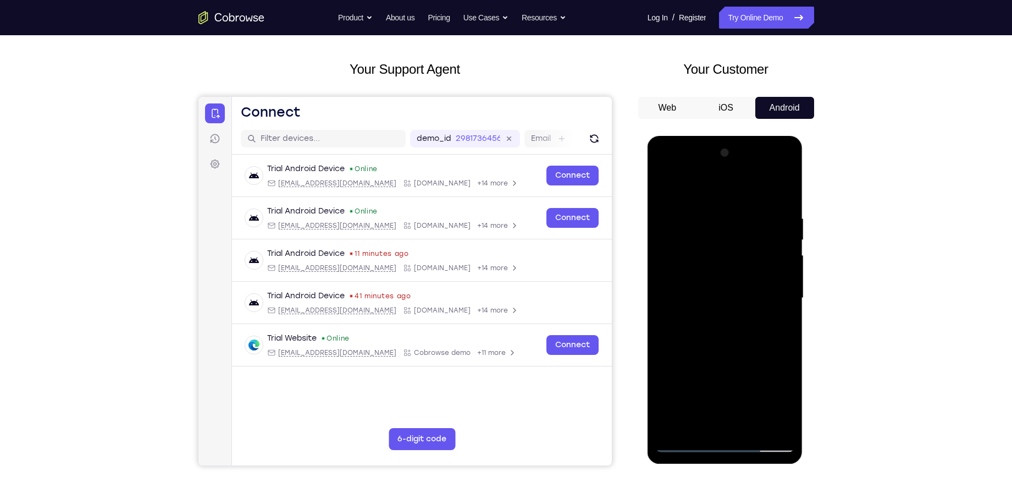
click at [786, 157] on div at bounding box center [725, 298] width 139 height 308
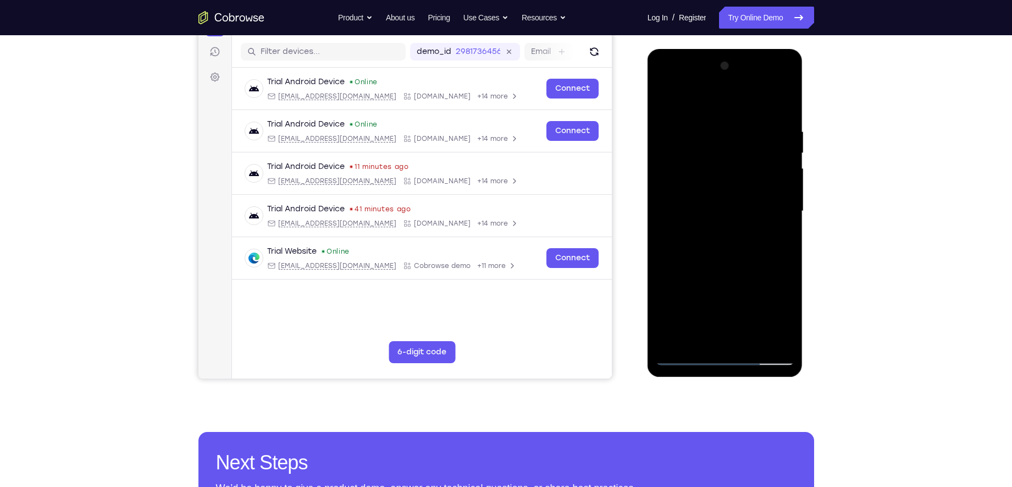
scroll to position [134, 0]
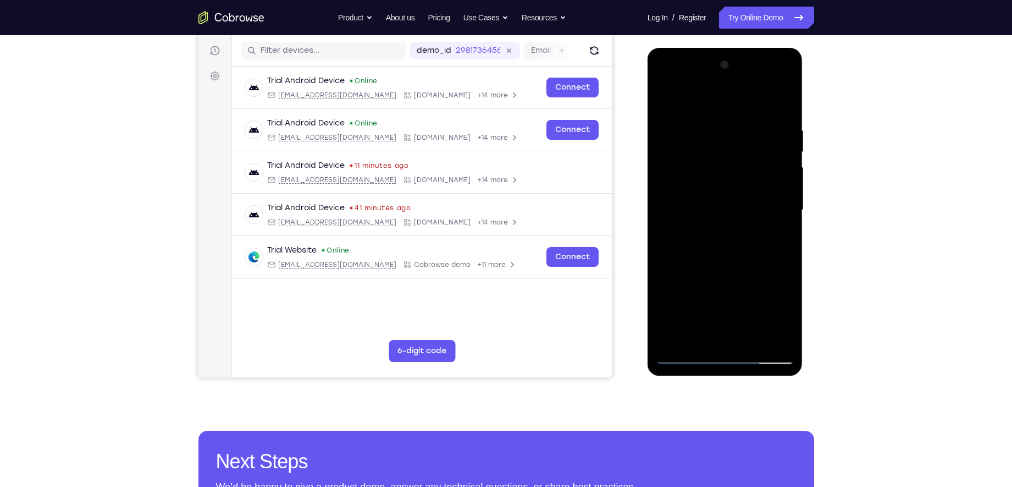
click at [781, 212] on div at bounding box center [725, 210] width 139 height 308
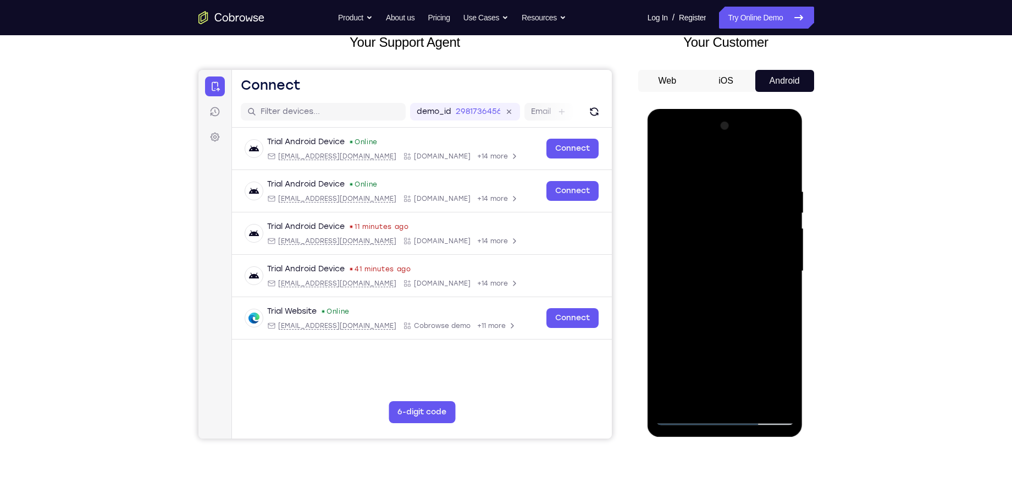
scroll to position [89, 0]
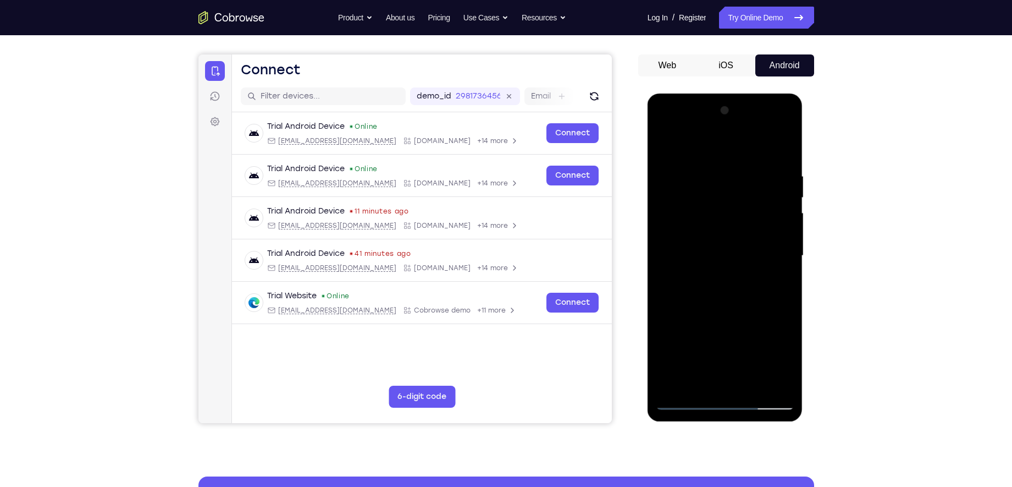
click at [668, 260] on div at bounding box center [725, 256] width 139 height 308
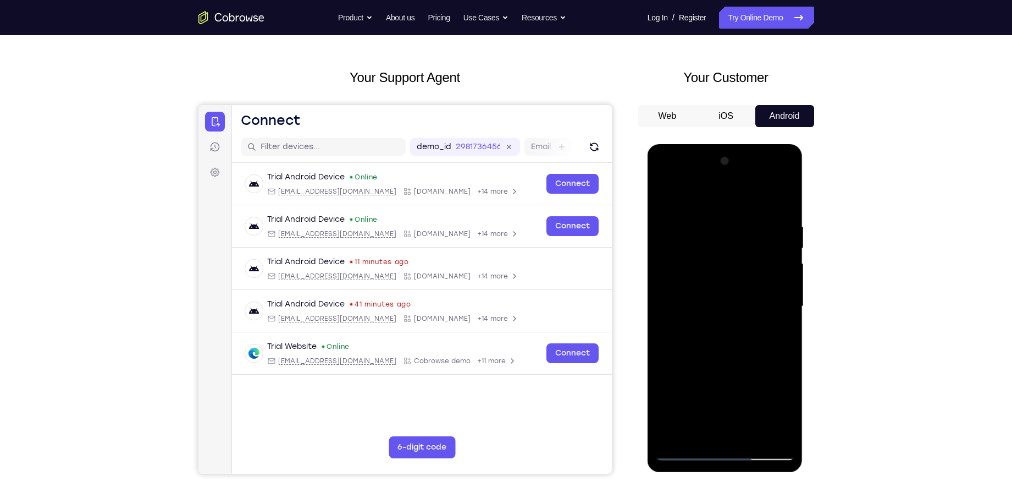
scroll to position [36, 0]
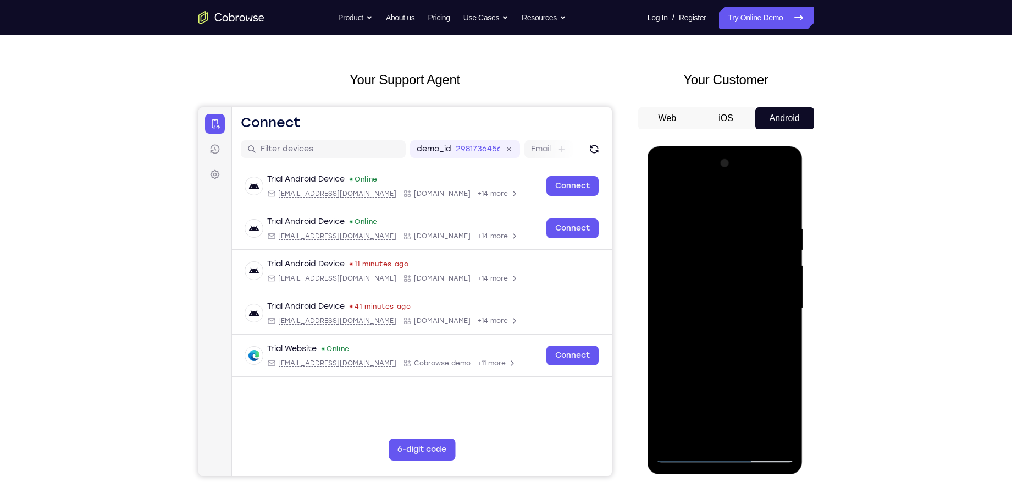
click at [783, 167] on div at bounding box center [725, 308] width 139 height 308
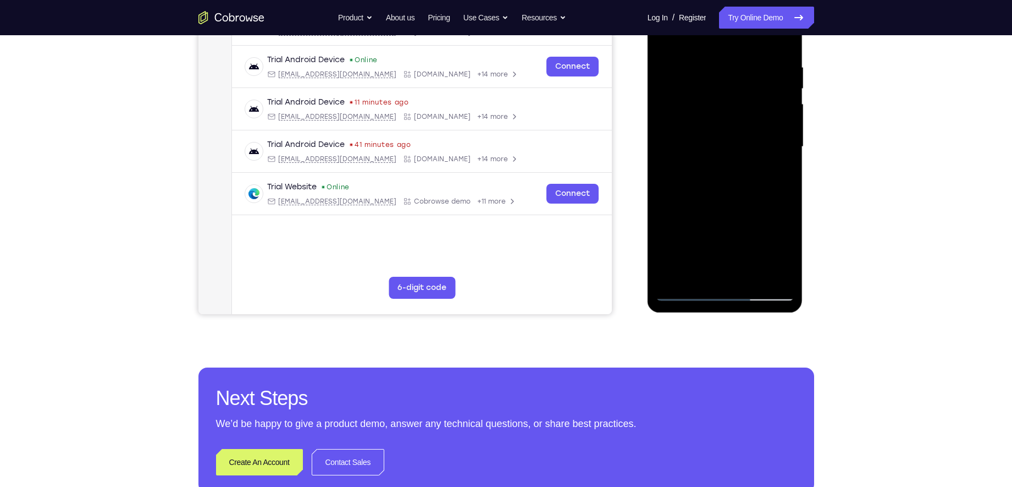
scroll to position [207, 0]
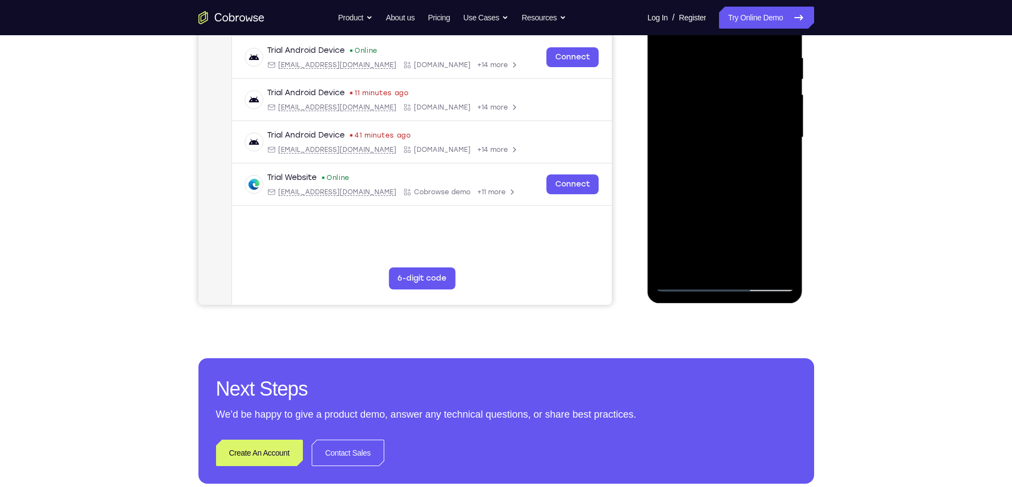
click at [675, 267] on div at bounding box center [725, 138] width 139 height 308
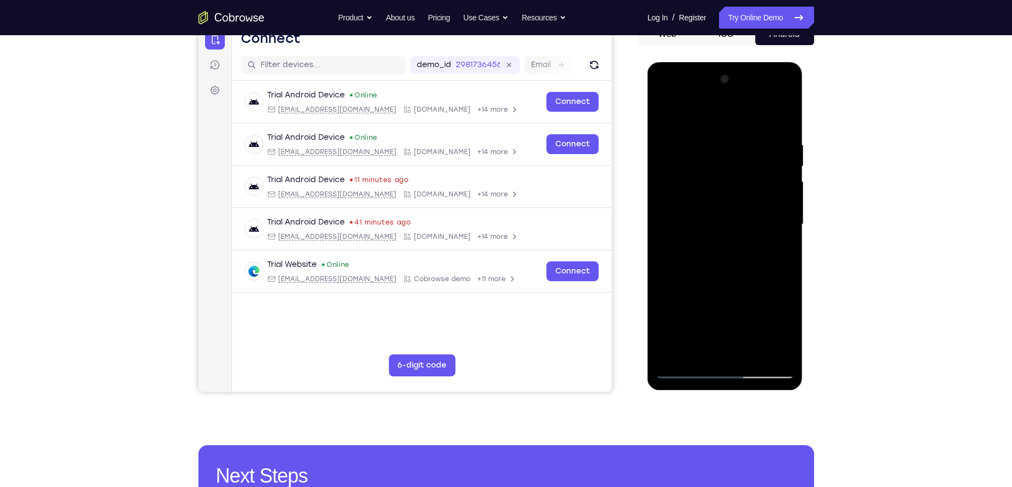
click at [713, 141] on div at bounding box center [725, 224] width 139 height 308
click at [781, 208] on div at bounding box center [725, 224] width 139 height 308
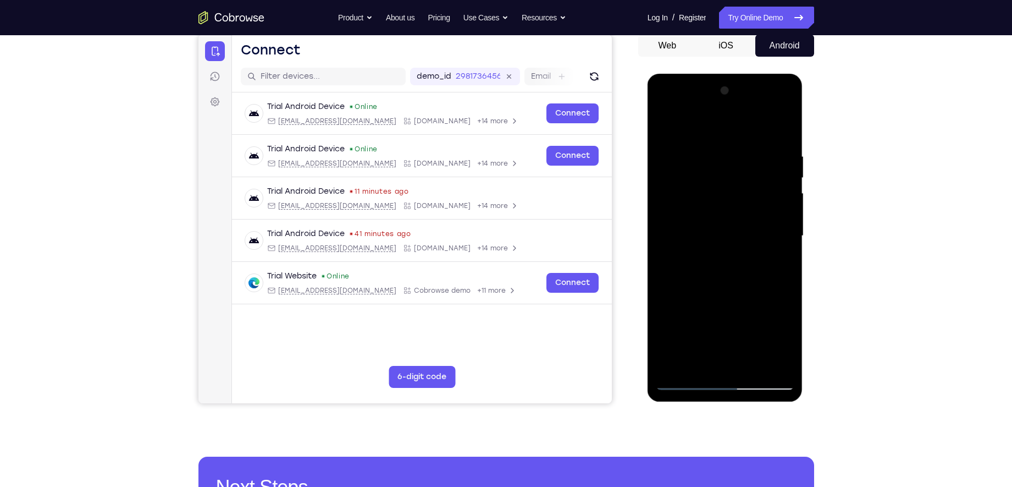
click at [768, 202] on div at bounding box center [725, 236] width 139 height 308
click at [772, 191] on div at bounding box center [725, 236] width 139 height 308
click at [694, 126] on div at bounding box center [725, 236] width 139 height 308
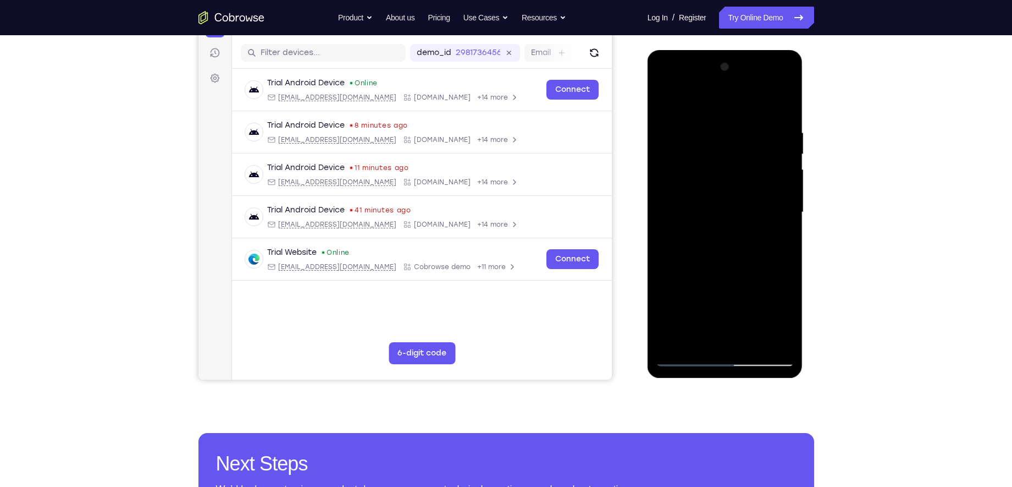
scroll to position [131, 0]
drag, startPoint x: 728, startPoint y: 281, endPoint x: 725, endPoint y: 196, distance: 85.3
click at [725, 196] on div at bounding box center [725, 213] width 139 height 308
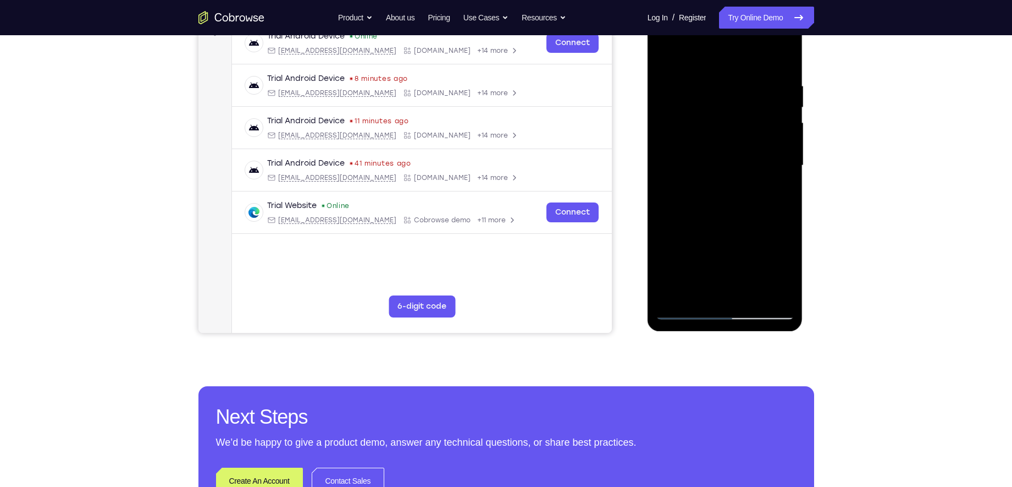
scroll to position [179, 0]
drag, startPoint x: 728, startPoint y: 241, endPoint x: 728, endPoint y: 198, distance: 42.3
click at [728, 198] on div at bounding box center [725, 165] width 139 height 308
drag, startPoint x: 722, startPoint y: 208, endPoint x: 729, endPoint y: 171, distance: 38.1
click at [729, 171] on div at bounding box center [725, 165] width 139 height 308
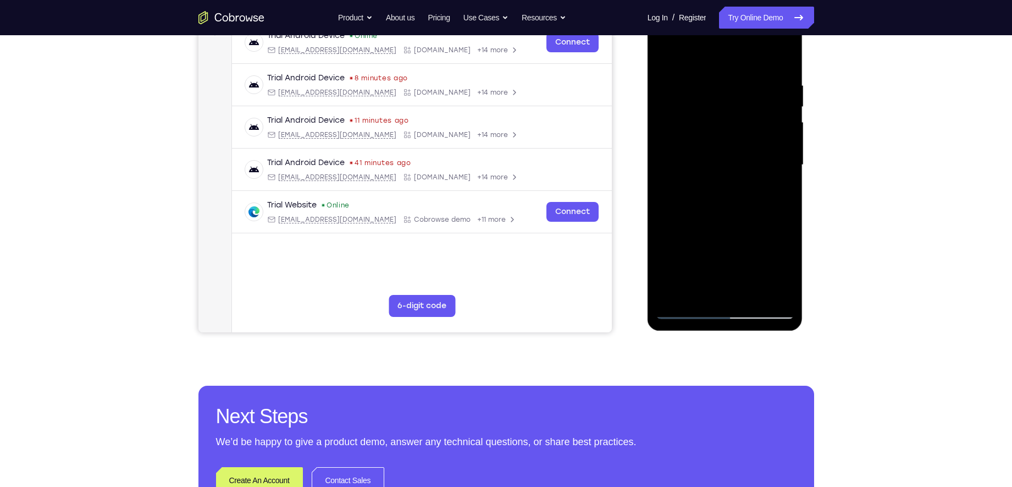
drag, startPoint x: 743, startPoint y: 244, endPoint x: 745, endPoint y: 164, distance: 80.3
click at [745, 164] on div at bounding box center [725, 165] width 139 height 308
drag, startPoint x: 717, startPoint y: 236, endPoint x: 720, endPoint y: 173, distance: 63.3
click at [720, 173] on div at bounding box center [725, 165] width 139 height 308
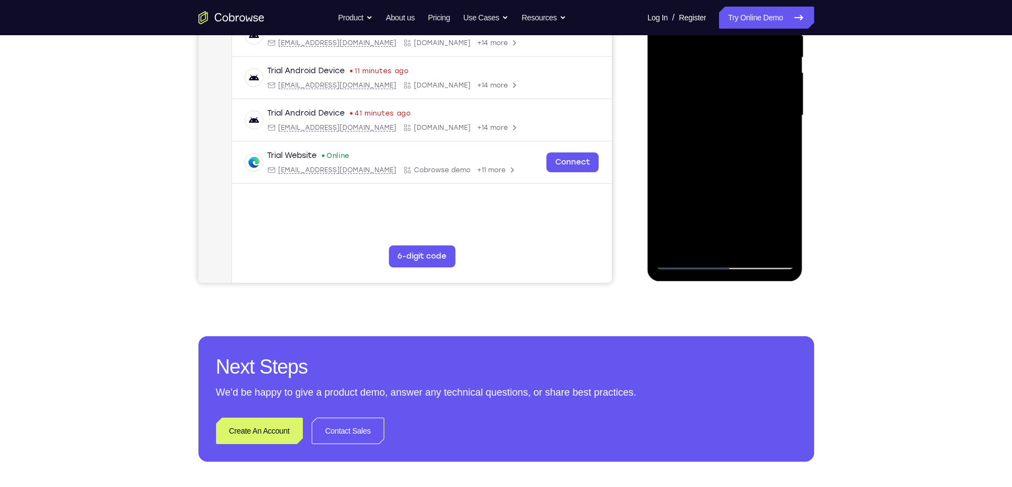
scroll to position [229, 0]
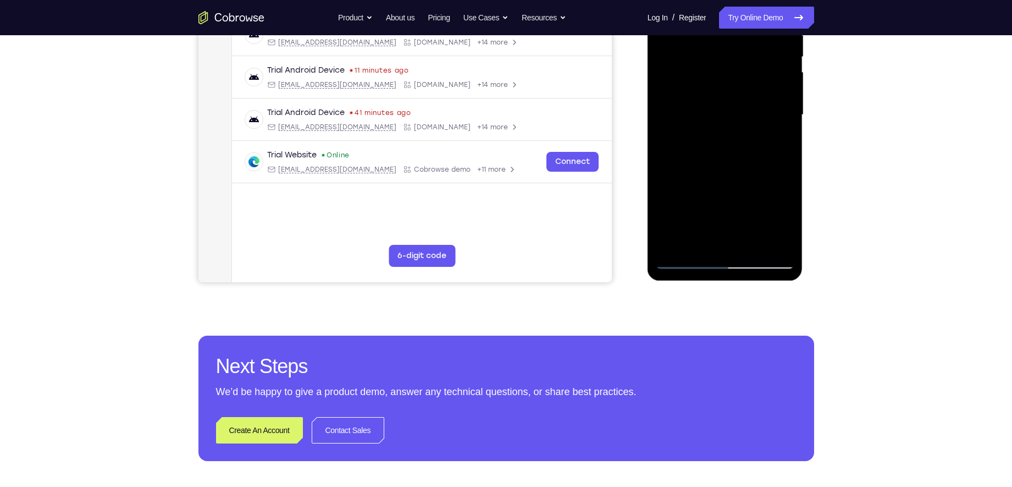
click at [765, 203] on div at bounding box center [725, 115] width 139 height 308
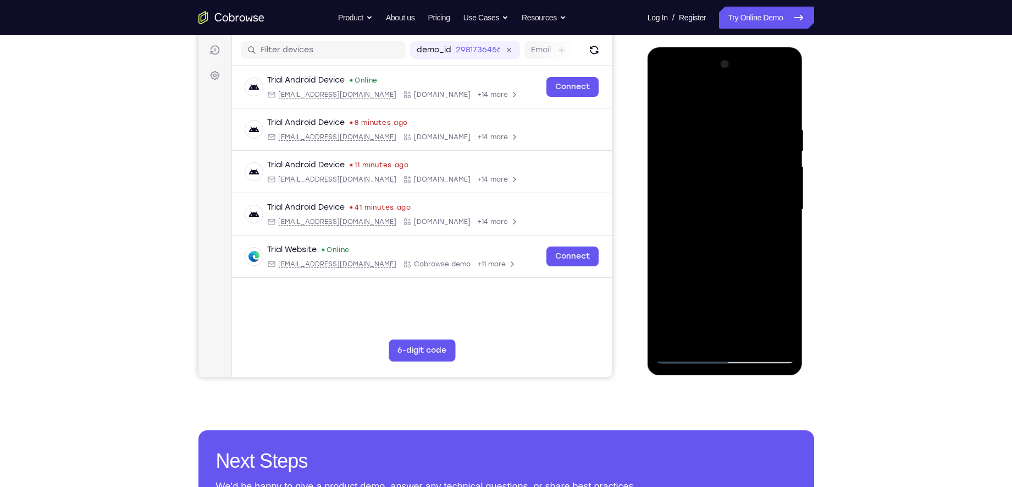
scroll to position [132, 0]
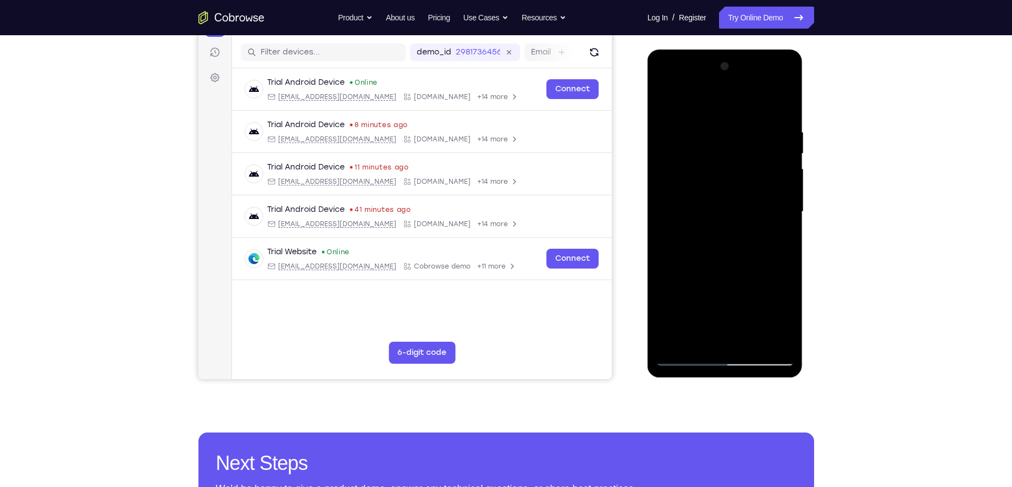
drag, startPoint x: 723, startPoint y: 185, endPoint x: 720, endPoint y: 227, distance: 41.4
click at [720, 227] on div at bounding box center [725, 212] width 139 height 308
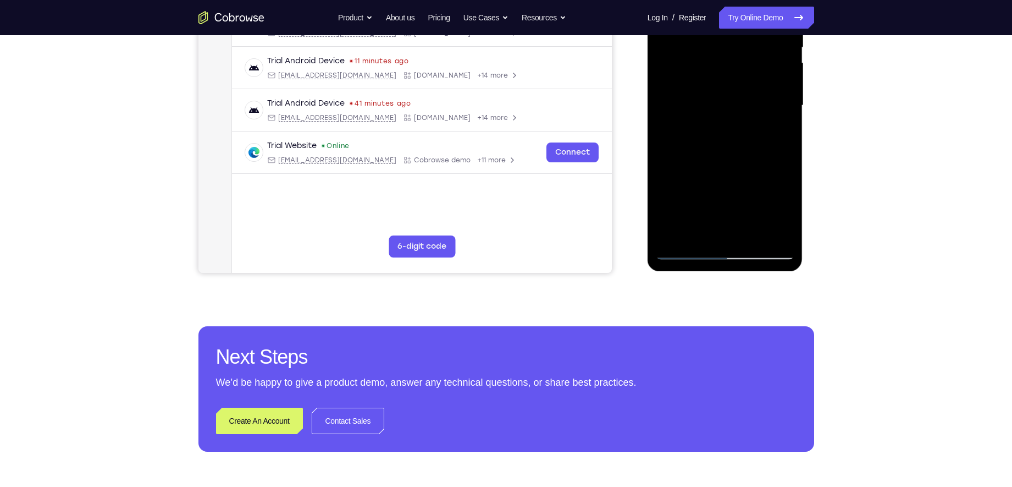
scroll to position [239, 0]
click at [734, 250] on div at bounding box center [725, 105] width 139 height 308
